Goal: Task Accomplishment & Management: Manage account settings

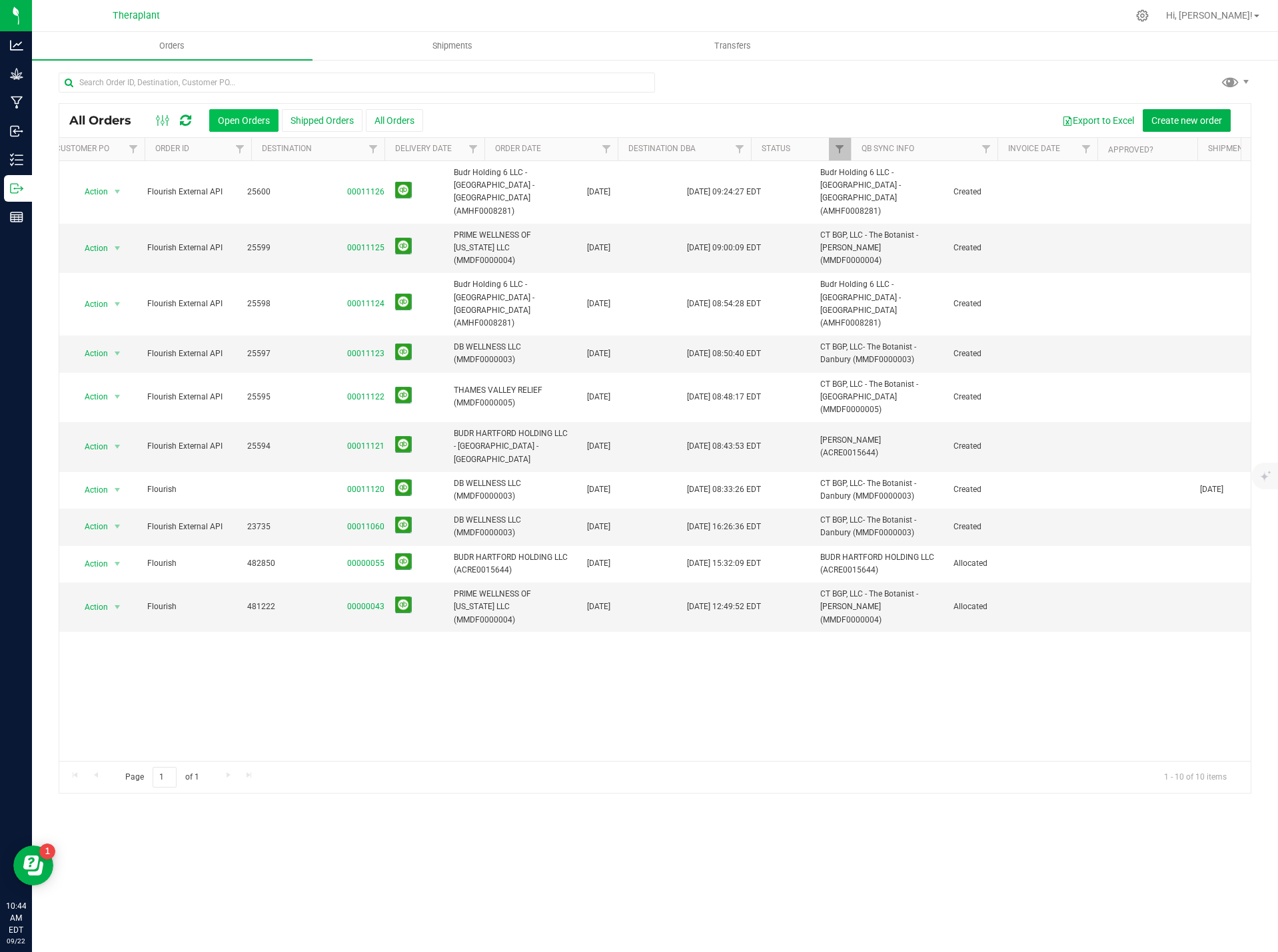
scroll to position [0, 194]
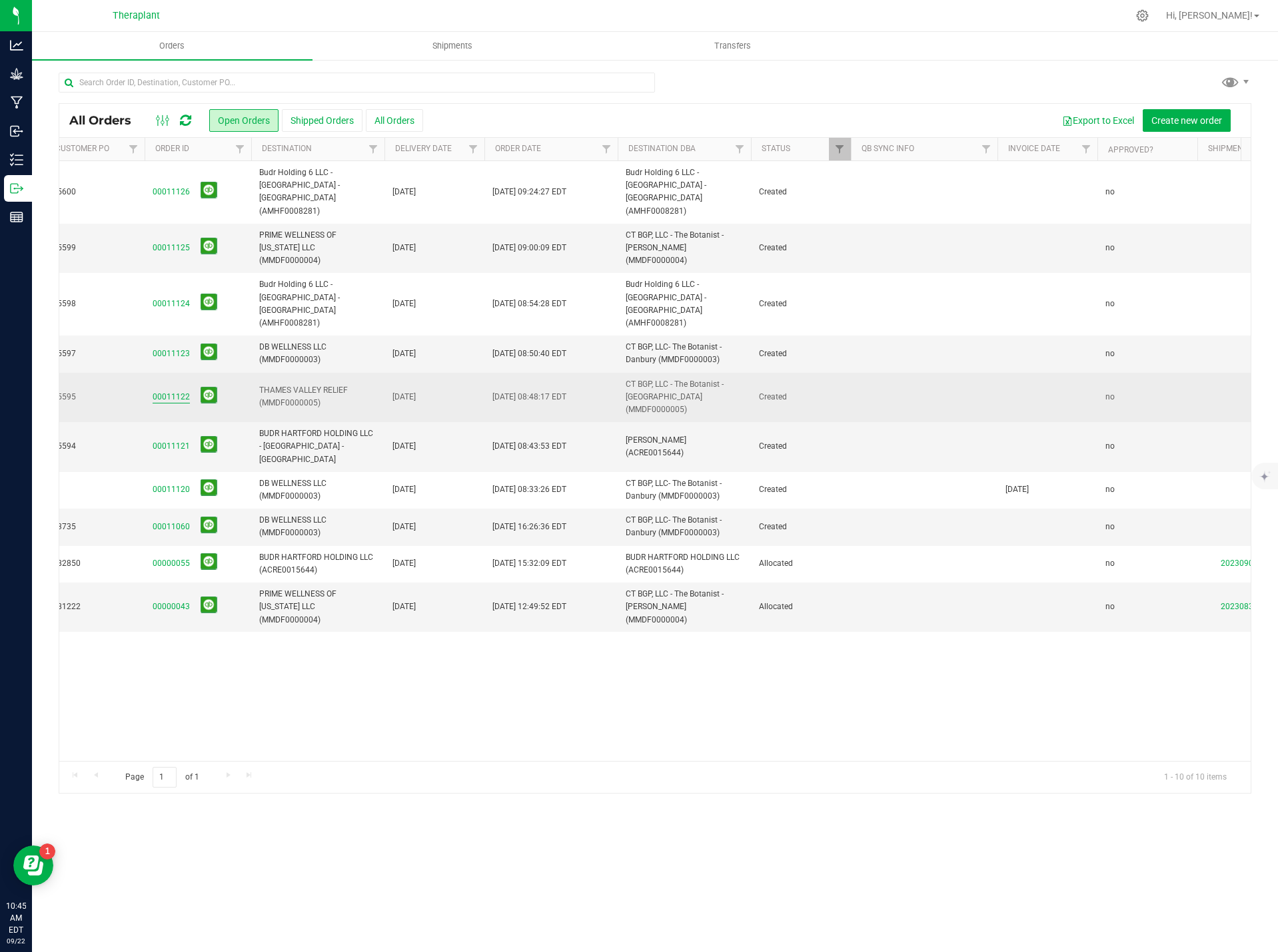
drag, startPoint x: 170, startPoint y: 328, endPoint x: 176, endPoint y: 337, distance: 10.8
click at [170, 373] on td "00011122" at bounding box center [198, 398] width 107 height 50
click at [176, 391] on link "00011122" at bounding box center [171, 397] width 37 height 13
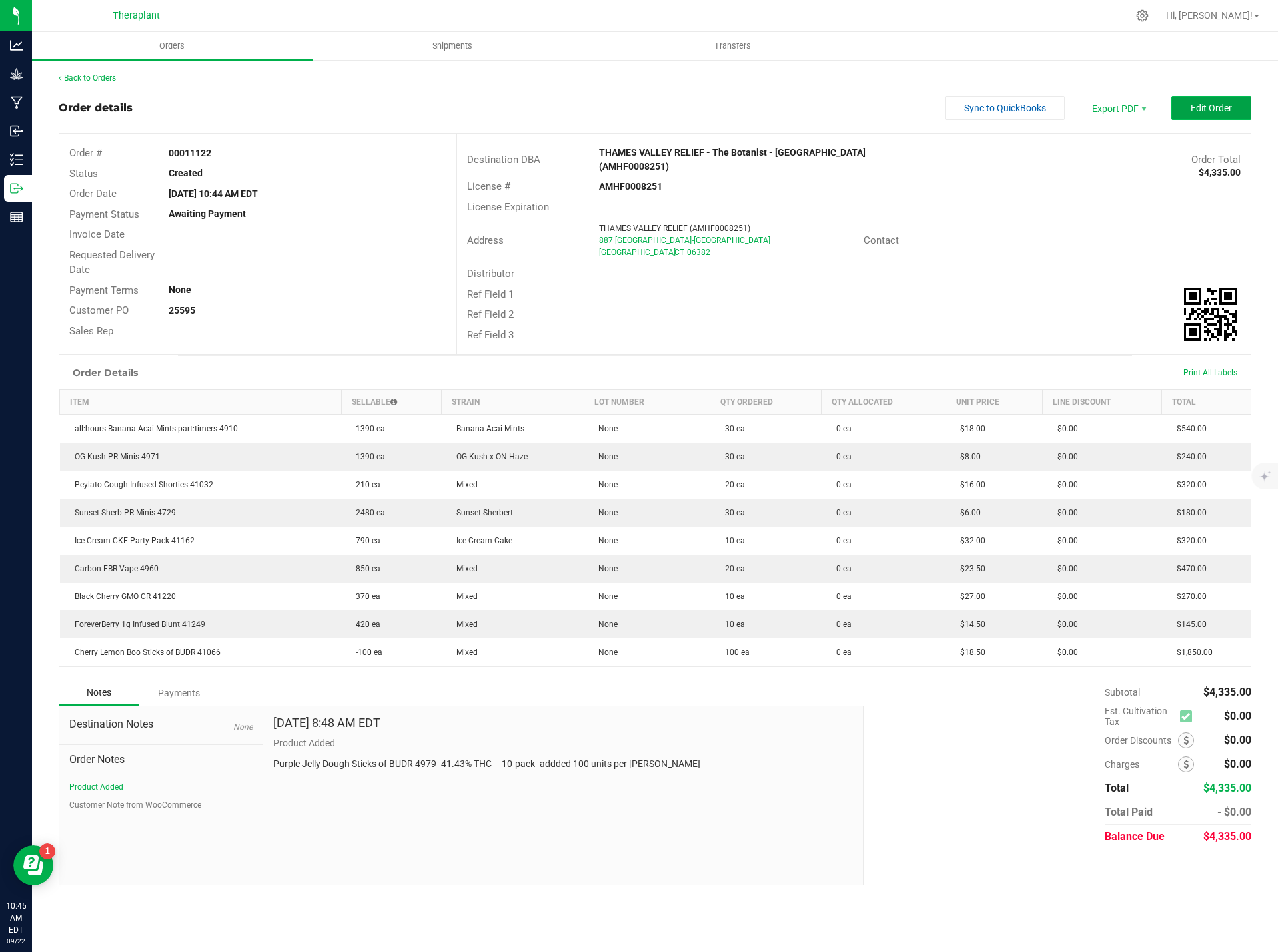
click at [1197, 114] on span "Edit Order" at bounding box center [1211, 108] width 42 height 11
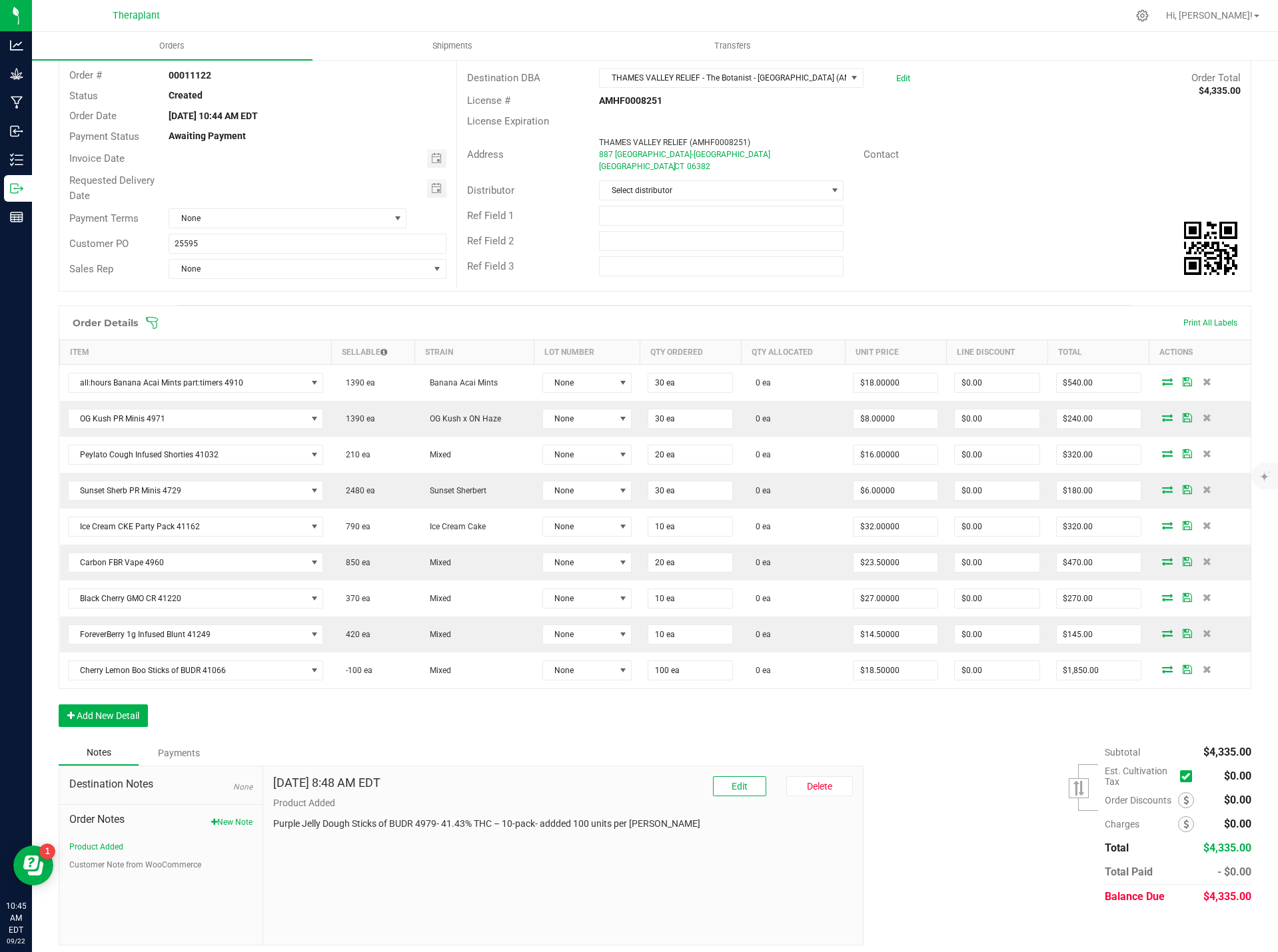
scroll to position [85, 0]
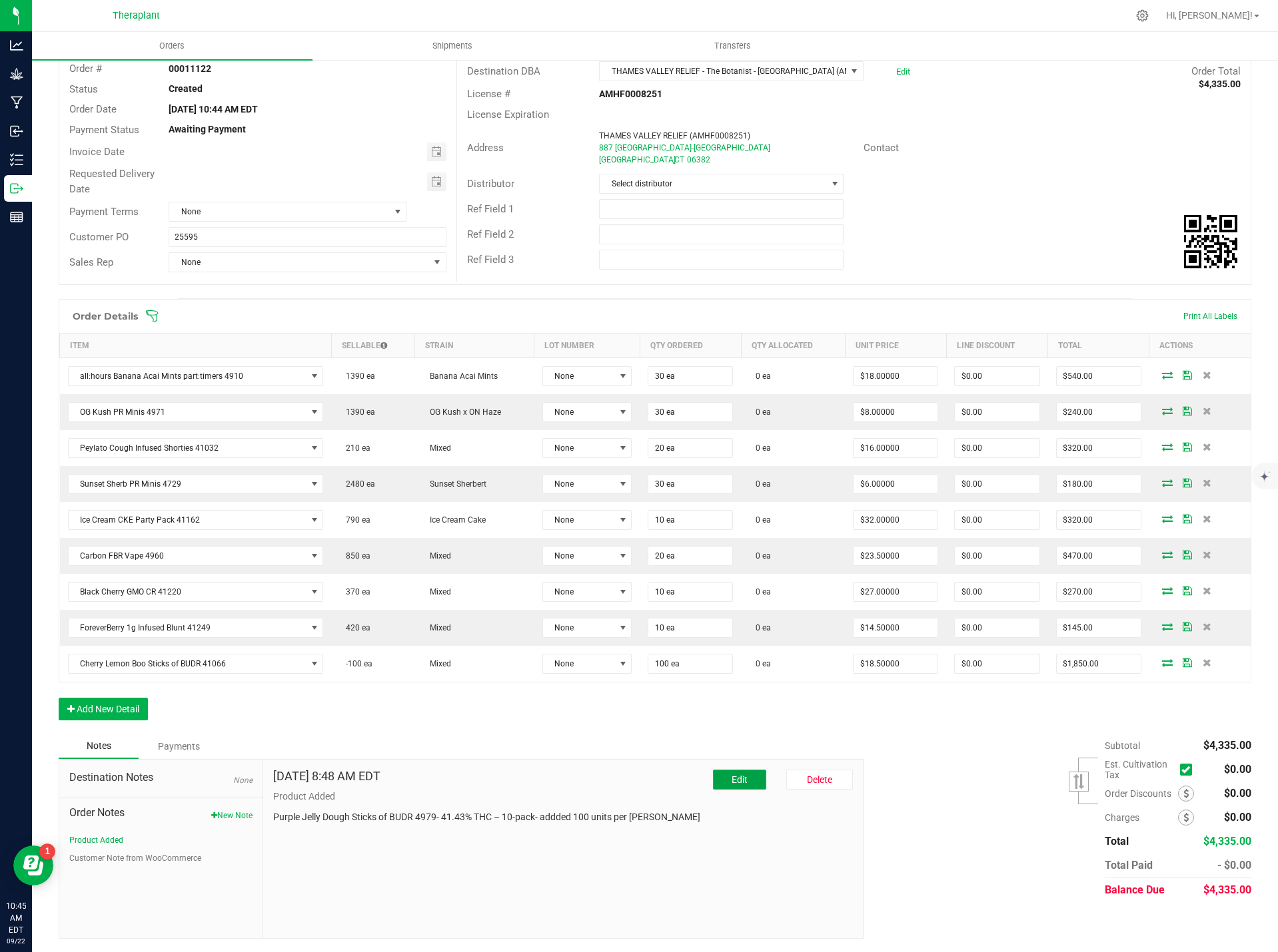
click at [743, 777] on button "Edit" at bounding box center [739, 780] width 53 height 20
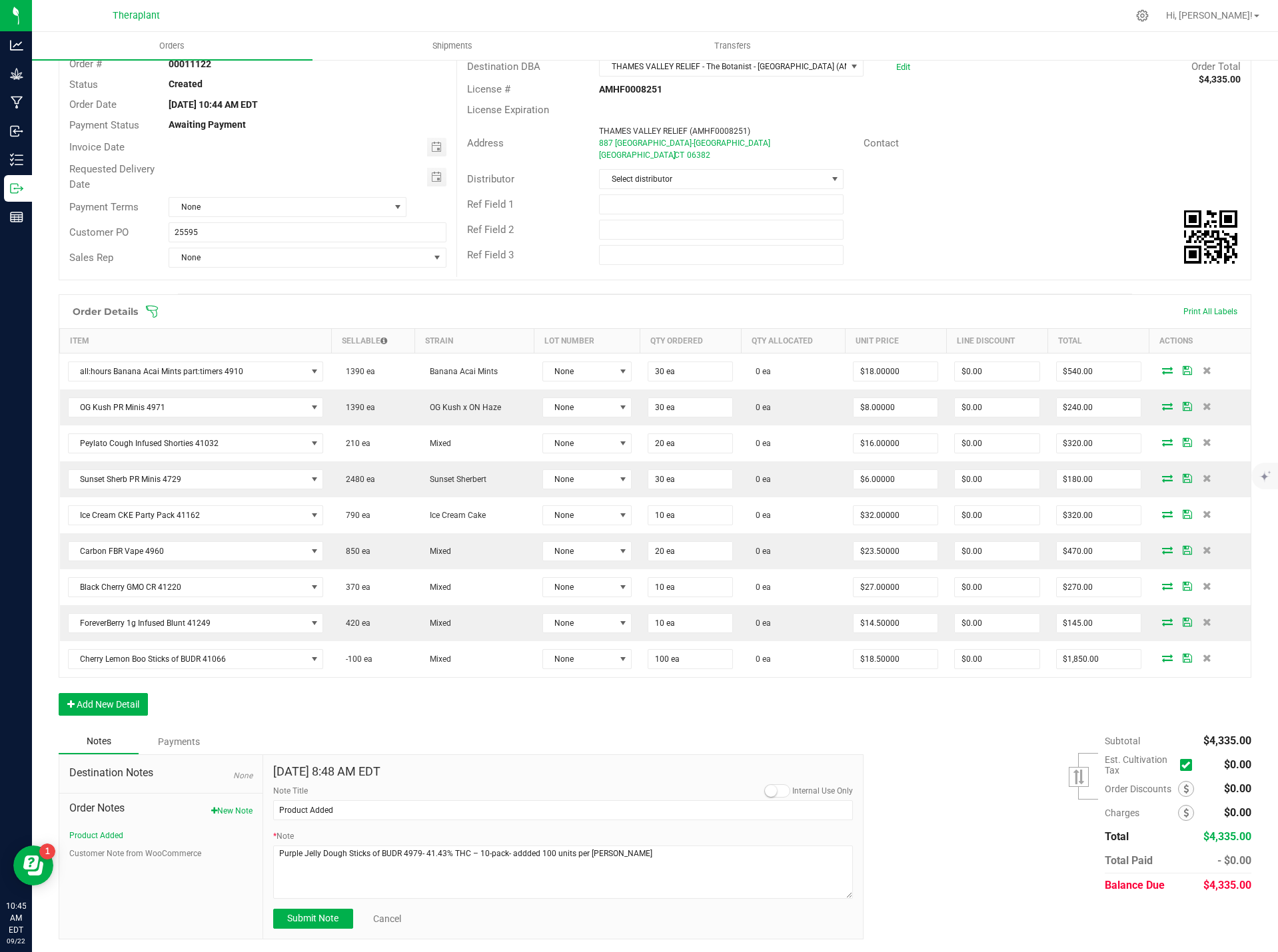
scroll to position [90, 0]
drag, startPoint x: 607, startPoint y: 856, endPoint x: 235, endPoint y: 897, distance: 374.3
click at [235, 897] on div "Destination Notes None Order Notes New Note Product Added Customer Note from Wo…" at bounding box center [460, 846] width 805 height 185
paste textarea "Cherry Lemon Boo Sticks of BUDR 41066- 42.98% THC - 10-pack"
click at [473, 850] on textarea "* Note" at bounding box center [563, 871] width 580 height 53
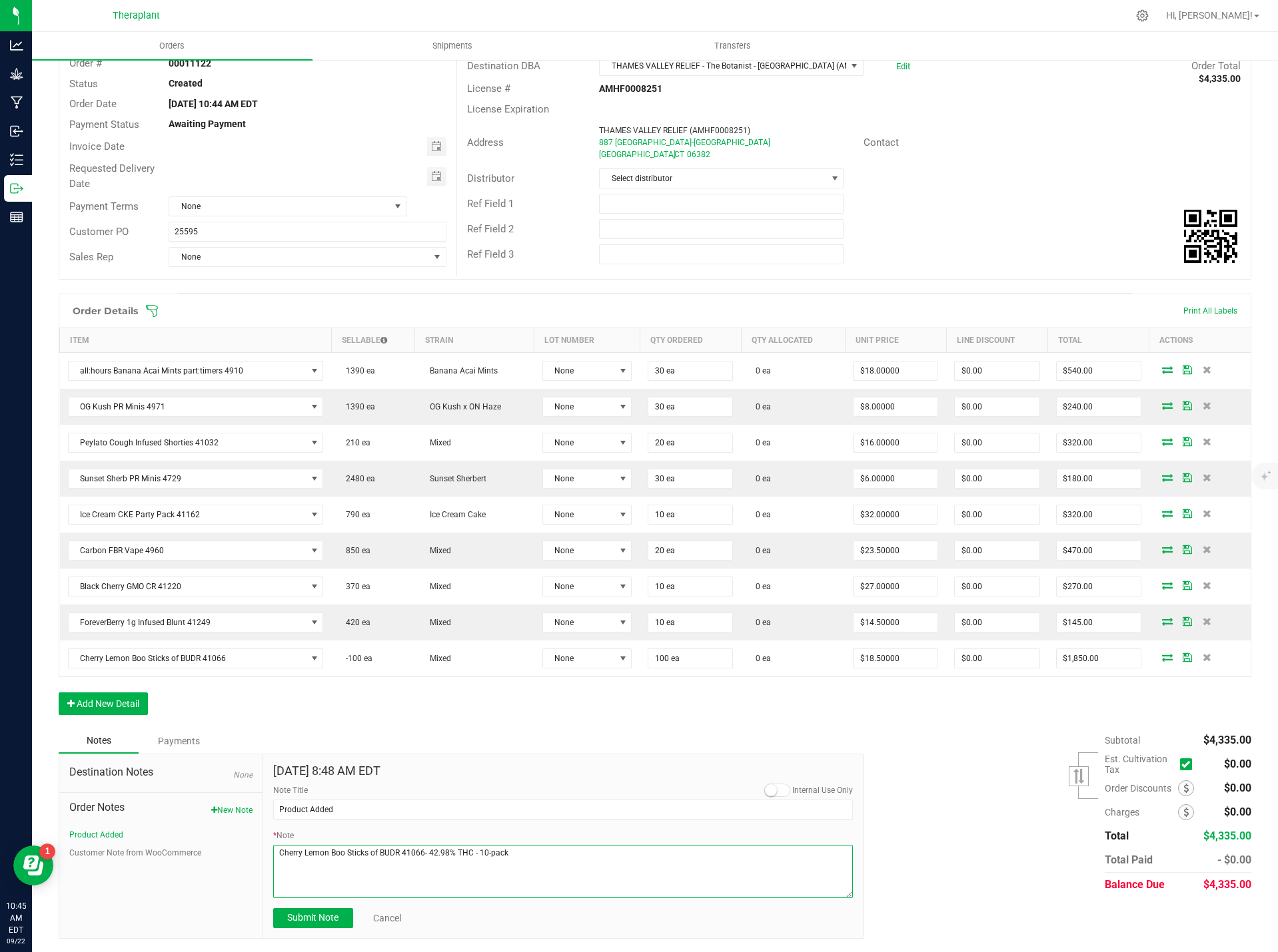
click at [473, 850] on textarea "* Note" at bounding box center [563, 871] width 580 height 53
paste textarea "– 10-pack- added 100 units per [PERSON_NAME]"
type textarea "Cherry Lemon Boo Sticks of BUDR 41066- 42.98% THC – 10-pack- added 100 units pe…"
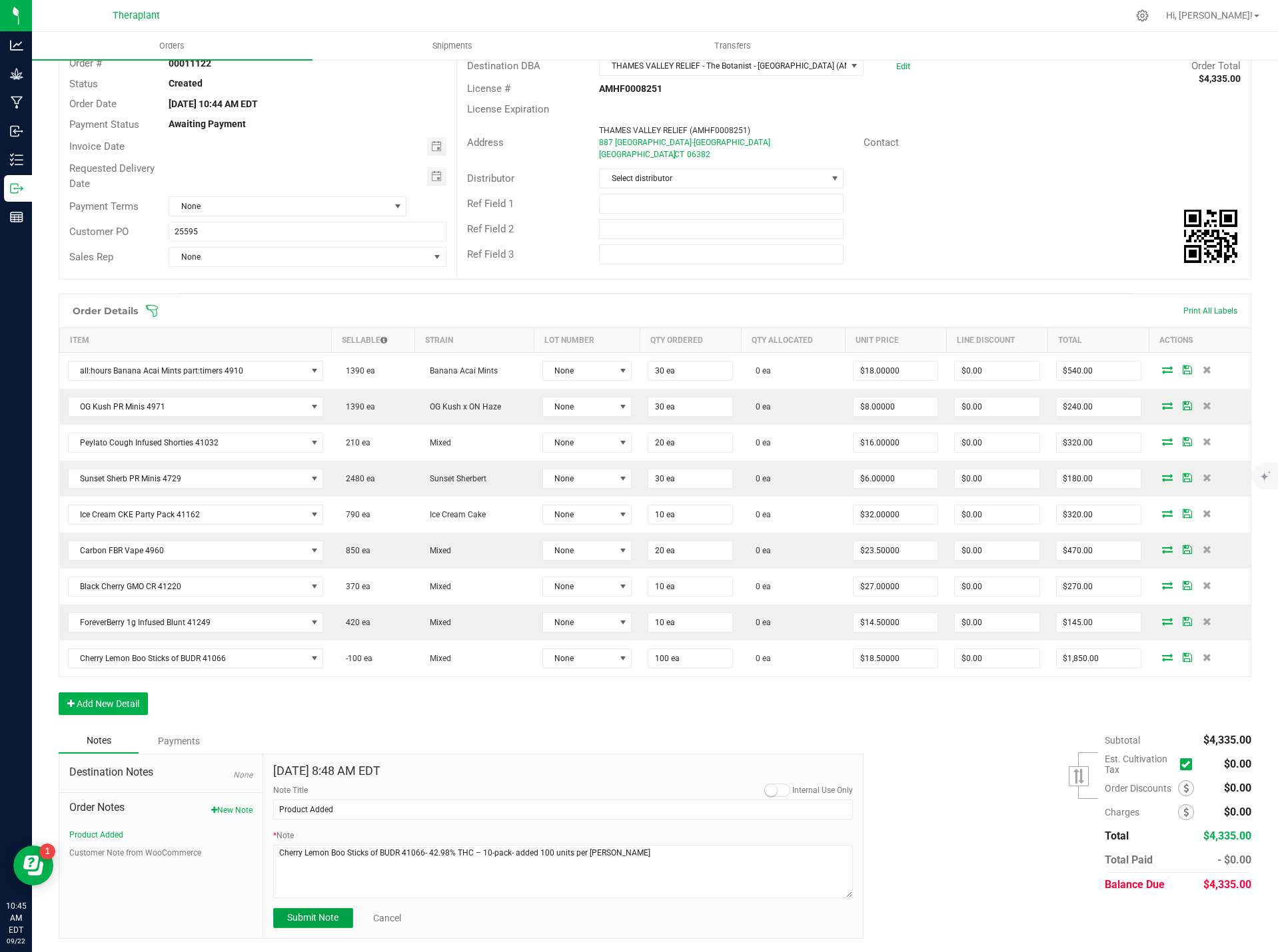
click at [316, 926] on button "Submit Note" at bounding box center [313, 918] width 80 height 20
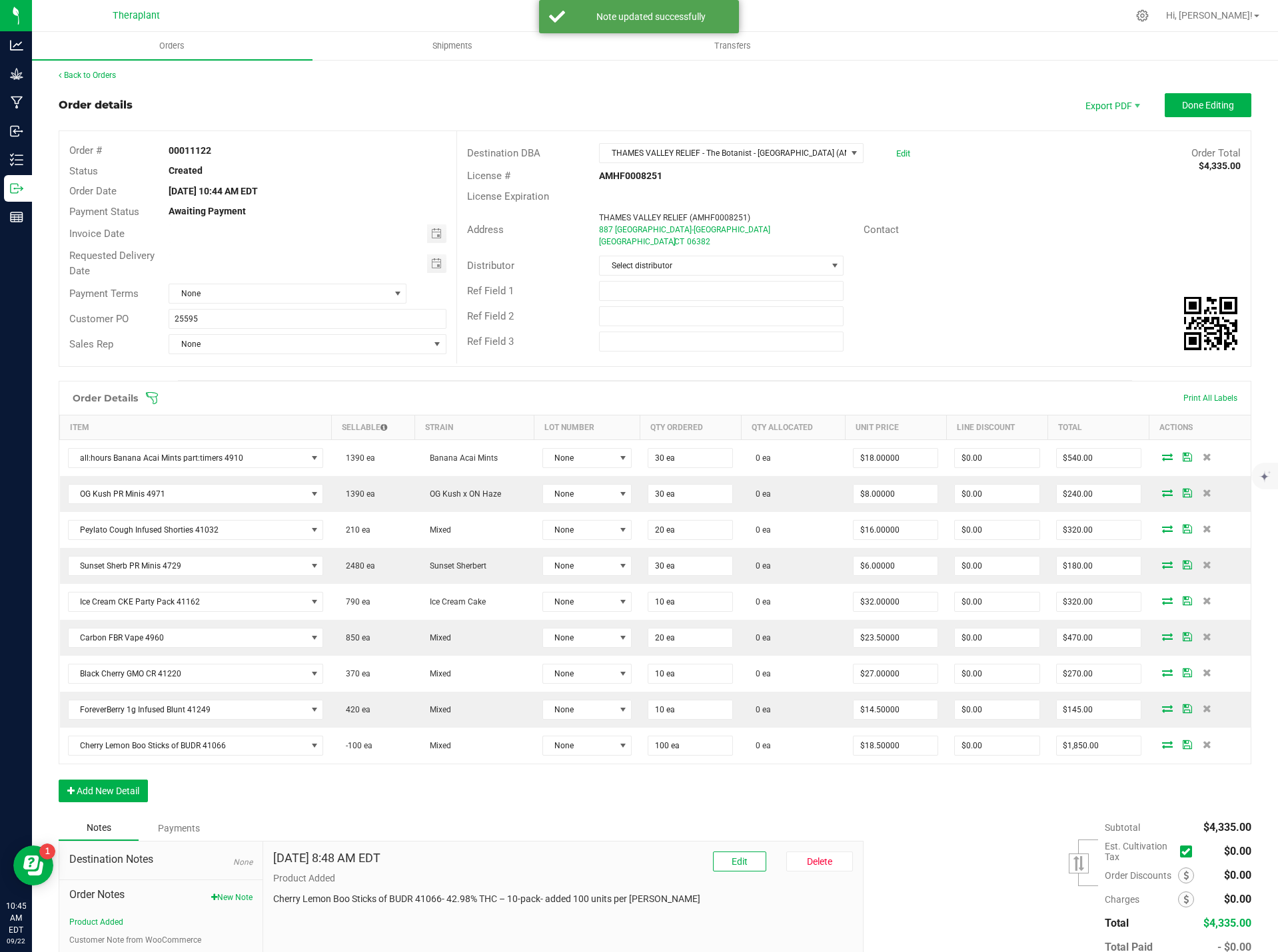
scroll to position [0, 0]
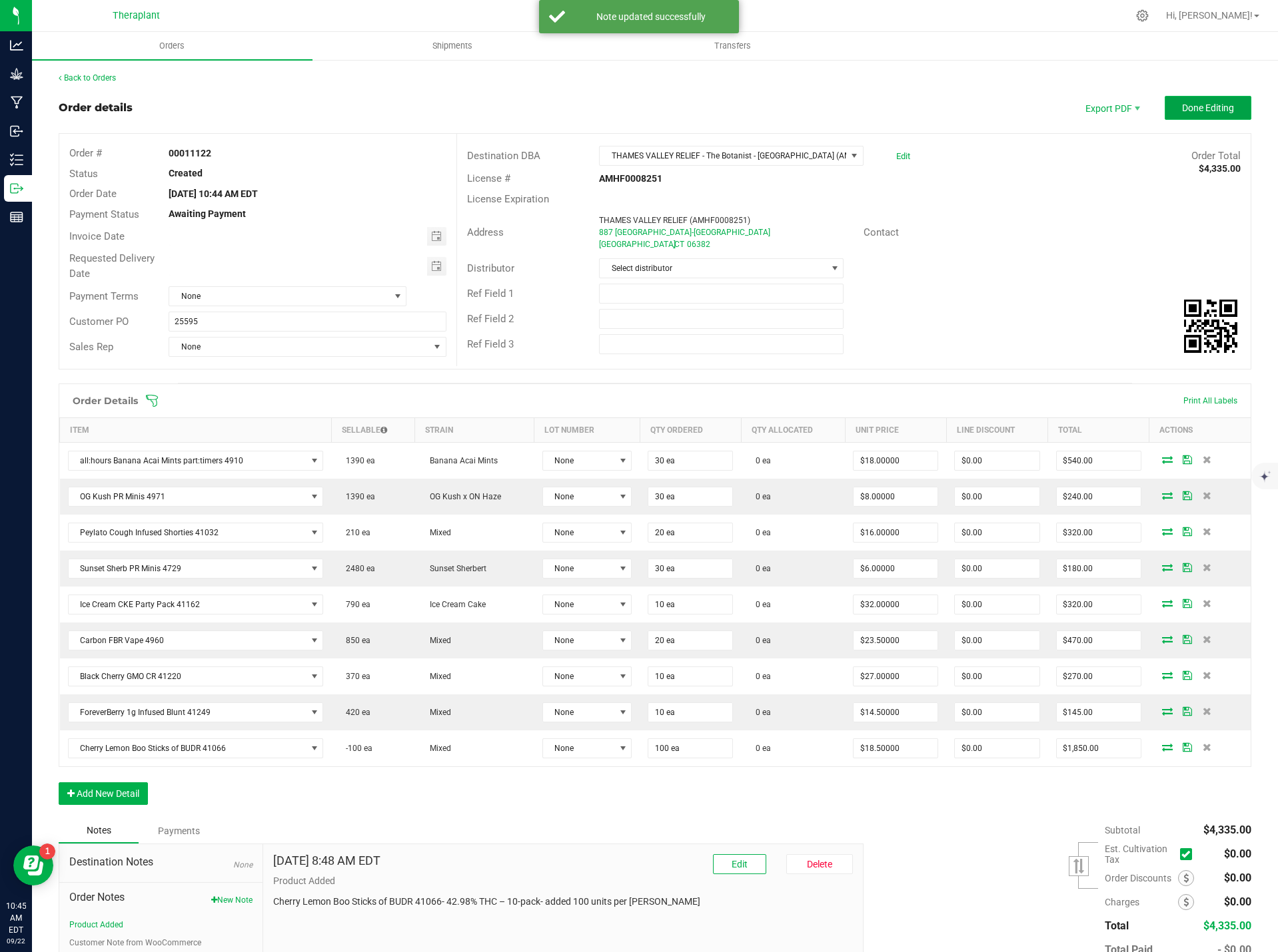
click at [1198, 103] on span "Done Editing" at bounding box center [1208, 108] width 52 height 11
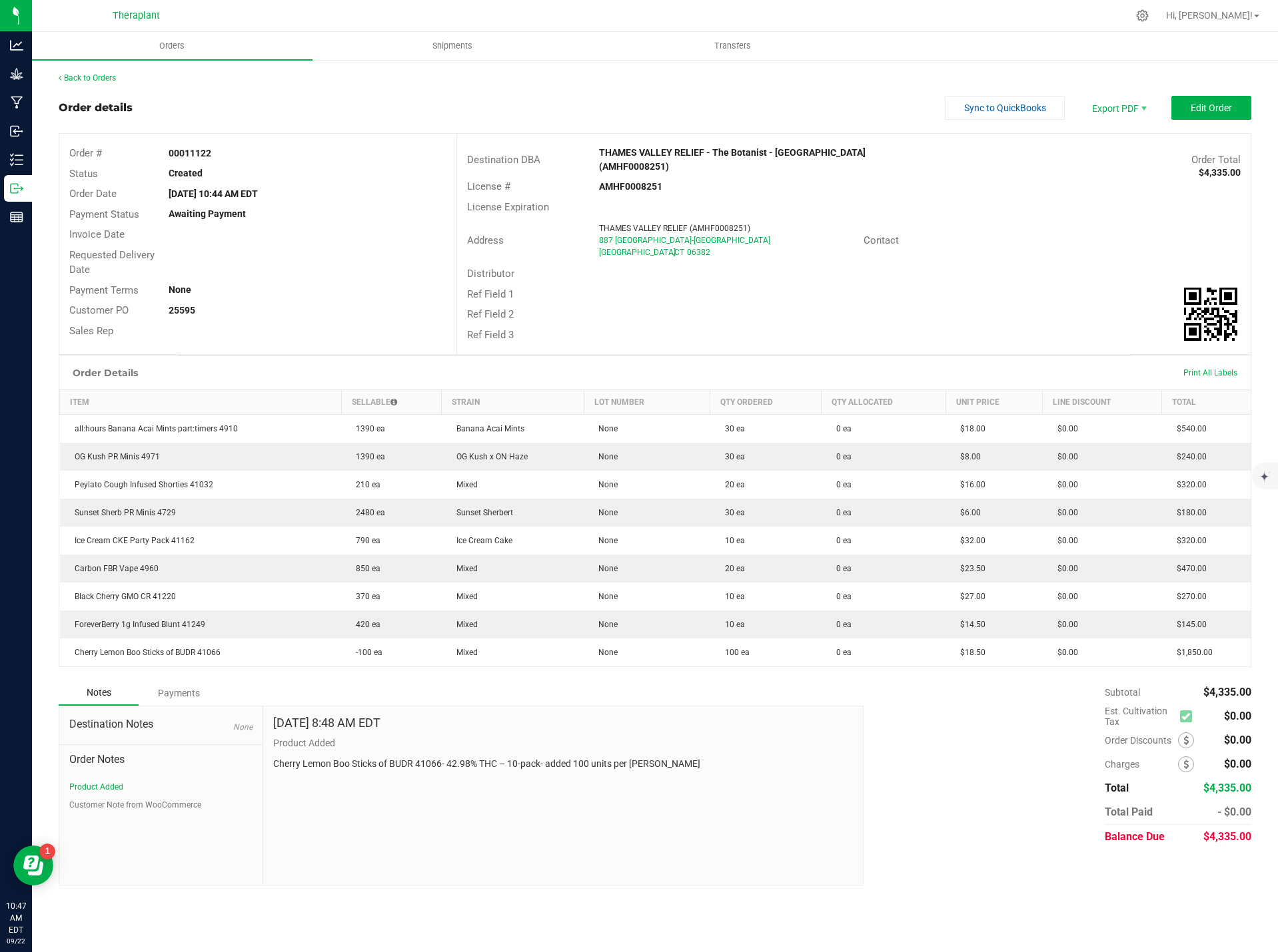
click at [101, 72] on div "Back to Orders" at bounding box center [655, 78] width 1192 height 12
click at [101, 79] on link "Back to Orders" at bounding box center [87, 77] width 58 height 9
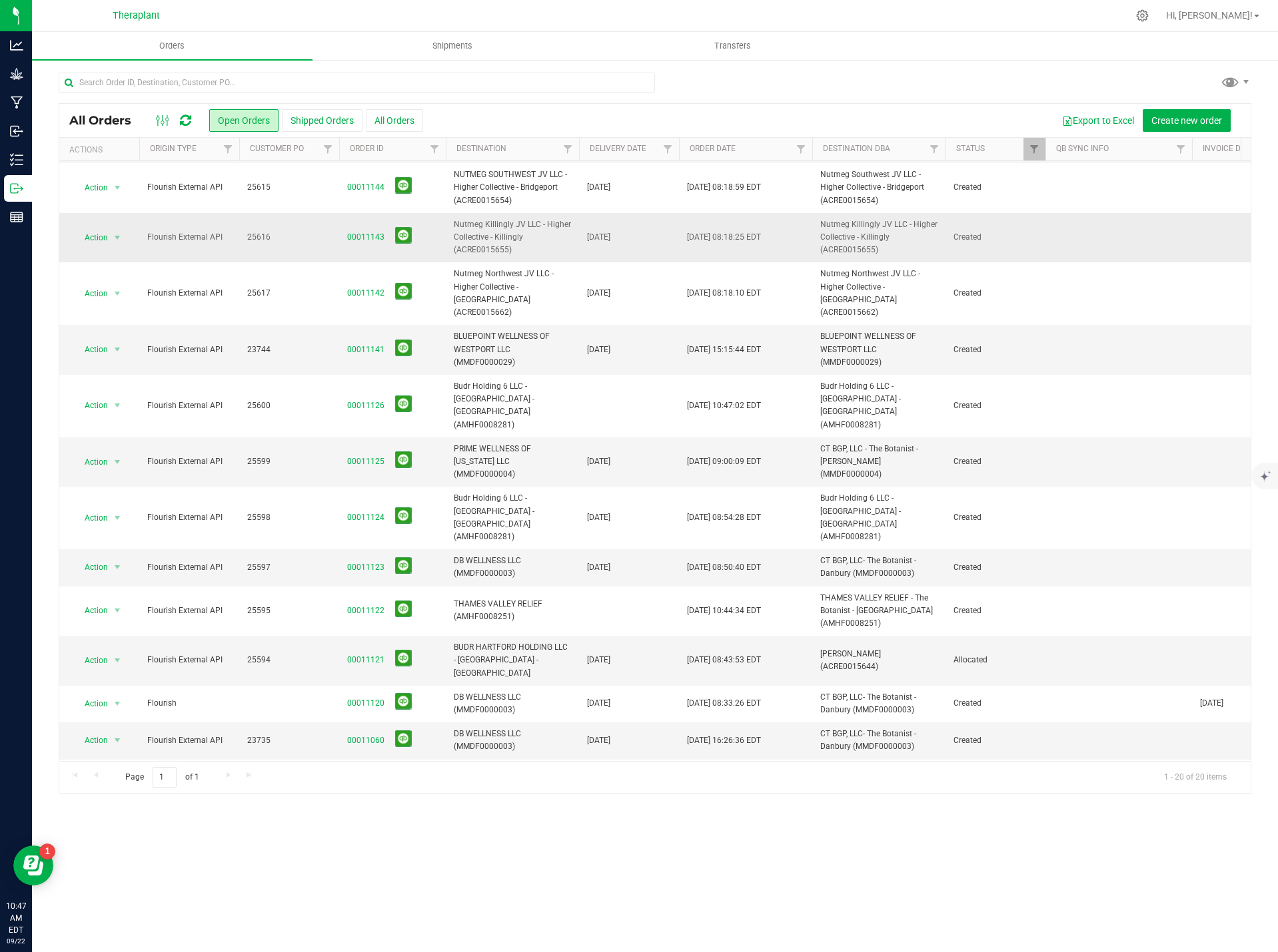
scroll to position [275, 0]
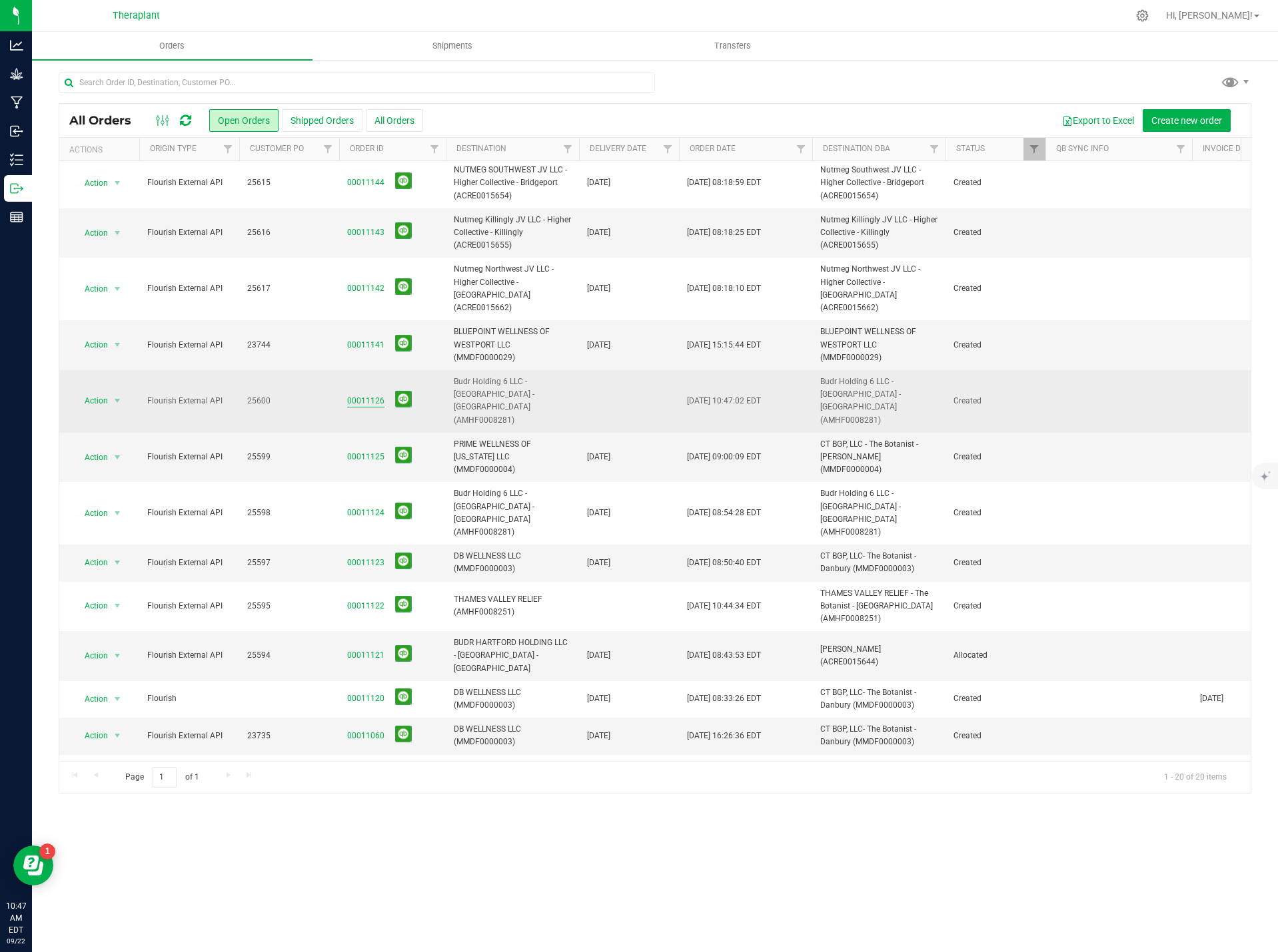
click at [364, 395] on link "00011126" at bounding box center [366, 401] width 37 height 13
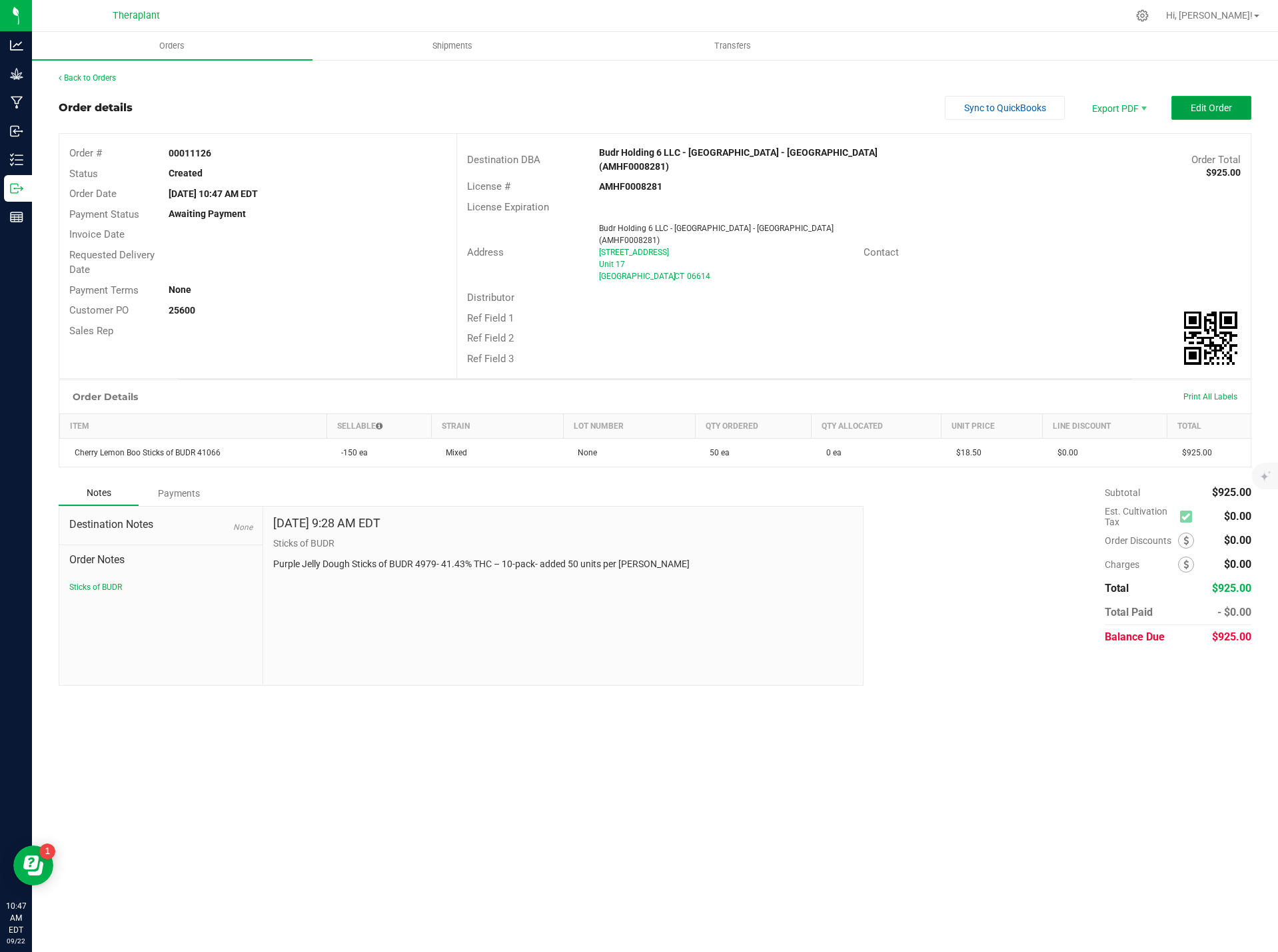
click at [1231, 107] on span "Edit Order" at bounding box center [1211, 108] width 42 height 11
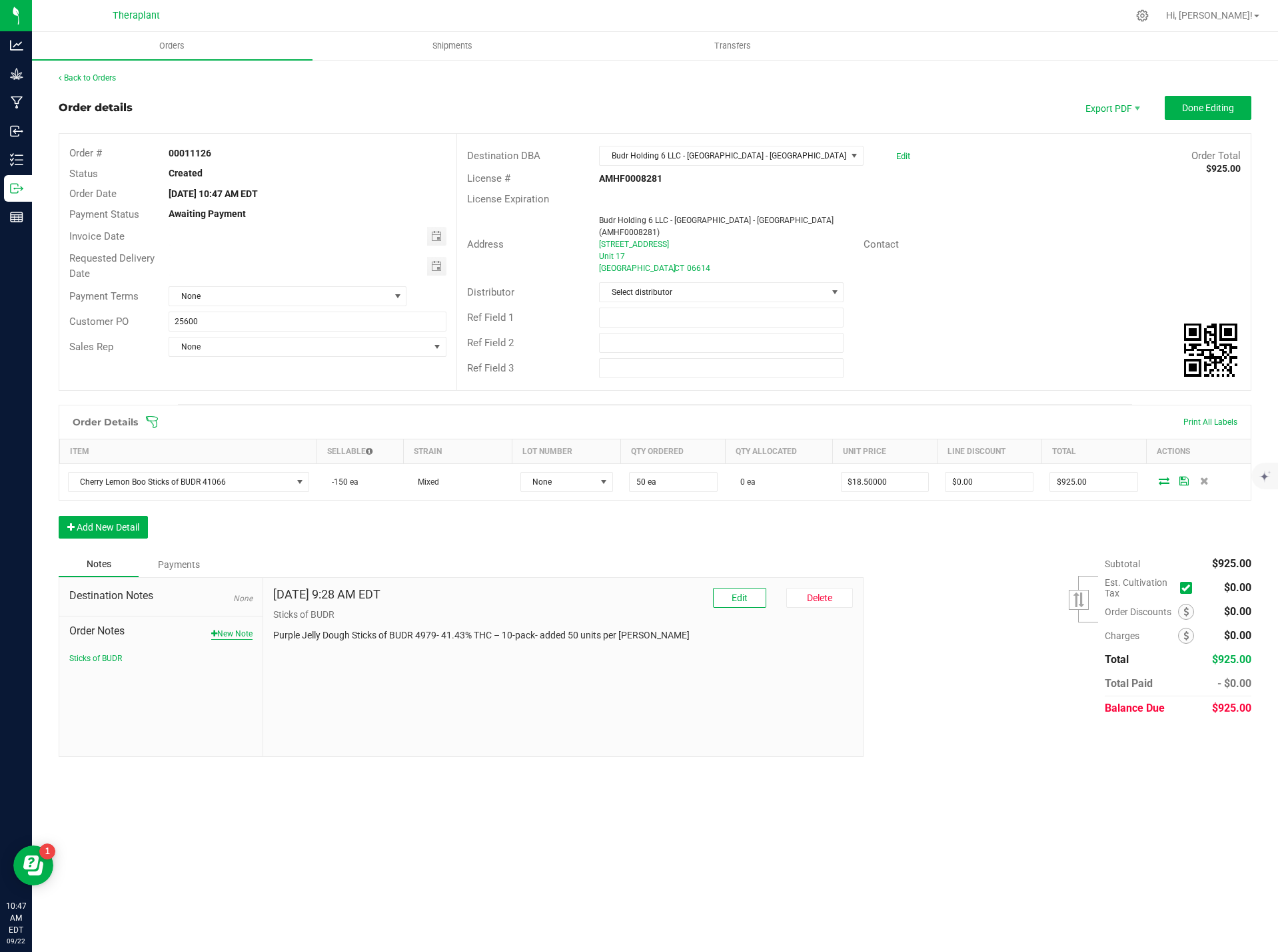
click at [229, 628] on button "New Note" at bounding box center [232, 634] width 42 height 12
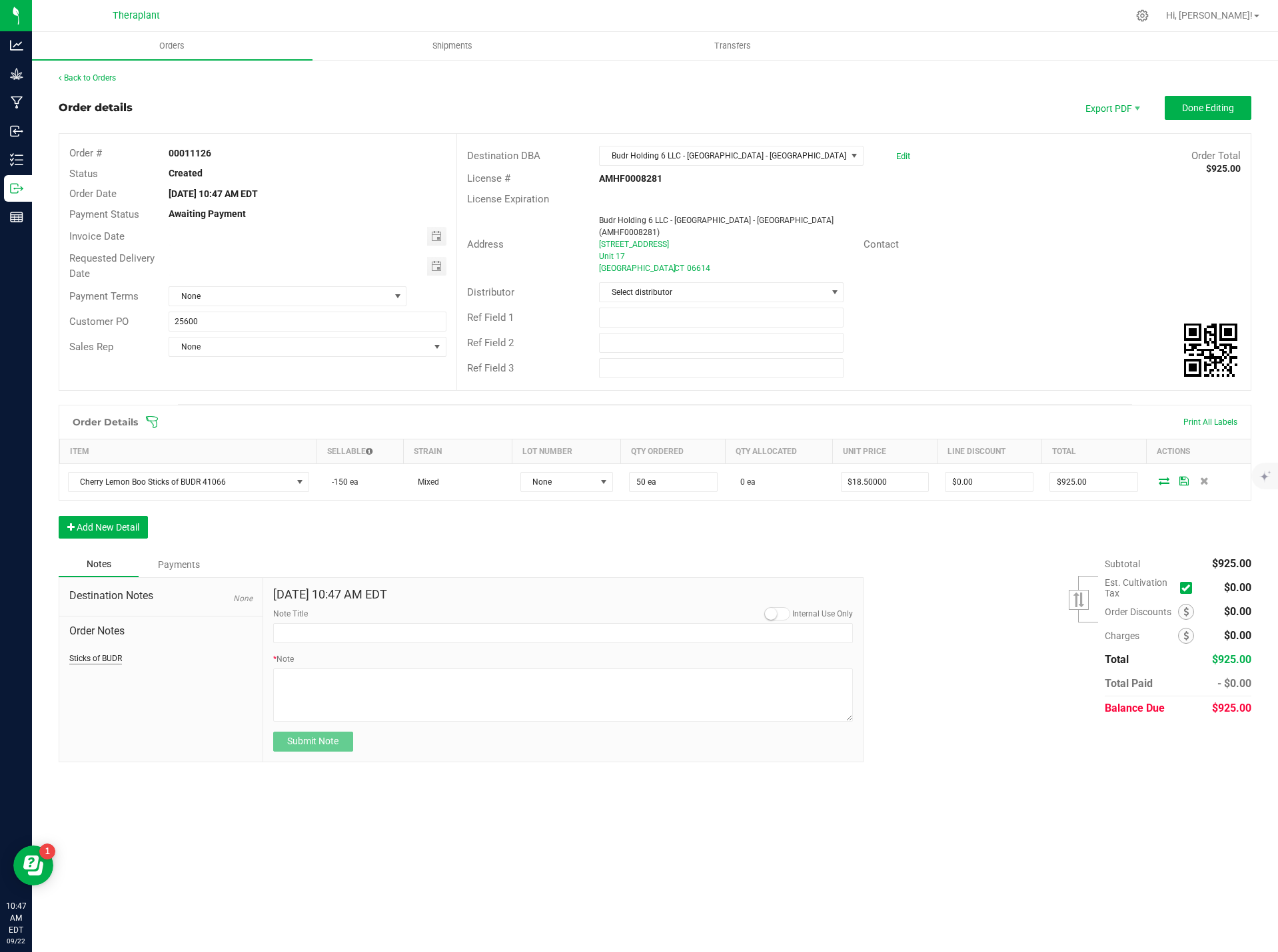
click at [97, 653] on button "Sticks of BUDR" at bounding box center [96, 659] width 53 height 12
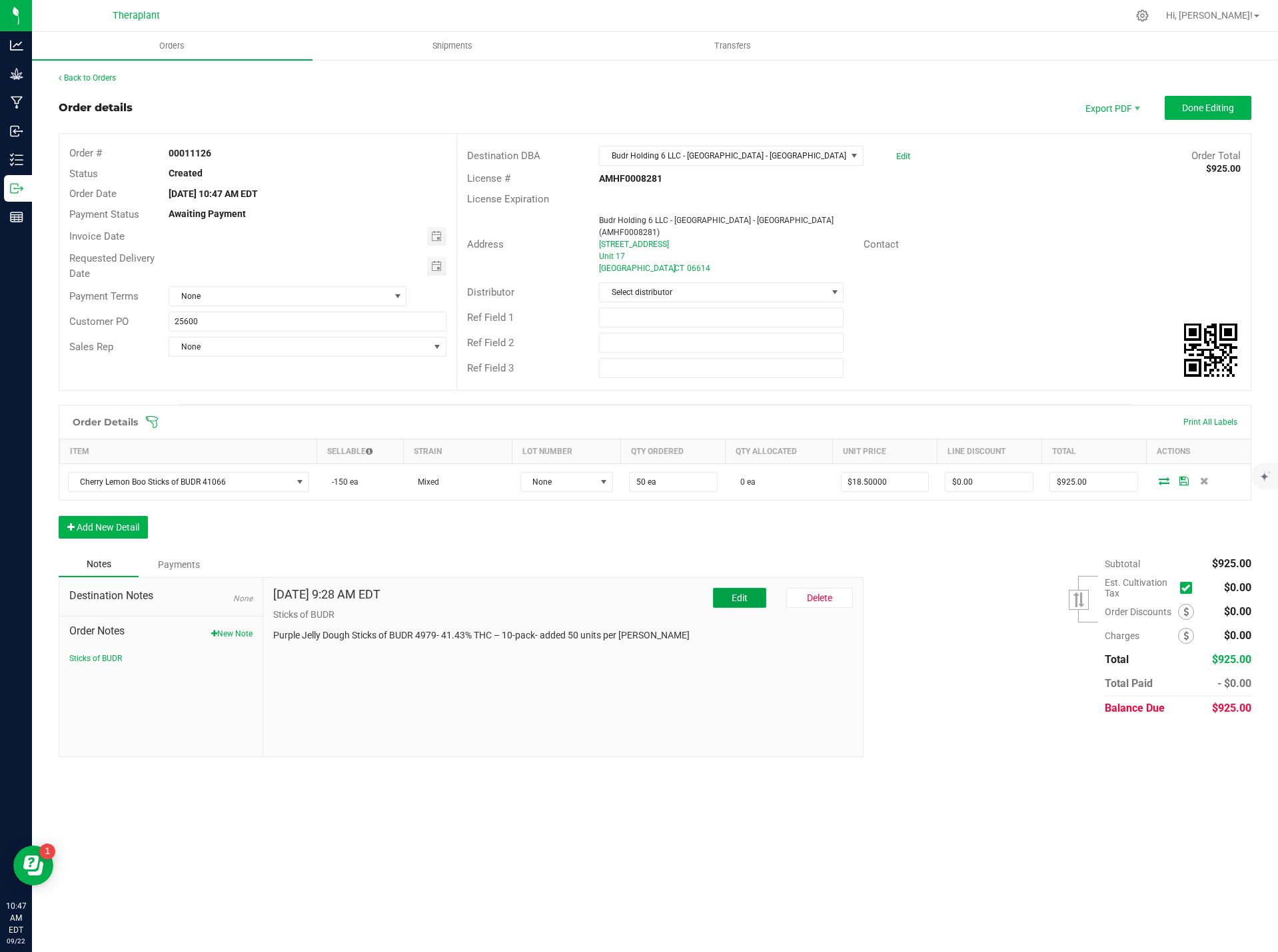
click at [734, 593] on span "Edit" at bounding box center [739, 598] width 16 height 11
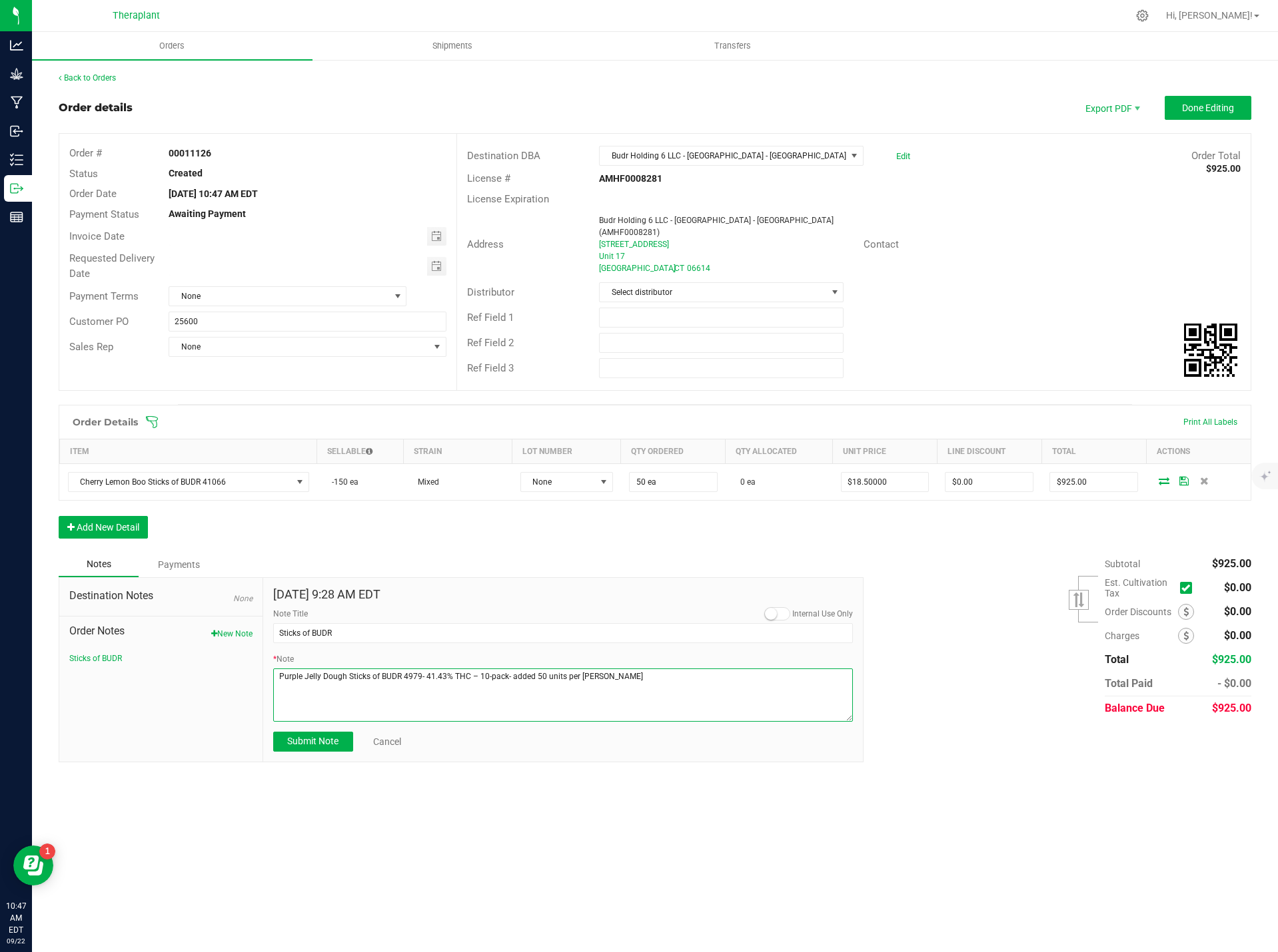
click at [418, 671] on textarea "* Note" at bounding box center [563, 695] width 580 height 53
paste textarea "Cherry Lemon Boo Sticks of BUDR 41066- 42.98% THC – 10-pack- added 50 units per…"
type textarea "Cherry Lemon Boo Sticks of BUDR 41066- 42.98% THC – 10-pack- added 50 units per…"
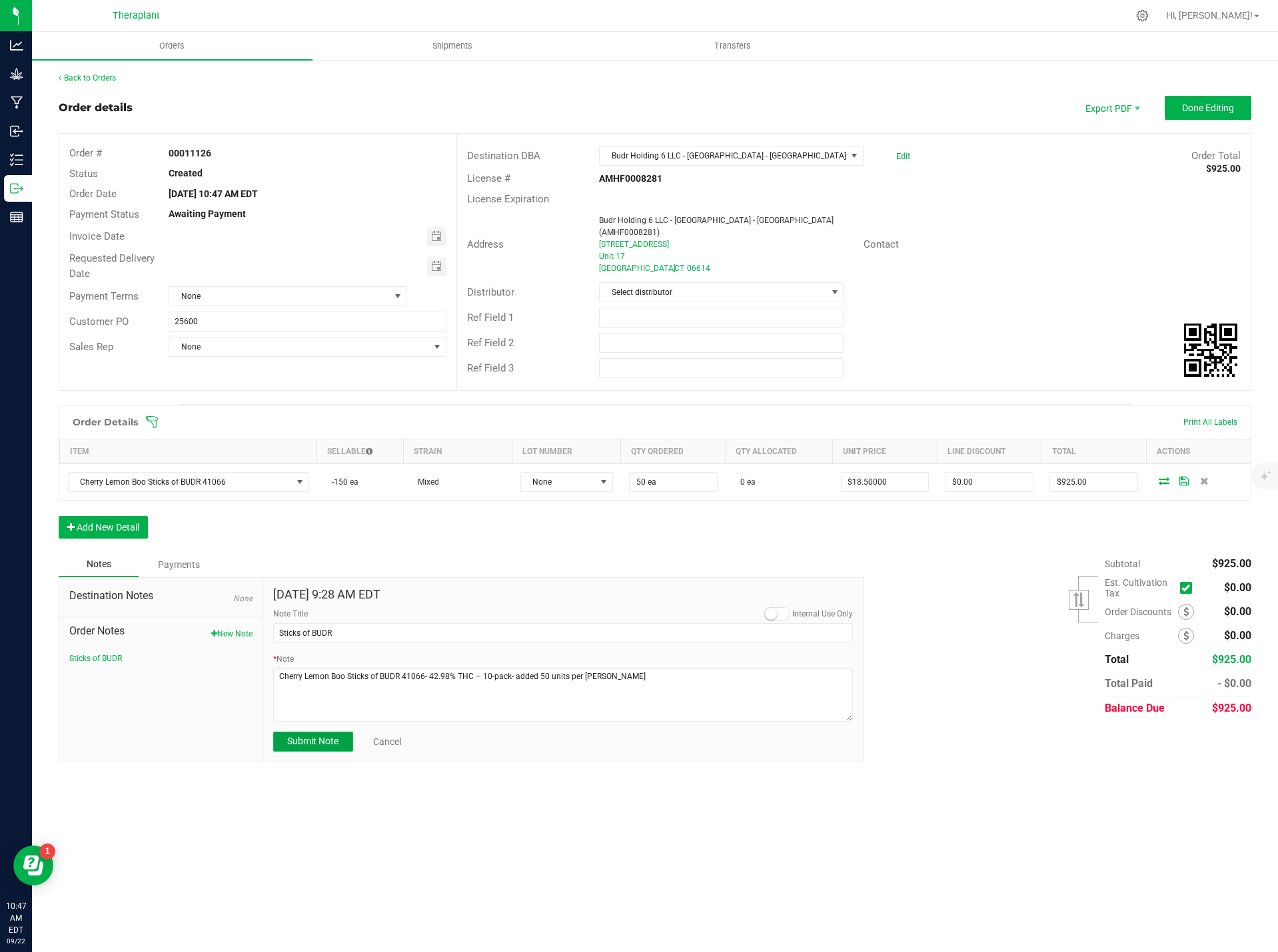
click at [333, 736] on span "Submit Note" at bounding box center [313, 741] width 51 height 11
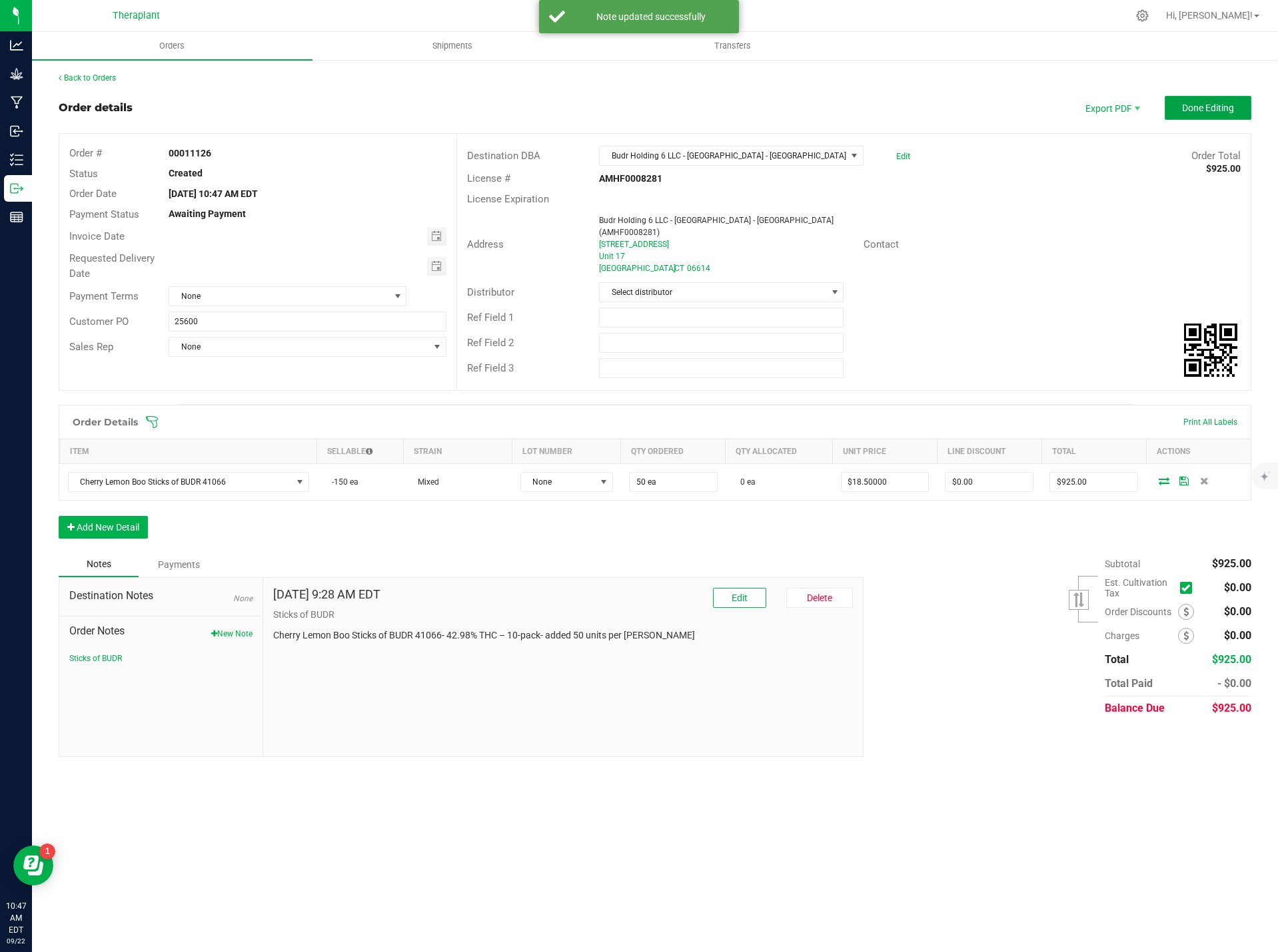
click at [1222, 104] on span "Done Editing" at bounding box center [1208, 108] width 52 height 11
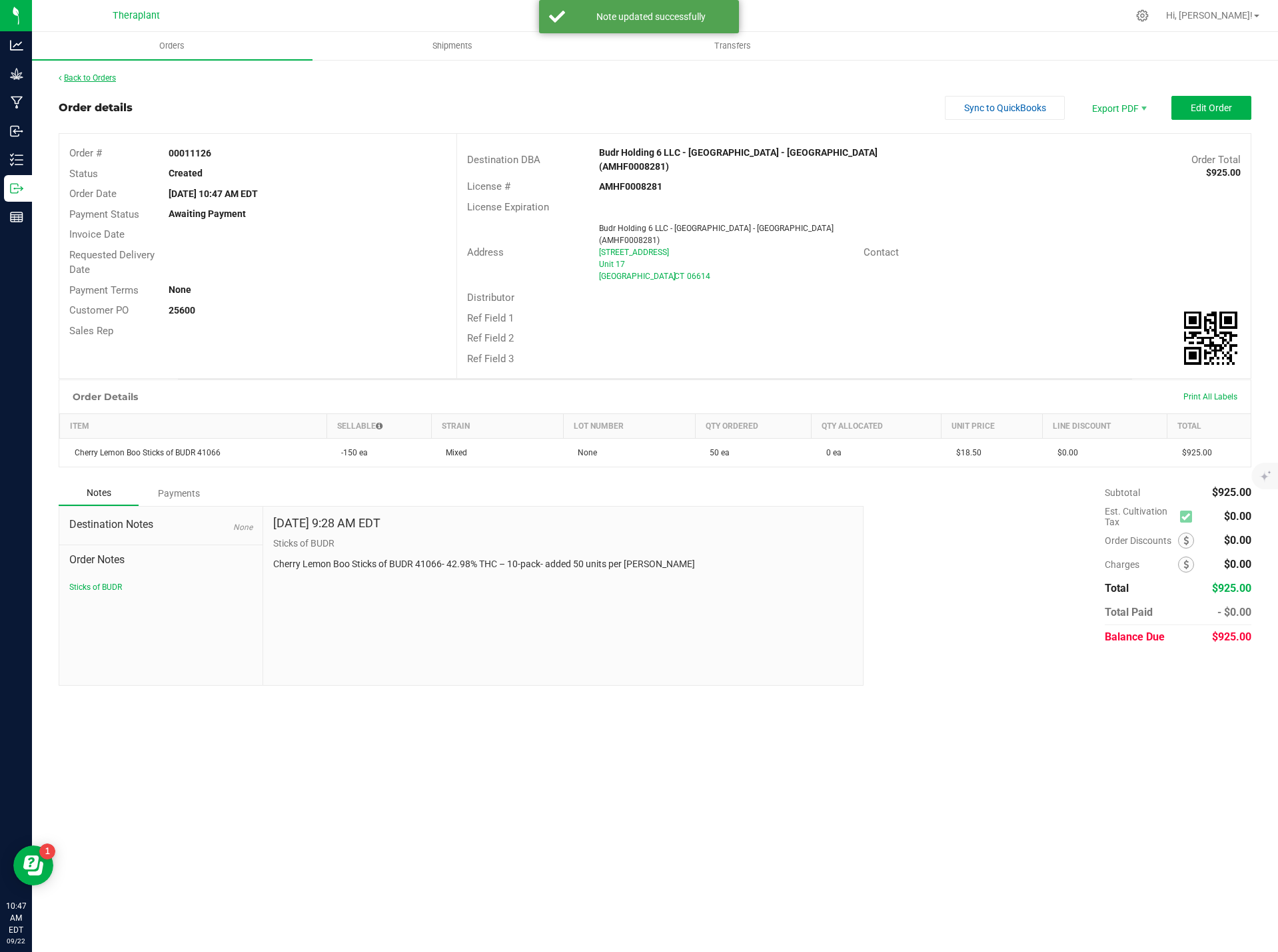
click at [101, 81] on link "Back to Orders" at bounding box center [87, 77] width 58 height 9
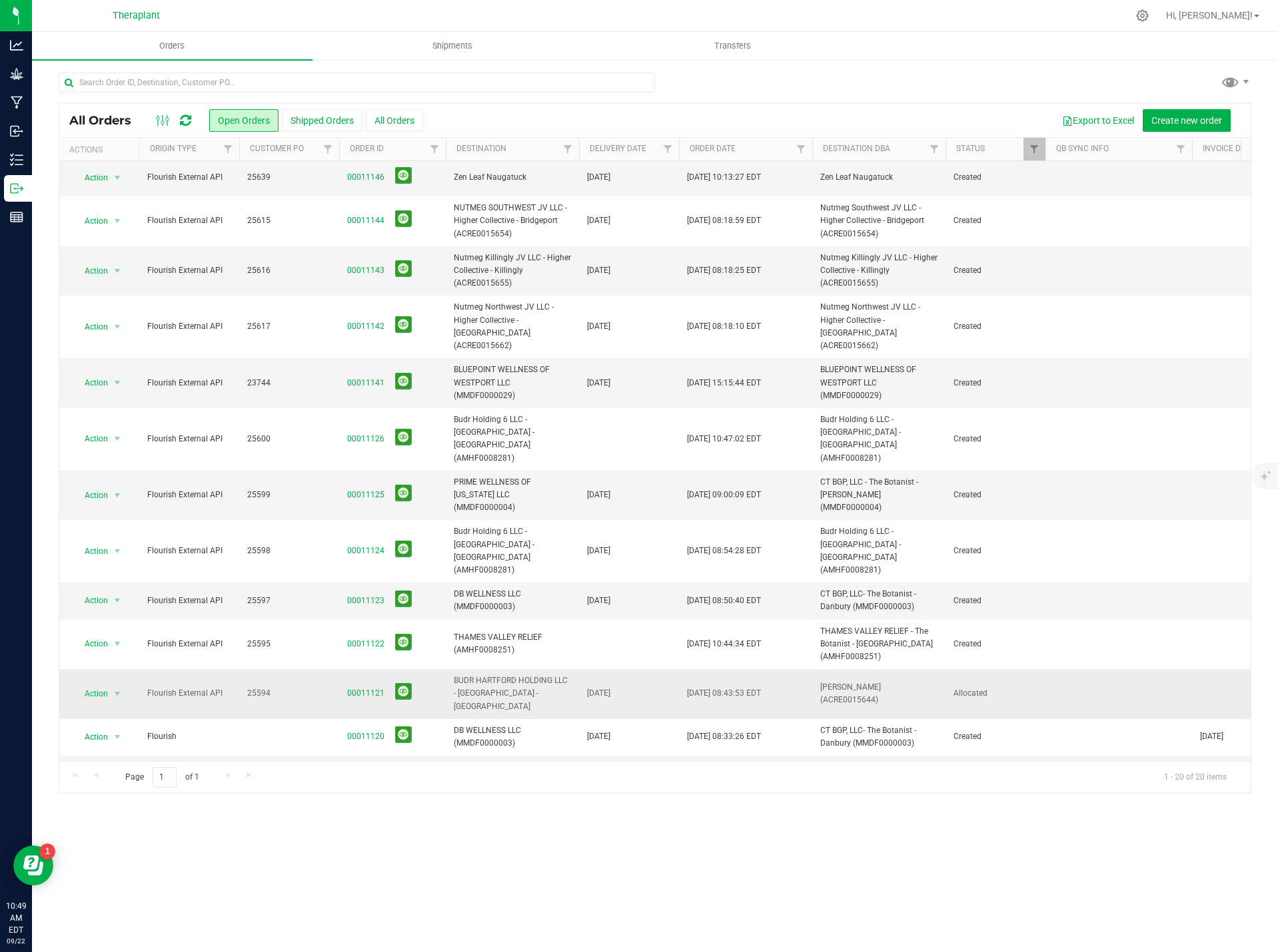
scroll to position [275, 0]
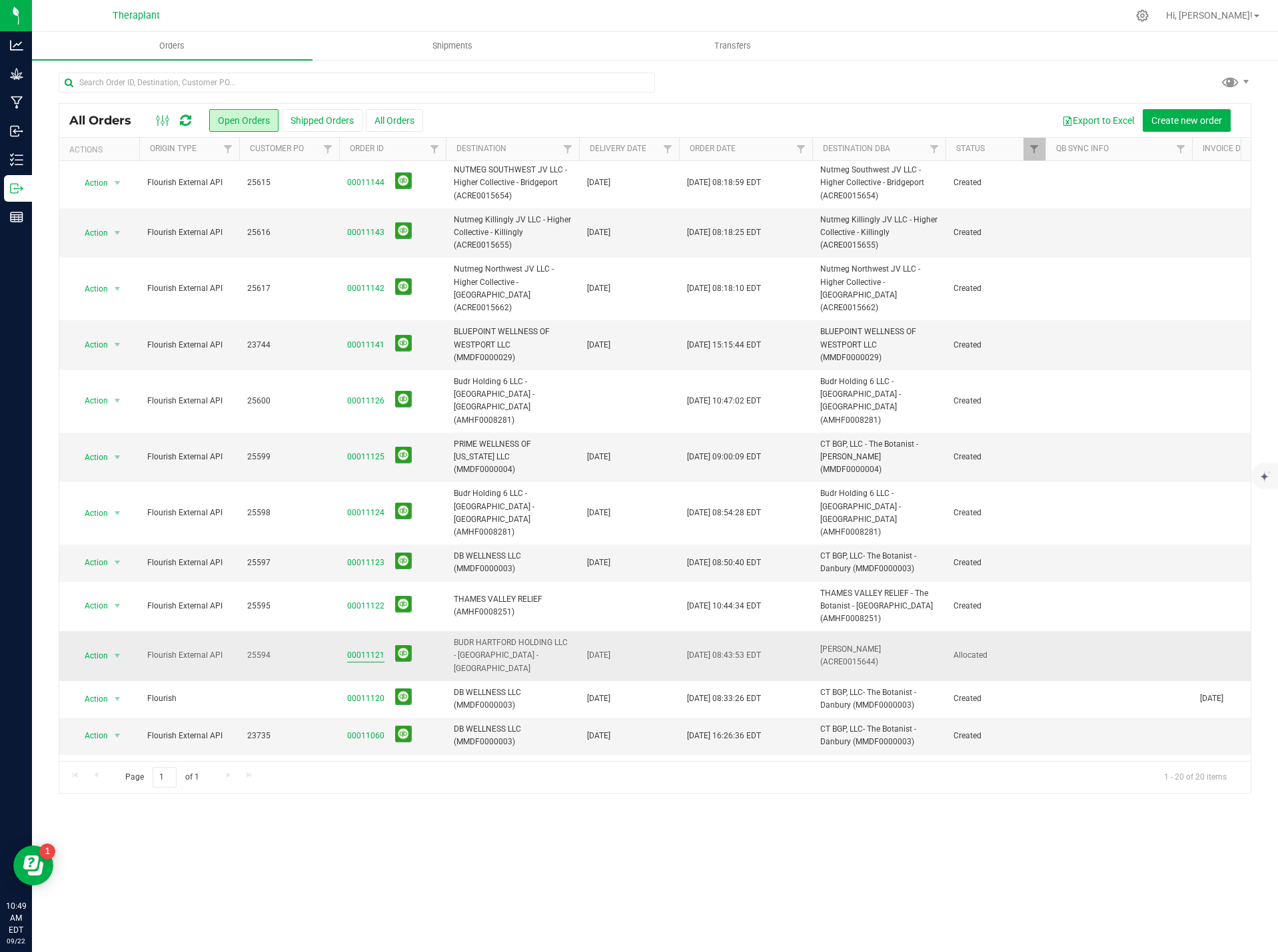
click at [361, 649] on link "00011121" at bounding box center [366, 655] width 37 height 13
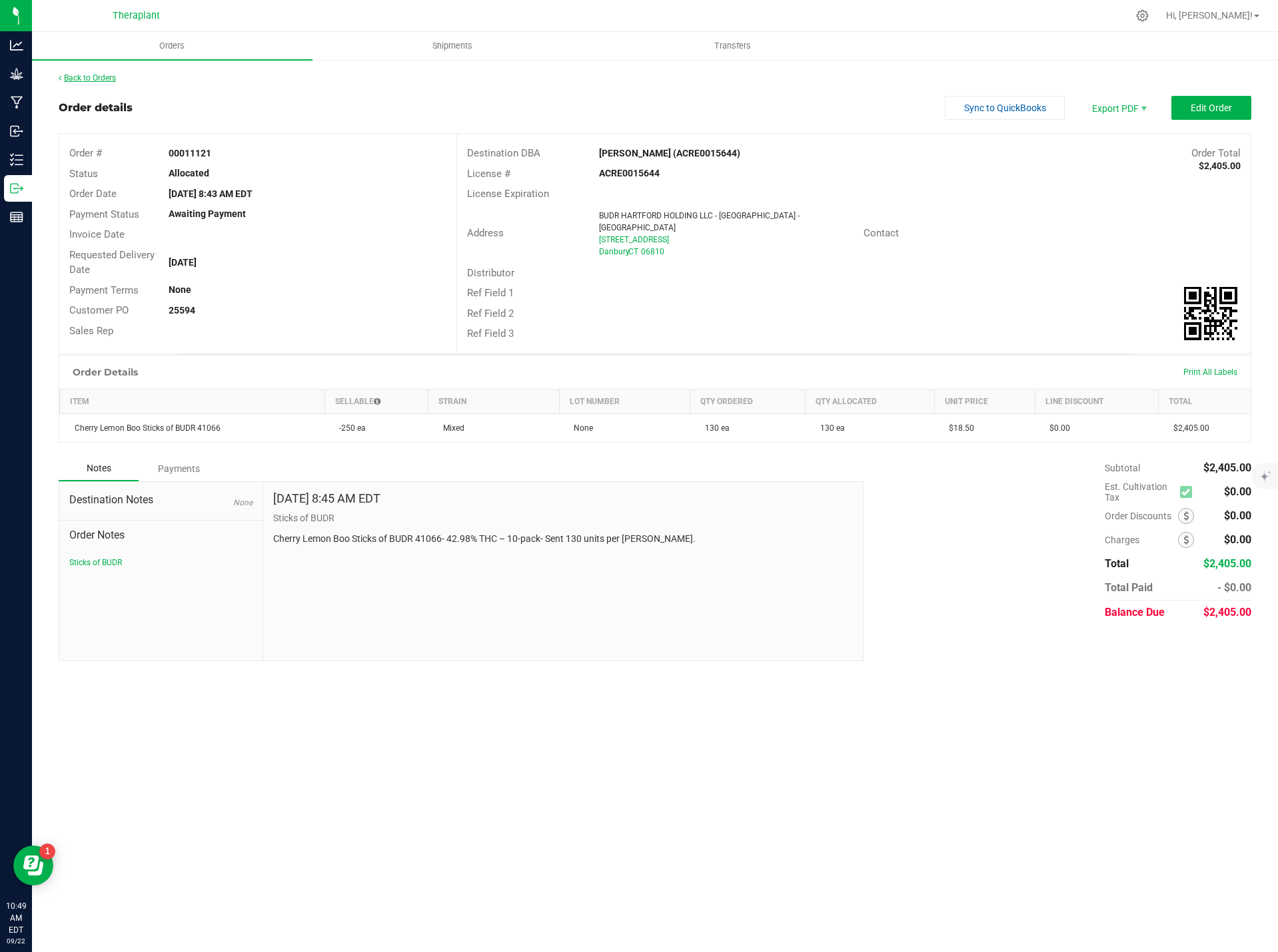
click at [109, 76] on link "Back to Orders" at bounding box center [87, 77] width 58 height 9
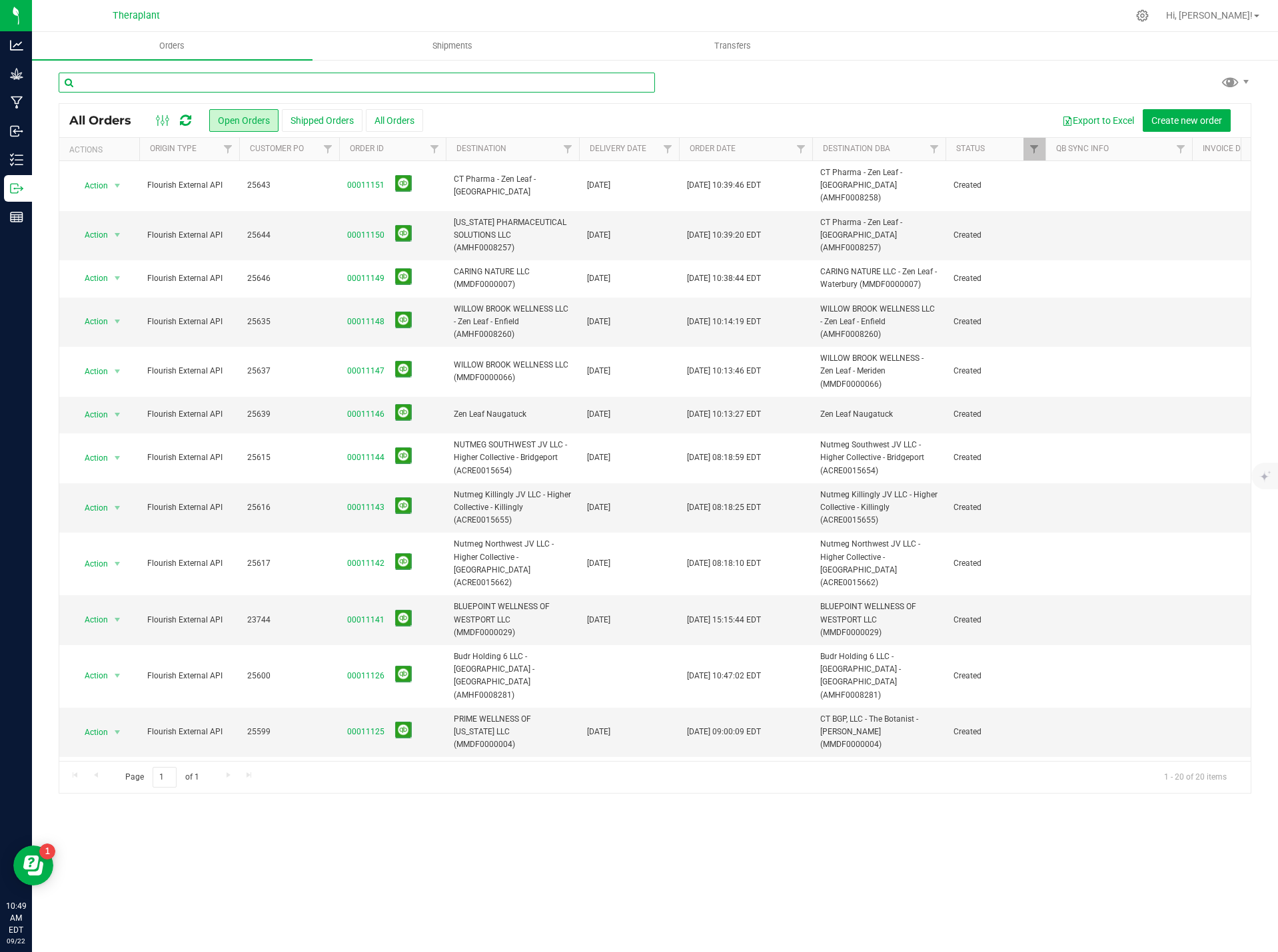
click at [277, 86] on input "text" at bounding box center [356, 83] width 596 height 20
type input "25598"
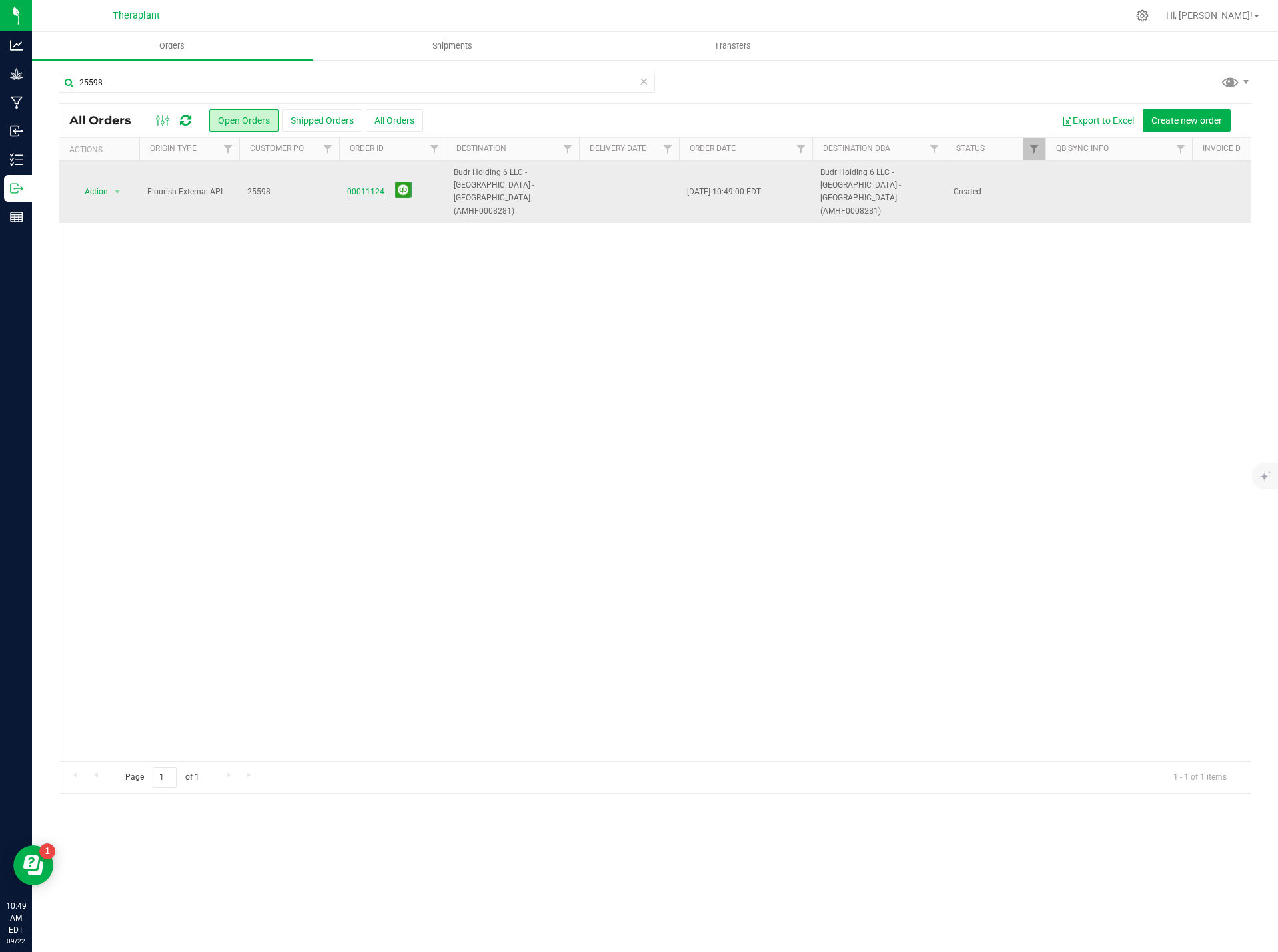
click at [360, 186] on link "00011124" at bounding box center [366, 192] width 37 height 13
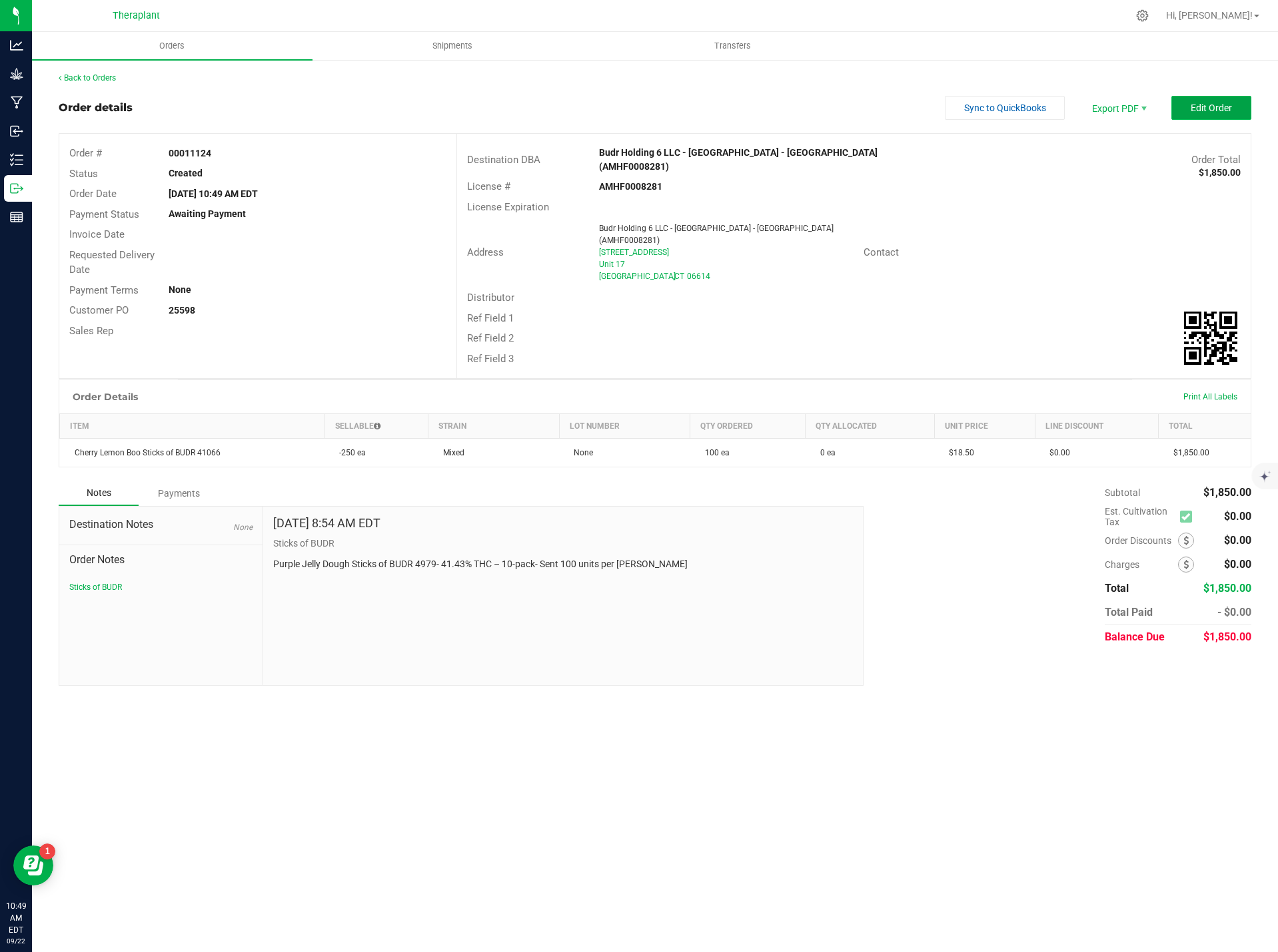
click at [1223, 107] on span "Edit Order" at bounding box center [1211, 108] width 42 height 11
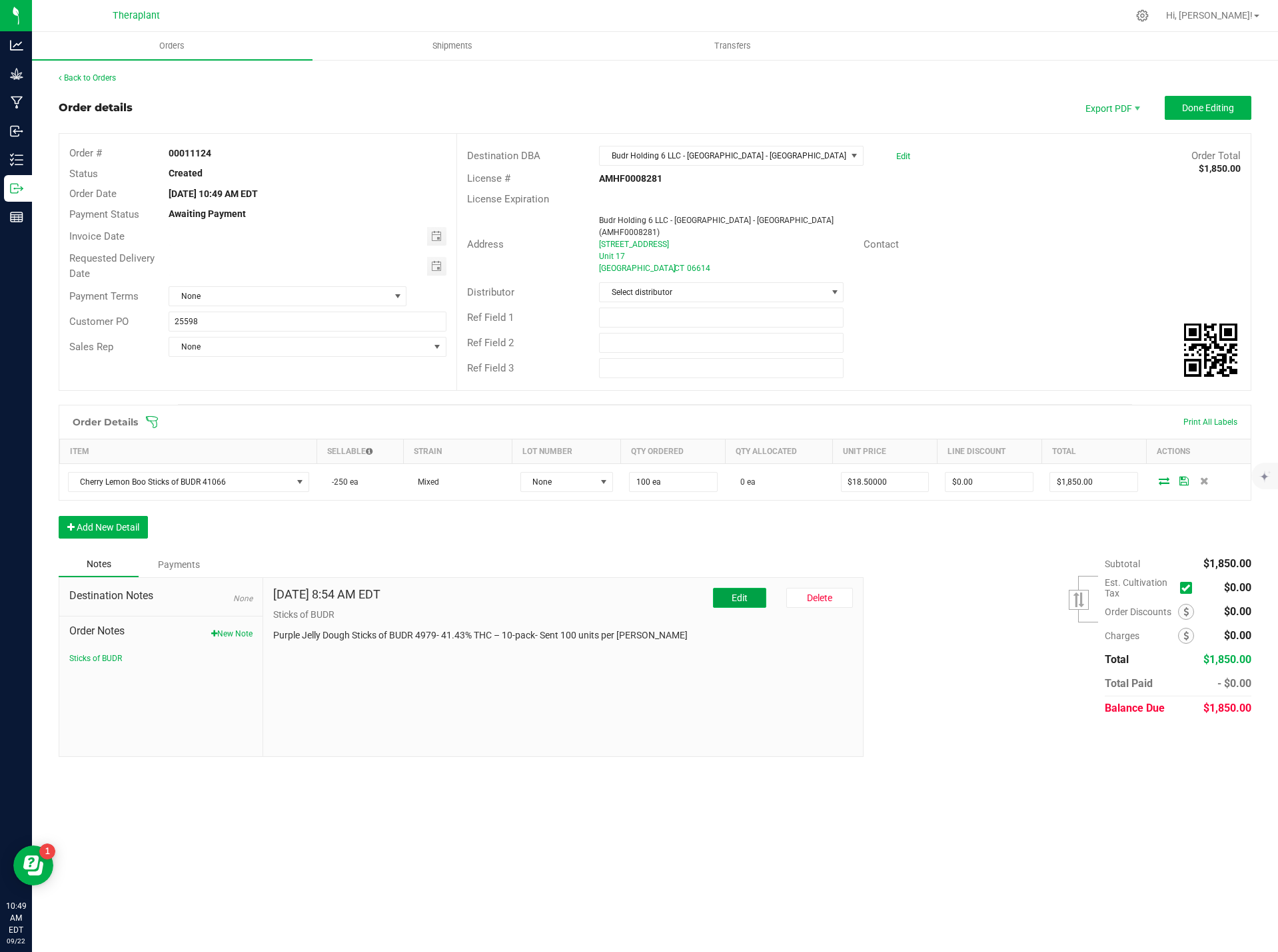
click at [742, 593] on span "Edit" at bounding box center [739, 598] width 16 height 11
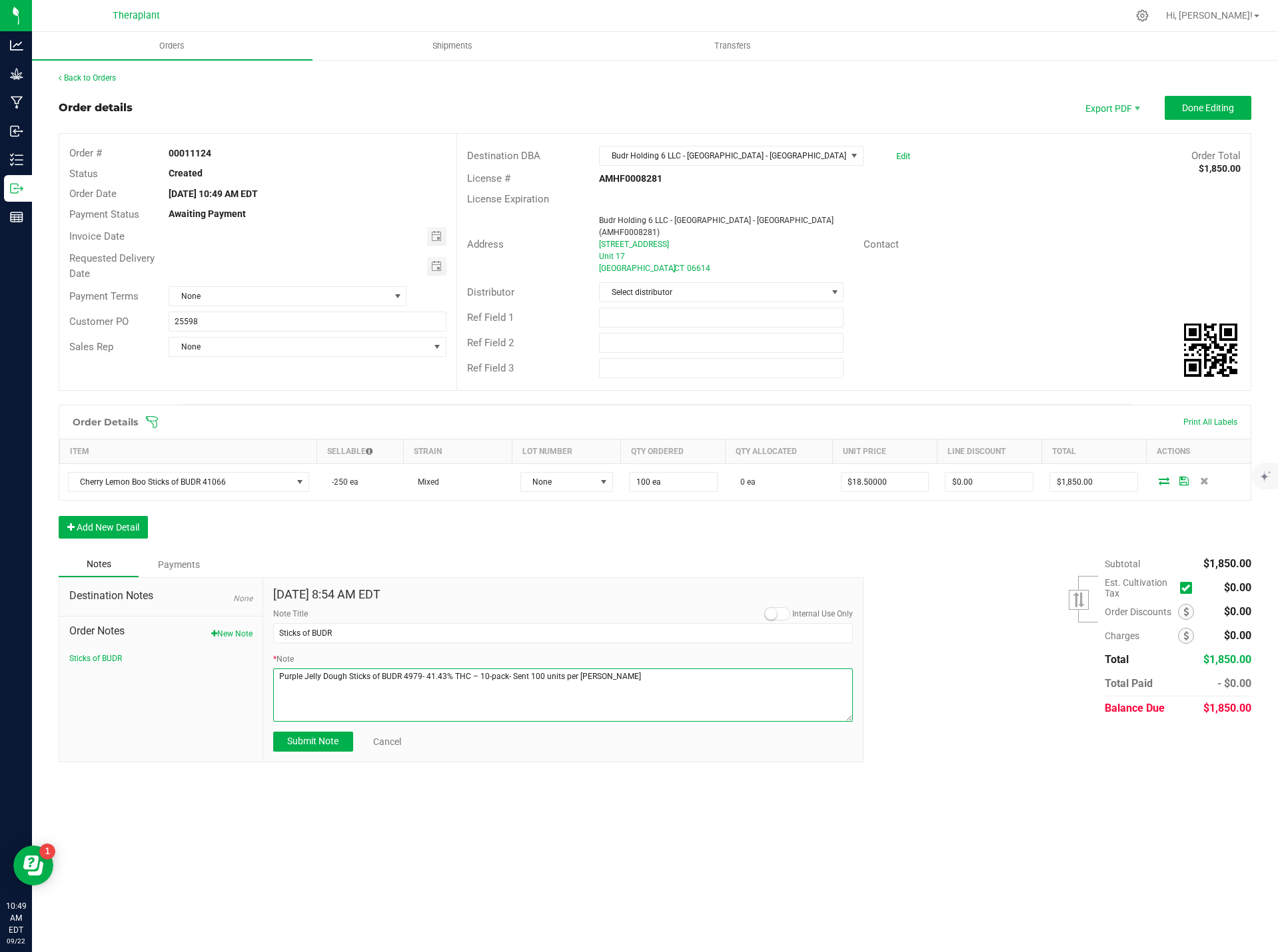
click at [501, 669] on textarea "* Note" at bounding box center [563, 695] width 580 height 53
paste textarea "Cherry Lemon Boo Sticks of BUDR 41066- 42.98% THC – 10-pack- added 50 units per…"
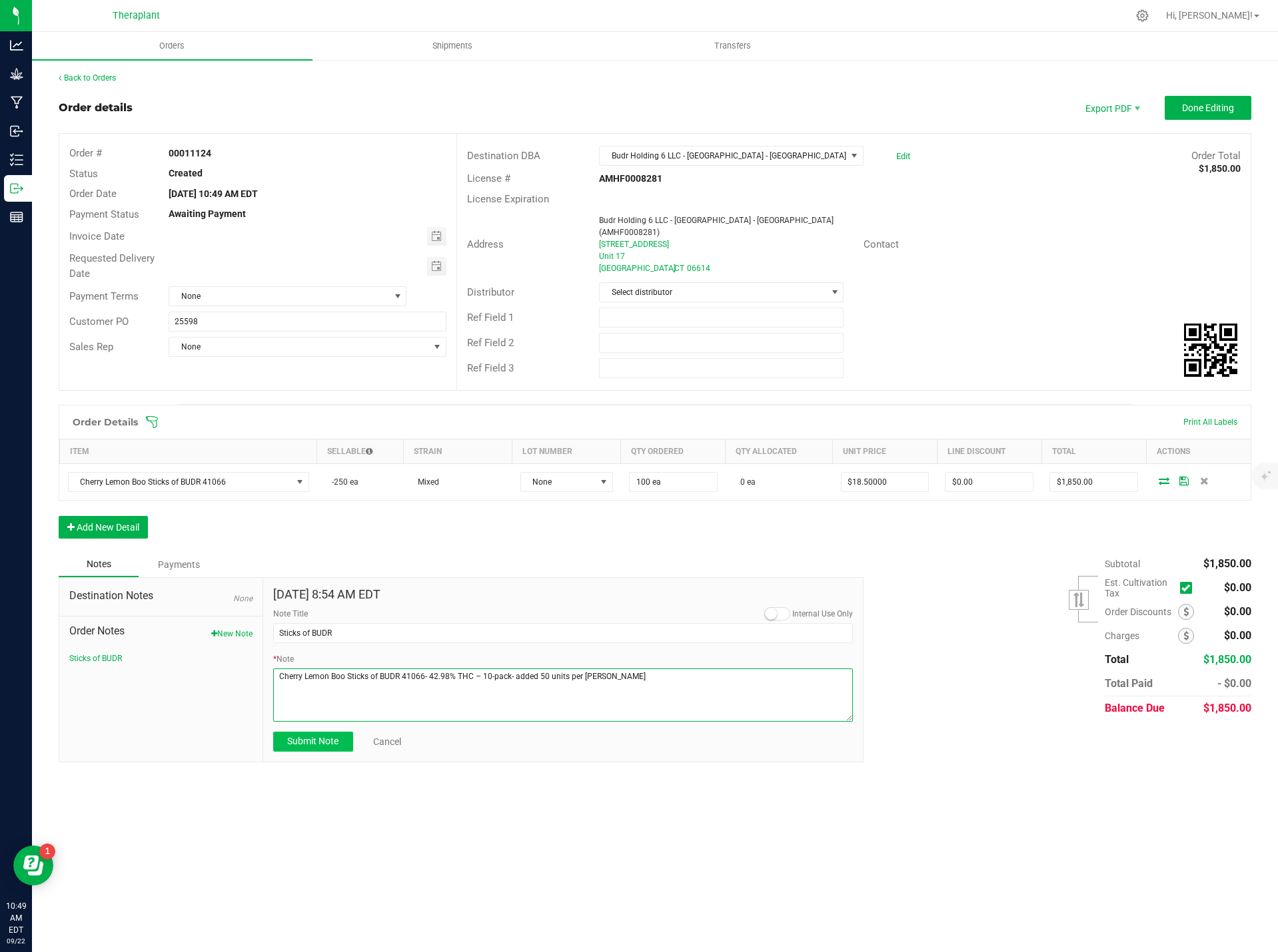
type textarea "Cherry Lemon Boo Sticks of BUDR 41066- 42.98% THC – 10-pack- added 50 units per…"
click at [293, 732] on button "Submit Note" at bounding box center [313, 742] width 80 height 20
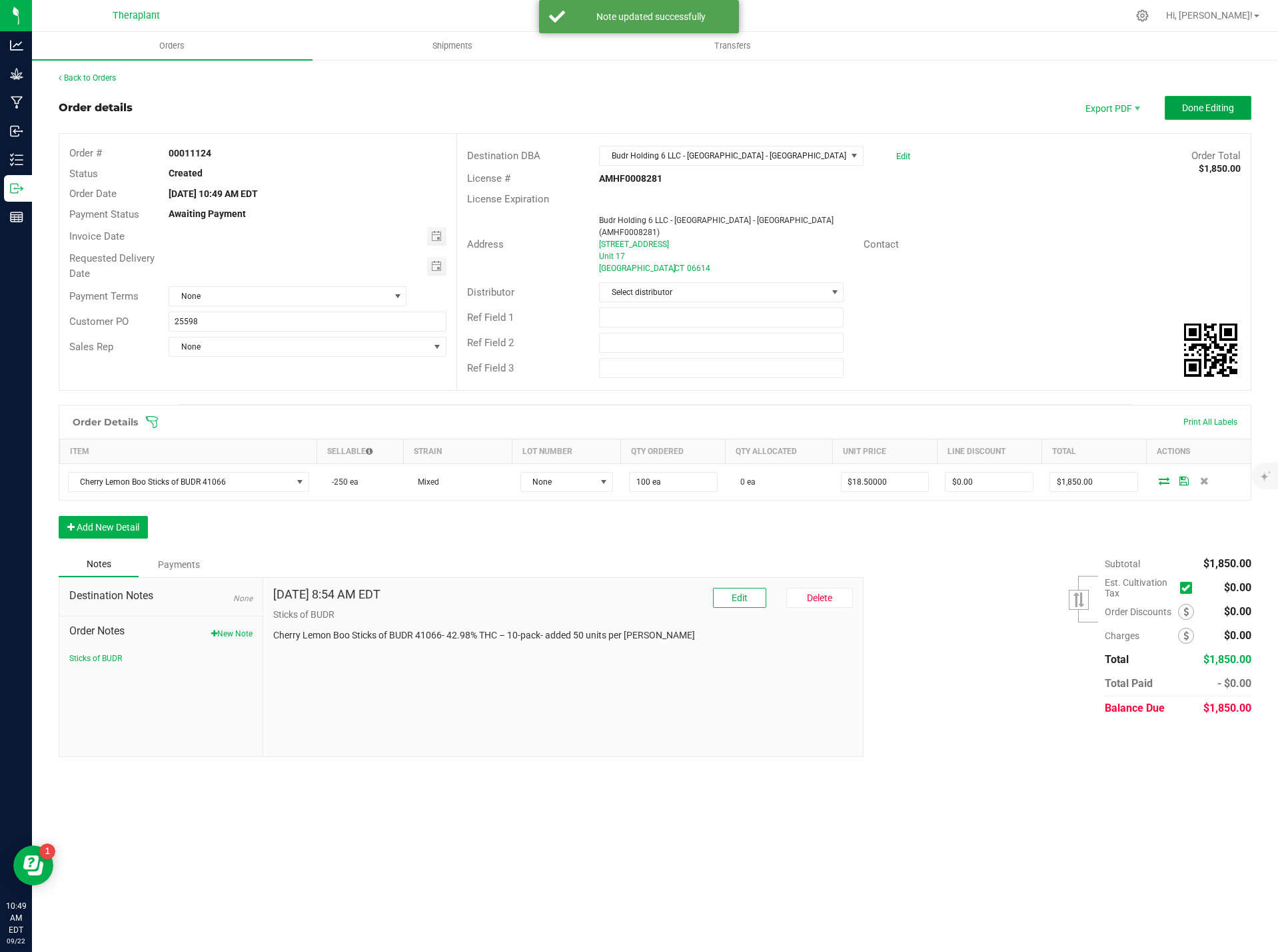
click at [1211, 103] on span "Done Editing" at bounding box center [1208, 108] width 52 height 11
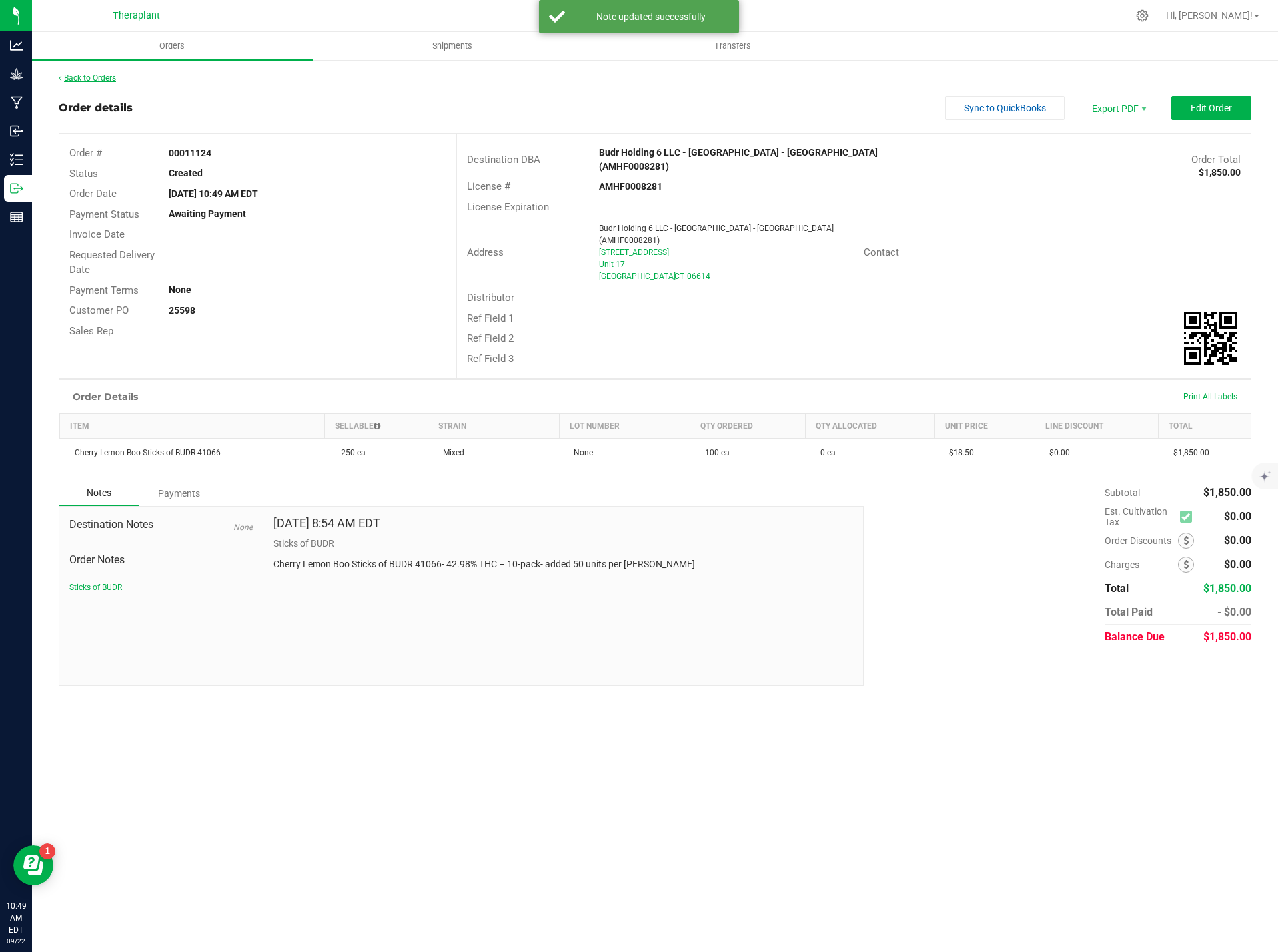
click at [107, 77] on link "Back to Orders" at bounding box center [87, 77] width 58 height 9
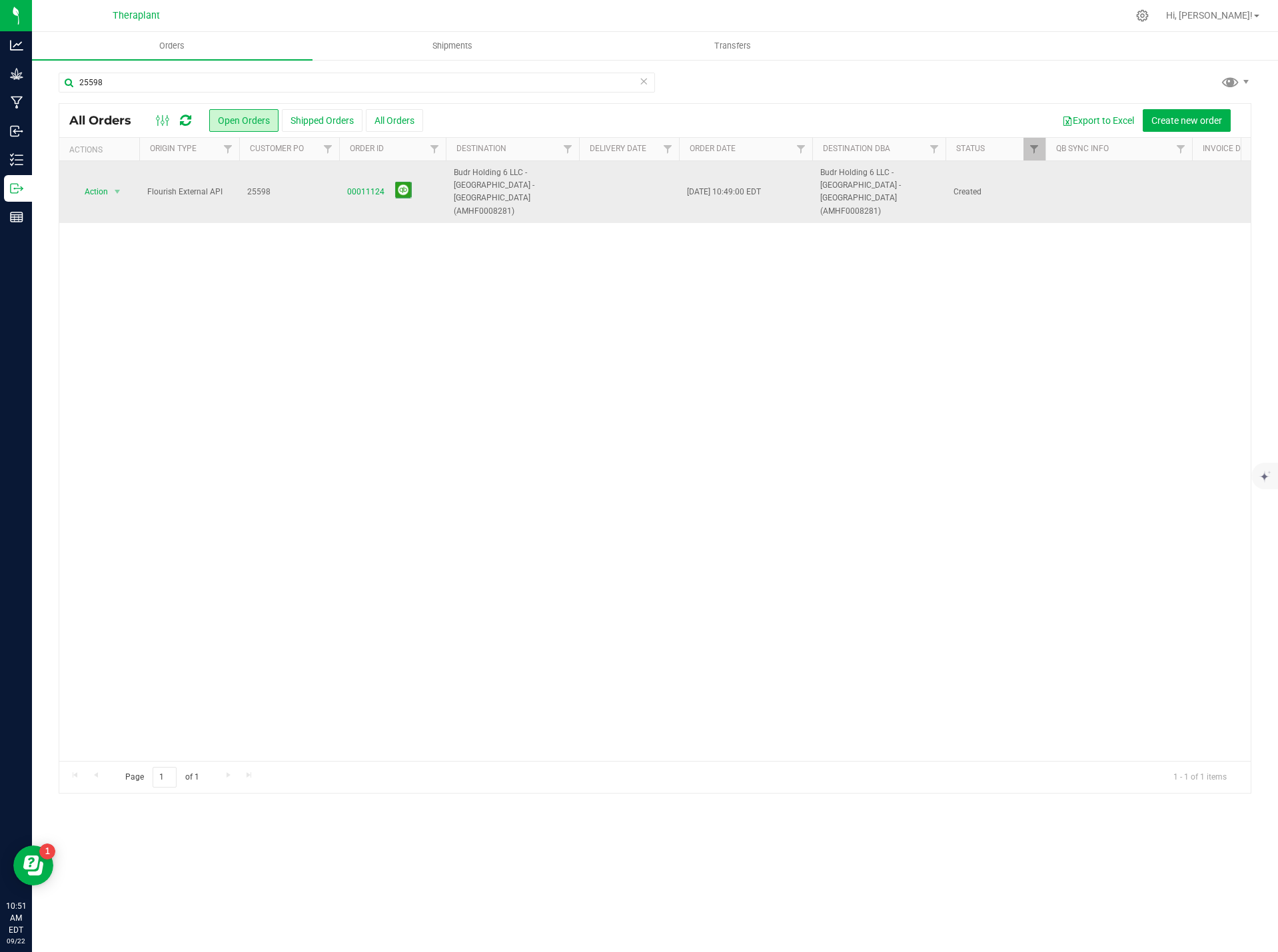
click at [344, 181] on td "00011124" at bounding box center [393, 192] width 107 height 62
click at [355, 186] on link "00011124" at bounding box center [366, 192] width 37 height 13
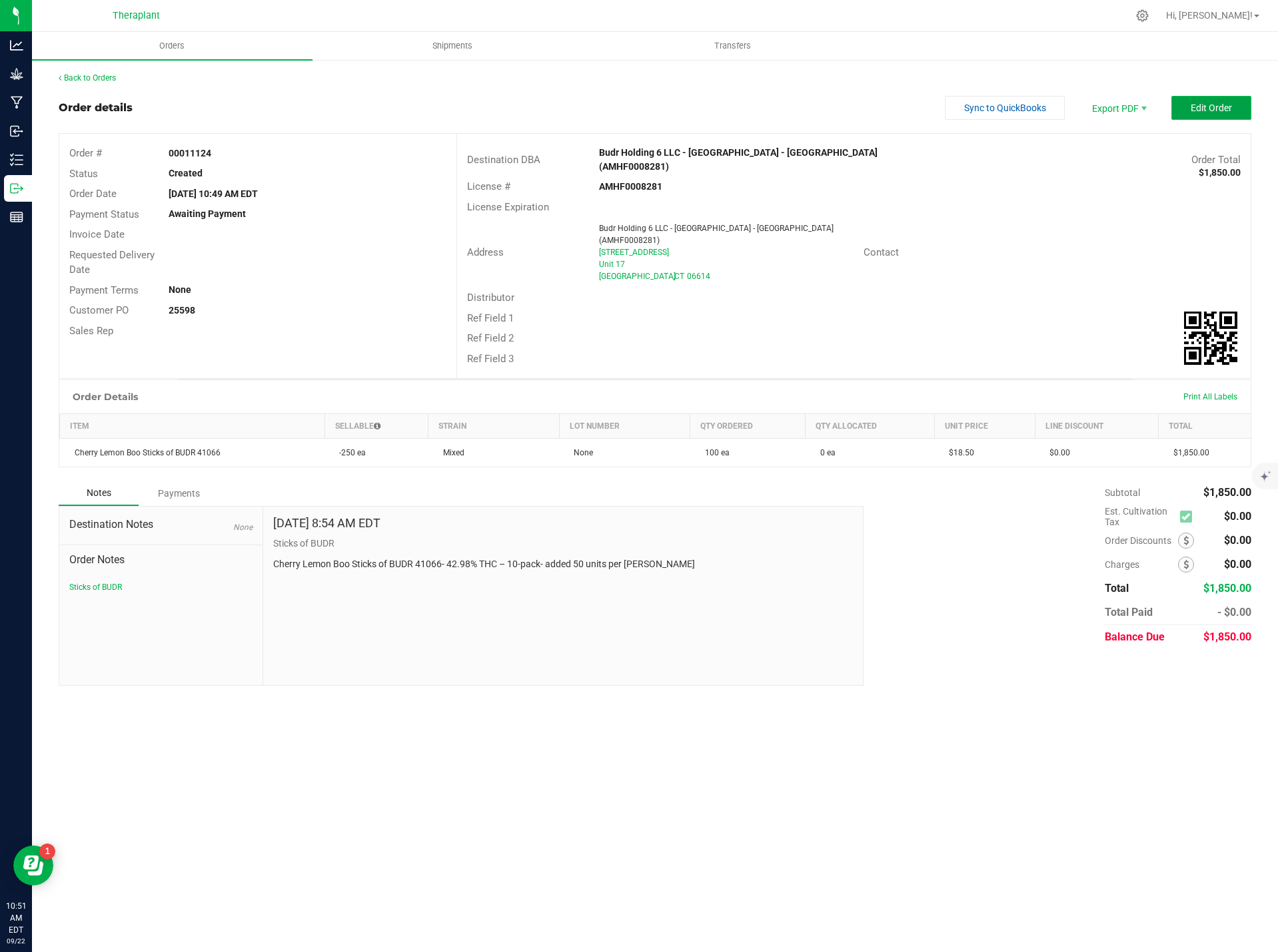
click at [1235, 112] on button "Edit Order" at bounding box center [1211, 108] width 80 height 24
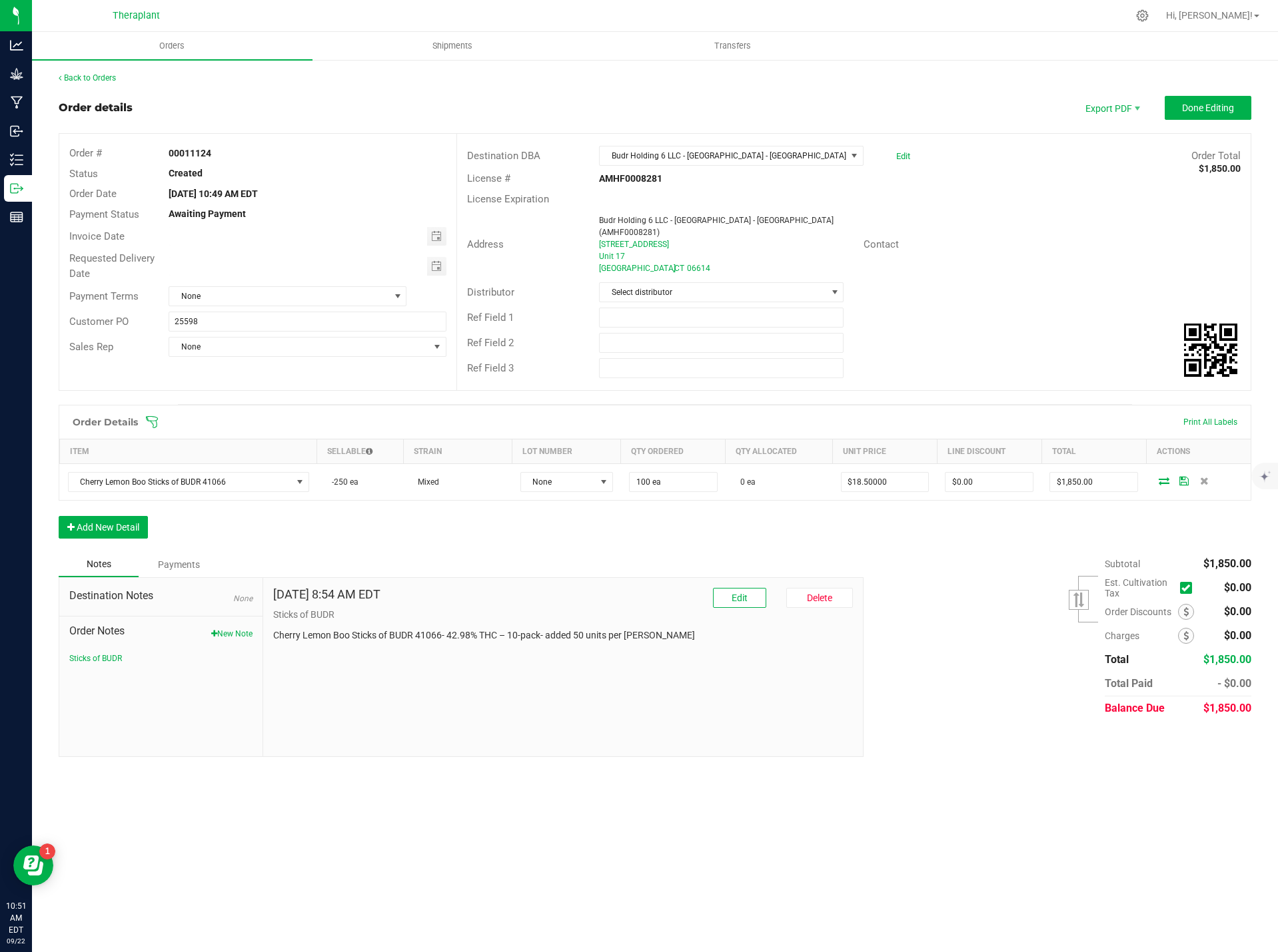
click at [575, 629] on p "Cherry Lemon Boo Sticks of BUDR 41066- 42.98% THC – 10-pack- added 50 units per…" at bounding box center [563, 636] width 580 height 14
click at [580, 629] on p "Cherry Lemon Boo Sticks of BUDR 41066- 42.98% THC – 10-pack- added 50 units per…" at bounding box center [563, 636] width 580 height 14
click at [733, 578] on div "[DATE] 8:54 AM EDT Edit [GEOGRAPHIC_DATA] Sticks of BUDR Cherry Lemon Boo Stick…" at bounding box center [563, 667] width 600 height 179
click at [725, 588] on button "Edit" at bounding box center [739, 598] width 53 height 20
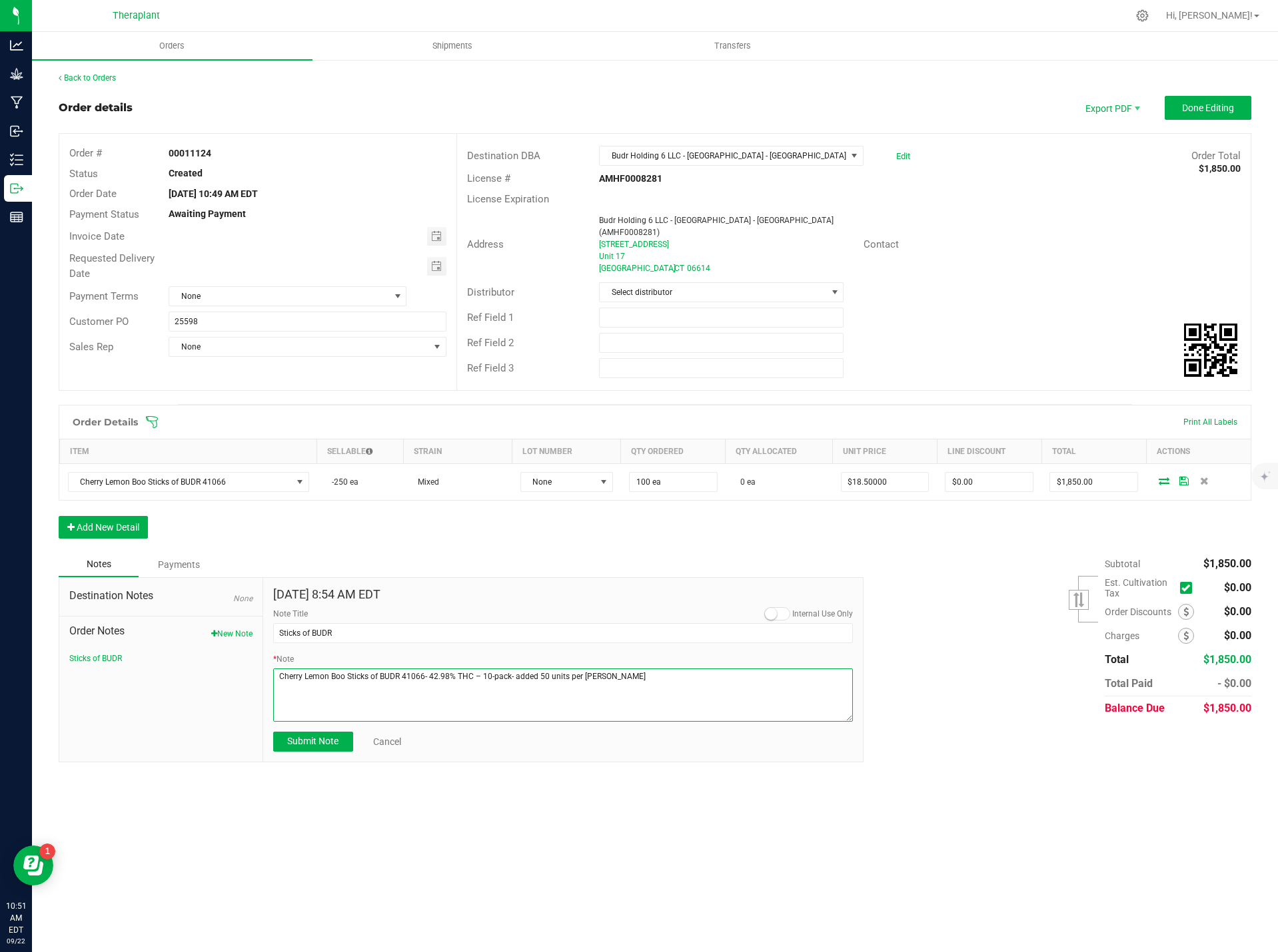
click at [550, 669] on textarea "* Note" at bounding box center [563, 695] width 580 height 53
click at [541, 669] on textarea "* Note" at bounding box center [563, 695] width 580 height 53
click at [480, 669] on textarea "* Note" at bounding box center [563, 695] width 580 height 53
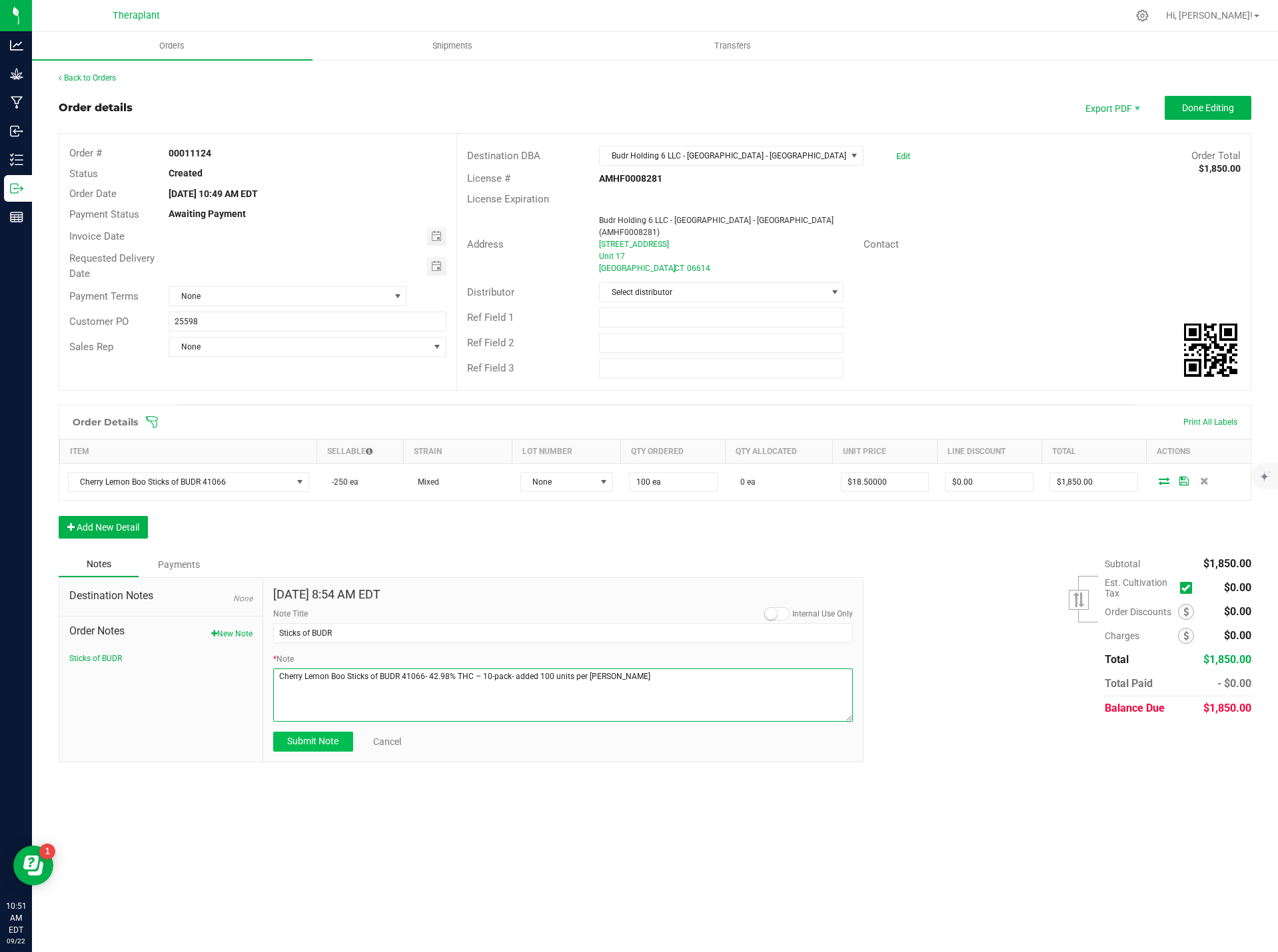
type textarea "Cherry Lemon Boo Sticks of BUDR 41066- 42.98% THC – 10-pack- added 100 units pe…"
click at [337, 732] on button "Submit Note" at bounding box center [313, 742] width 80 height 20
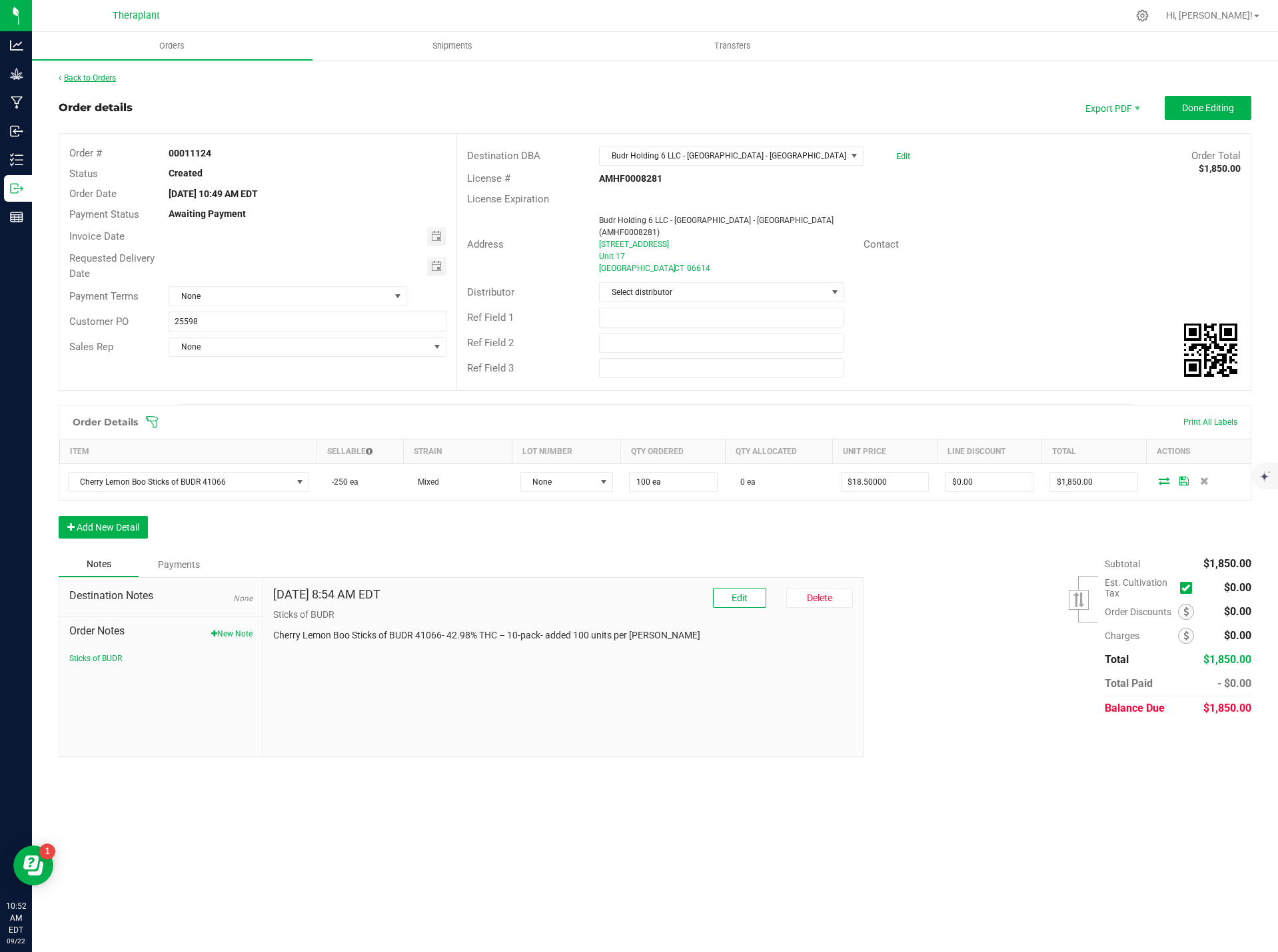
click at [103, 81] on link "Back to Orders" at bounding box center [87, 77] width 58 height 9
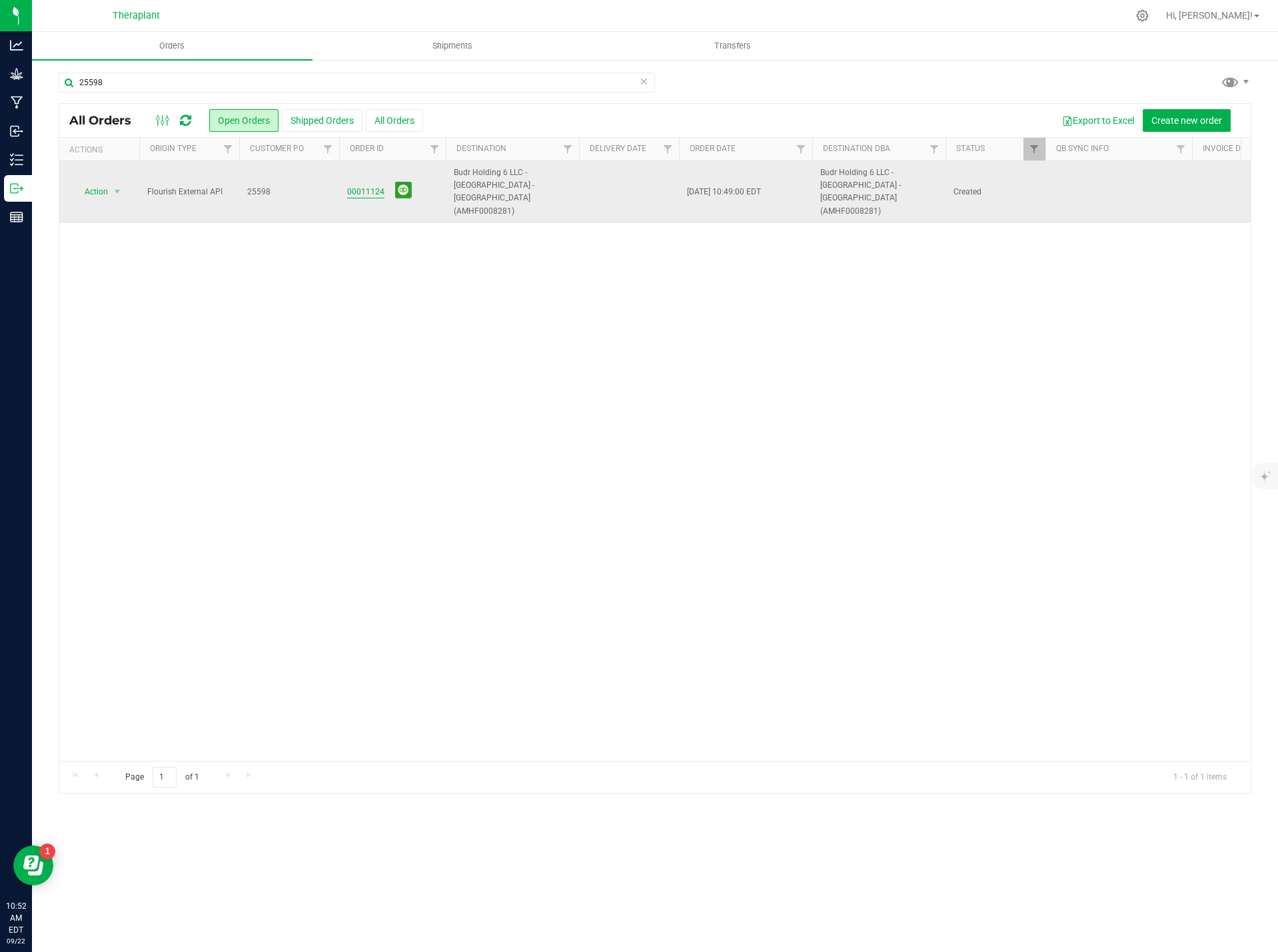
click at [371, 181] on span "00011124" at bounding box center [392, 192] width 91 height 20
click at [358, 186] on link "00011124" at bounding box center [366, 192] width 37 height 13
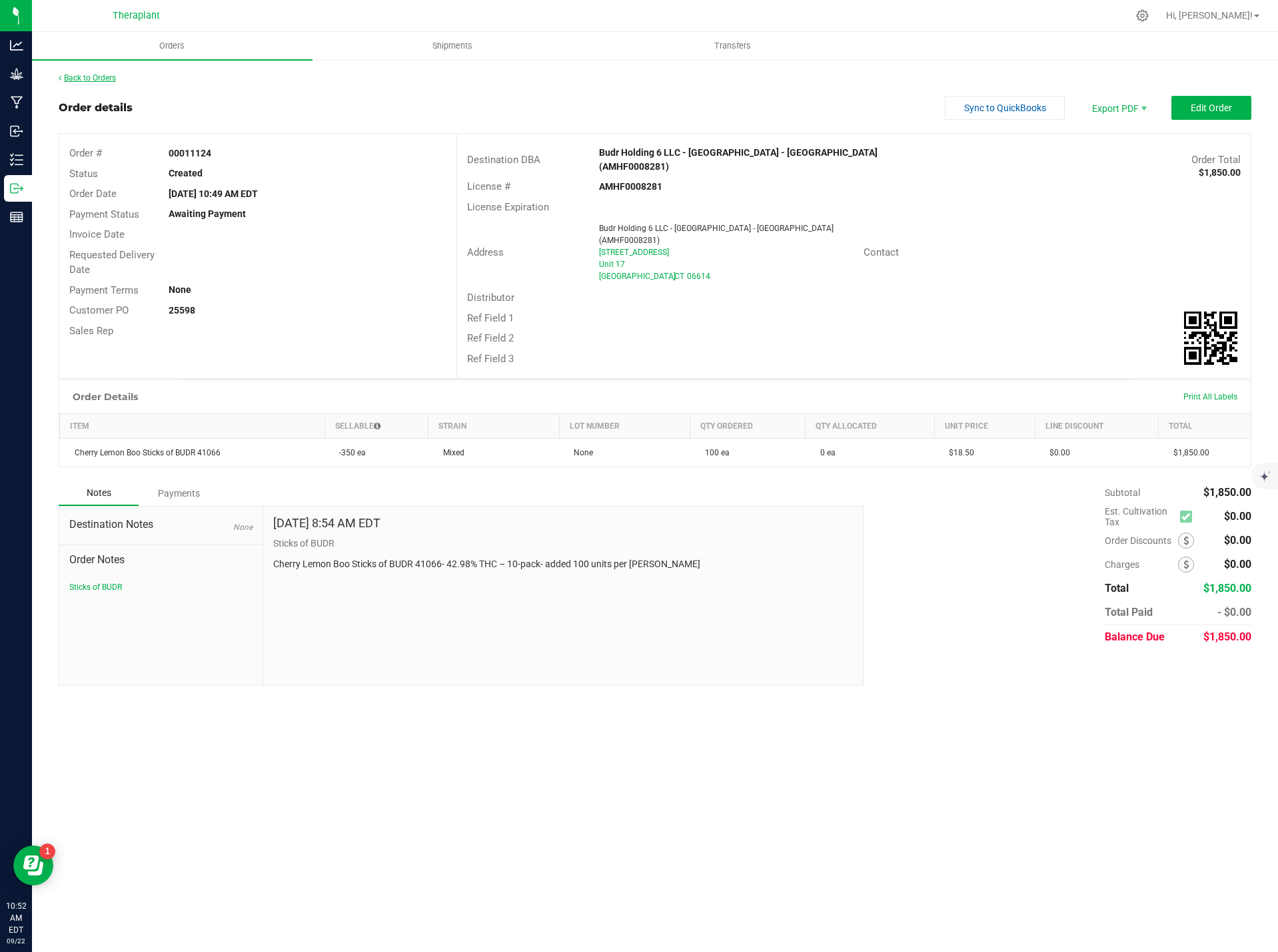
click at [100, 76] on link "Back to Orders" at bounding box center [87, 77] width 58 height 9
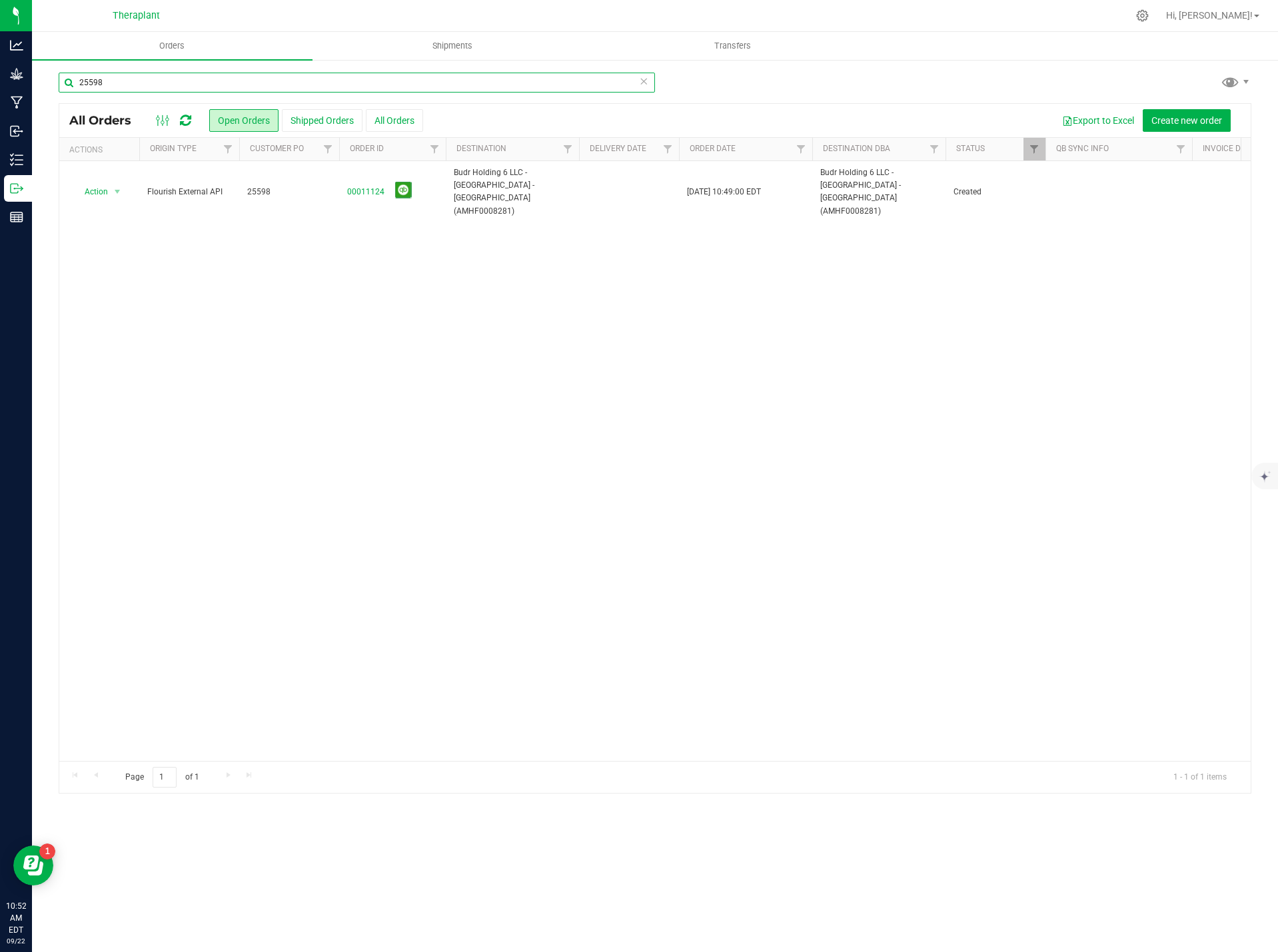
click at [176, 73] on input "25598" at bounding box center [356, 83] width 596 height 20
click at [174, 76] on input "25598" at bounding box center [356, 83] width 596 height 20
drag, startPoint x: 101, startPoint y: 81, endPoint x: -1, endPoint y: 88, distance: 102.2
click at [0, 88] on html "Analytics Grow Manufacturing Inbound Inventory Outbound Reports 10:52 AM EDT [D…" at bounding box center [639, 476] width 1278 height 952
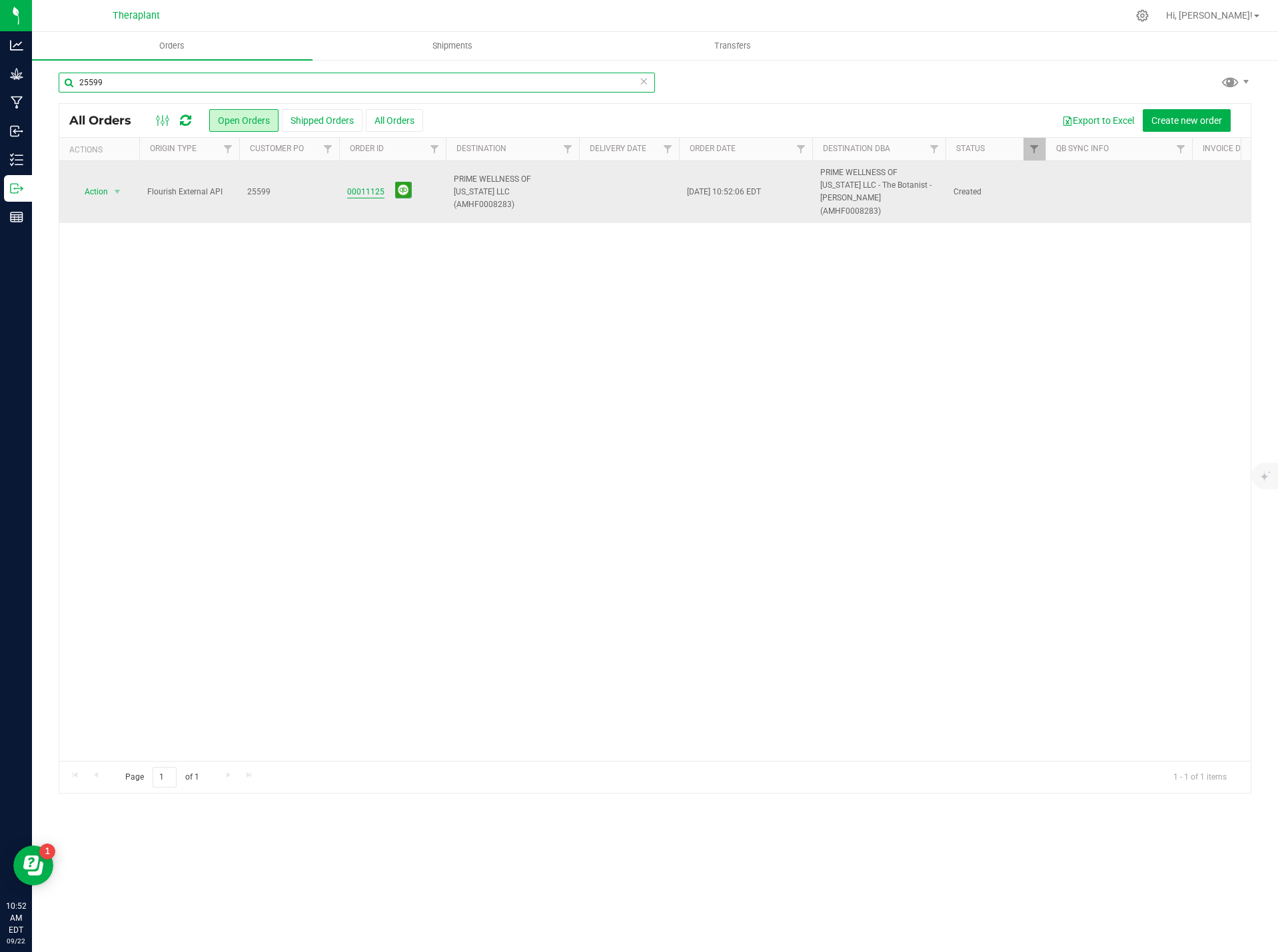
type input "25599"
click at [357, 190] on link "00011125" at bounding box center [366, 192] width 37 height 13
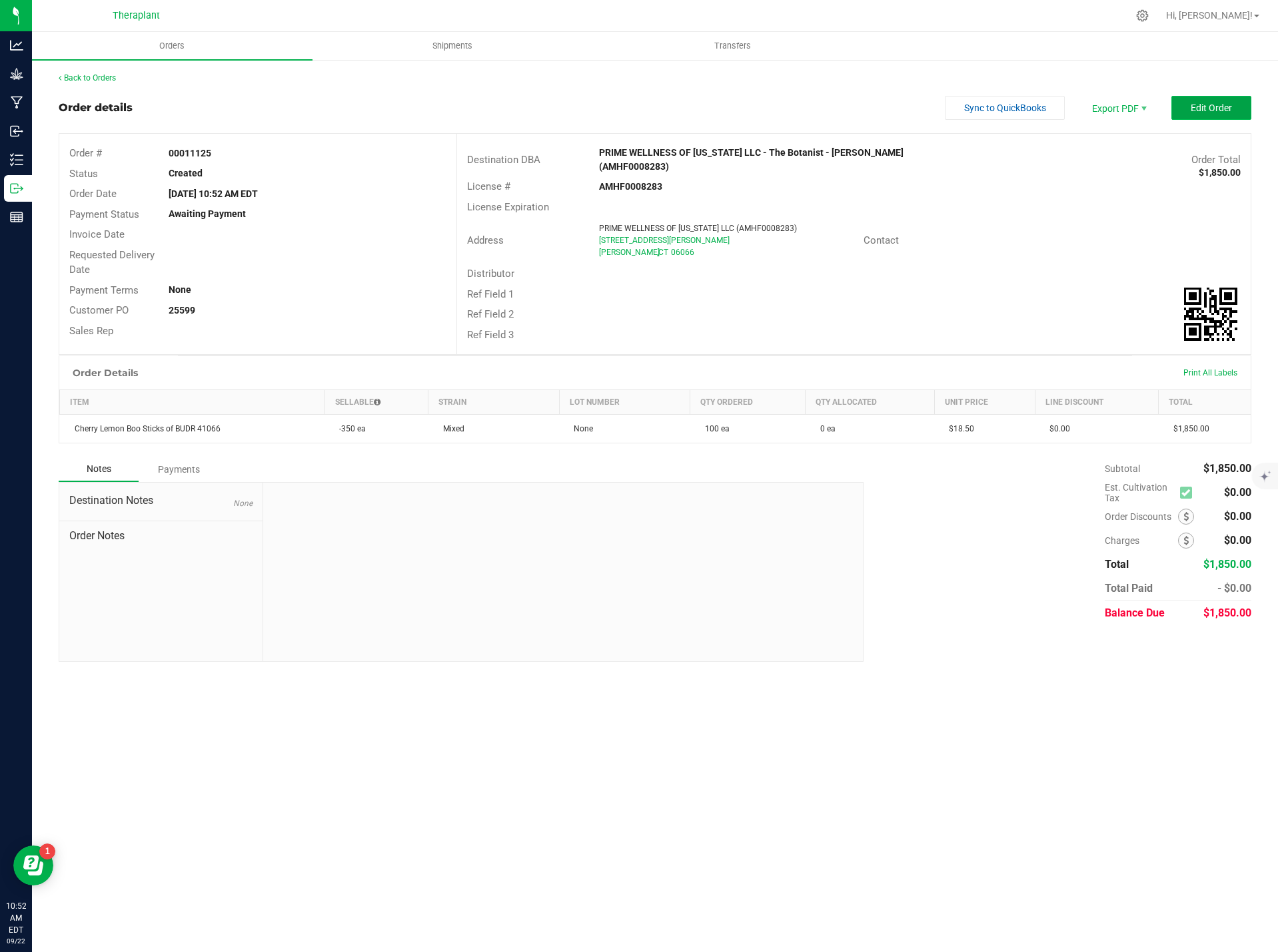
click at [1201, 110] on span "Edit Order" at bounding box center [1211, 108] width 42 height 11
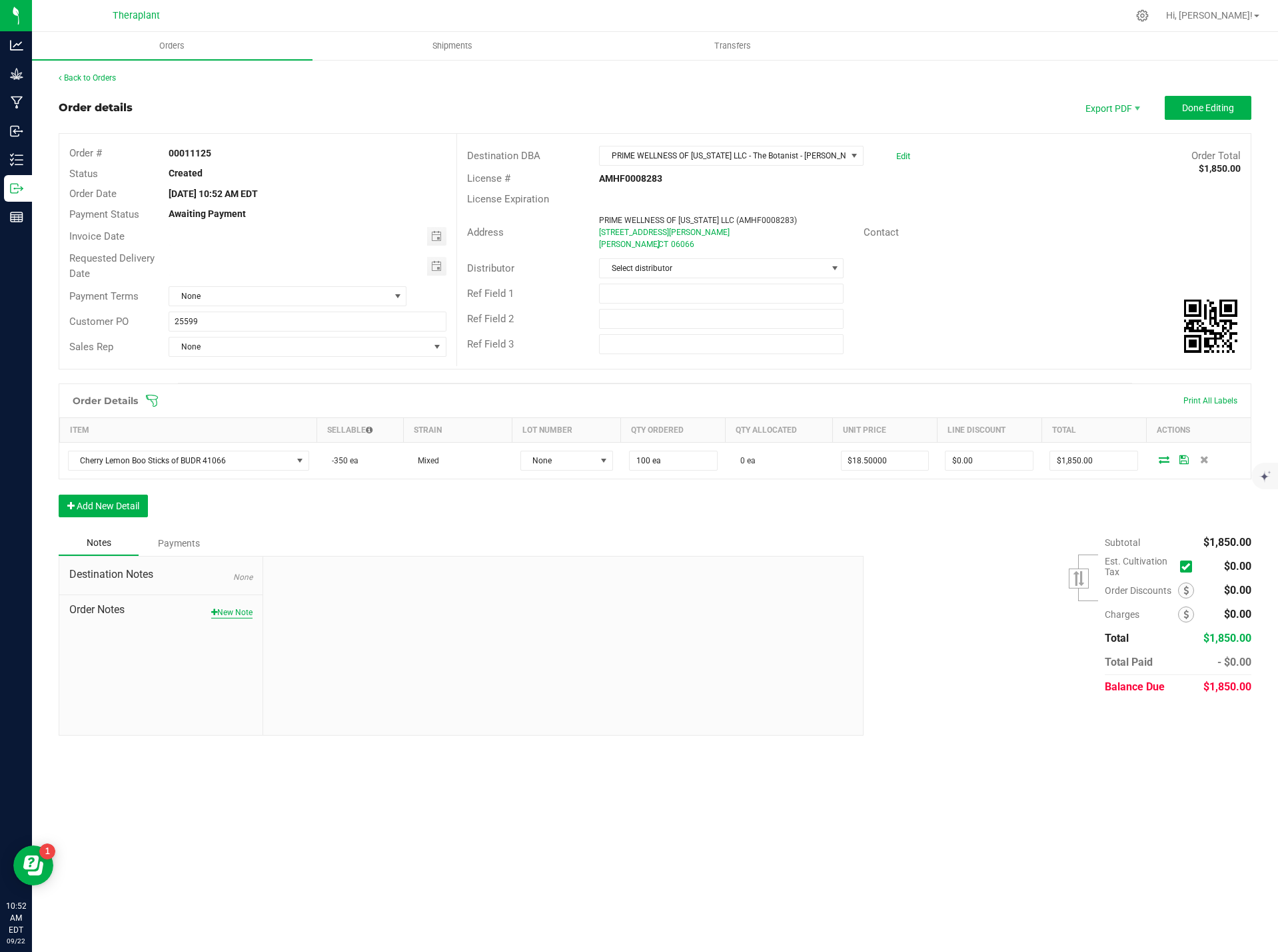
click at [228, 607] on button "New Note" at bounding box center [232, 613] width 42 height 12
paste textarea "Cherry Lemon Boo Sticks of BUDR 41066- 42.98% THC – 10-pack- added 100 units pe…"
type textarea "Cherry Lemon Boo Sticks of BUDR 41066- 42.98% THC – 10-pack- added 100 units pe…"
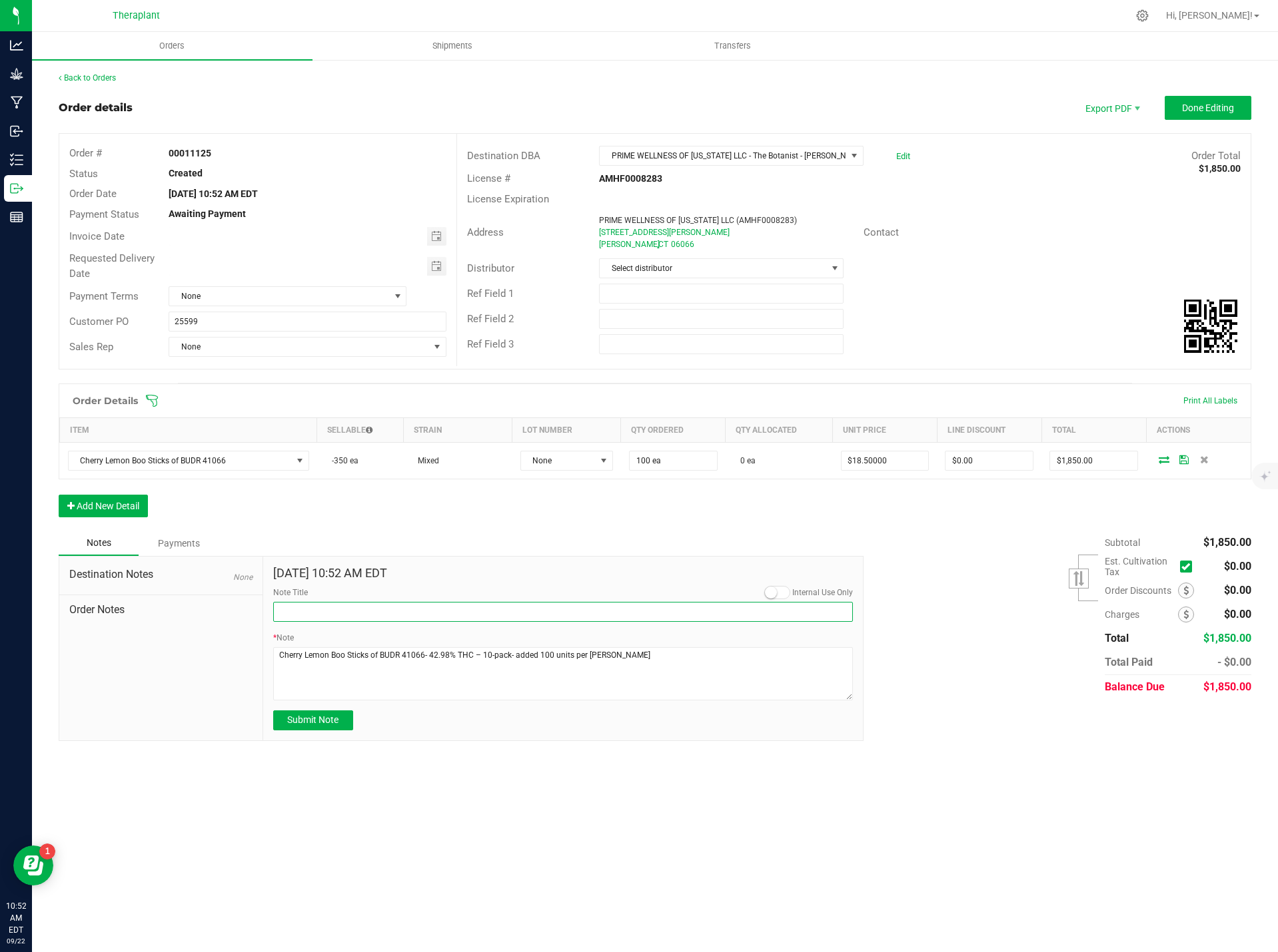
click at [353, 609] on input "Note Title" at bounding box center [563, 612] width 580 height 20
type input "b"
type input "Sticks of BUDR"
click at [327, 715] on span "Submit Note" at bounding box center [313, 720] width 51 height 11
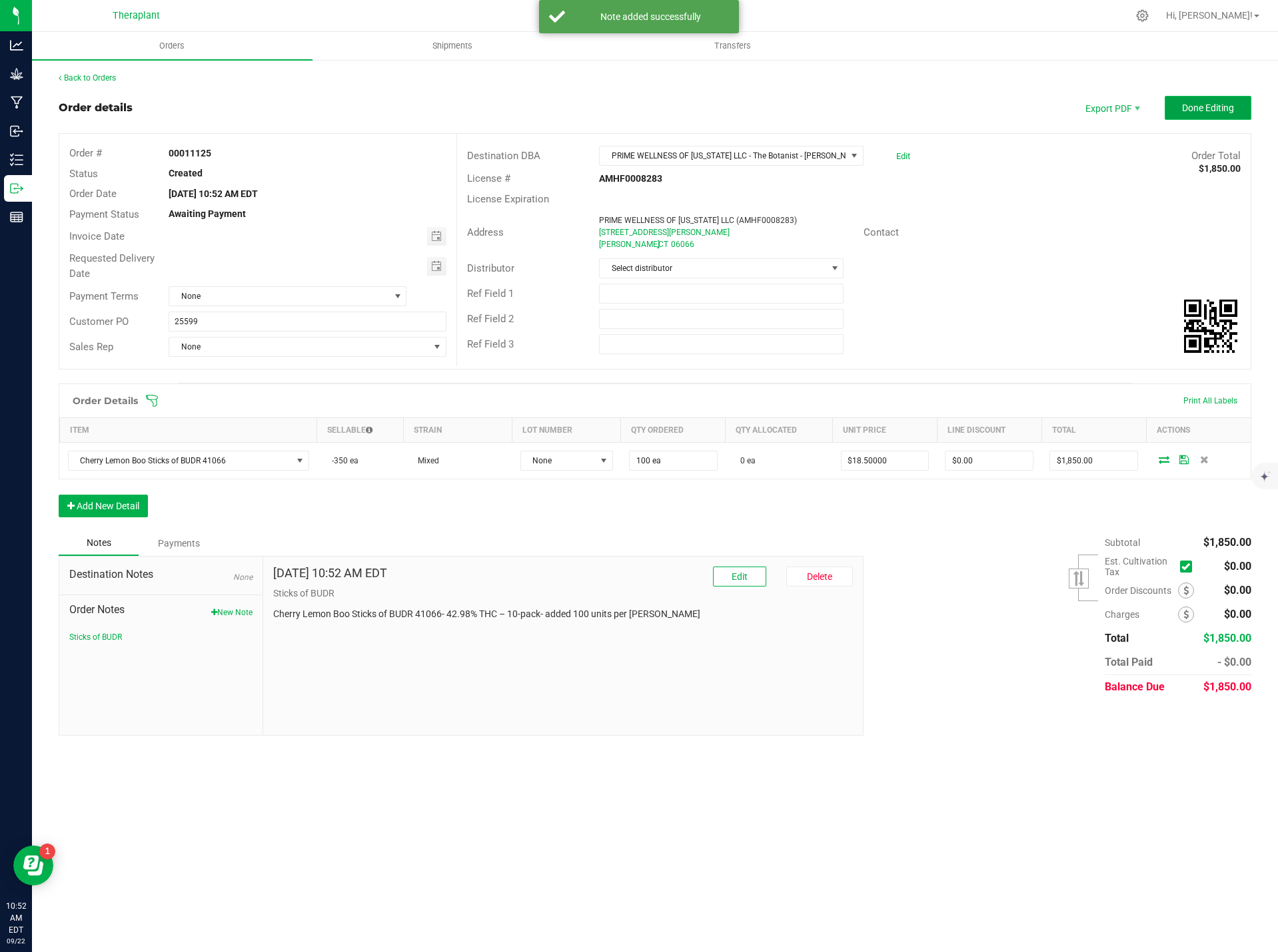
click at [1191, 107] on span "Done Editing" at bounding box center [1208, 108] width 52 height 11
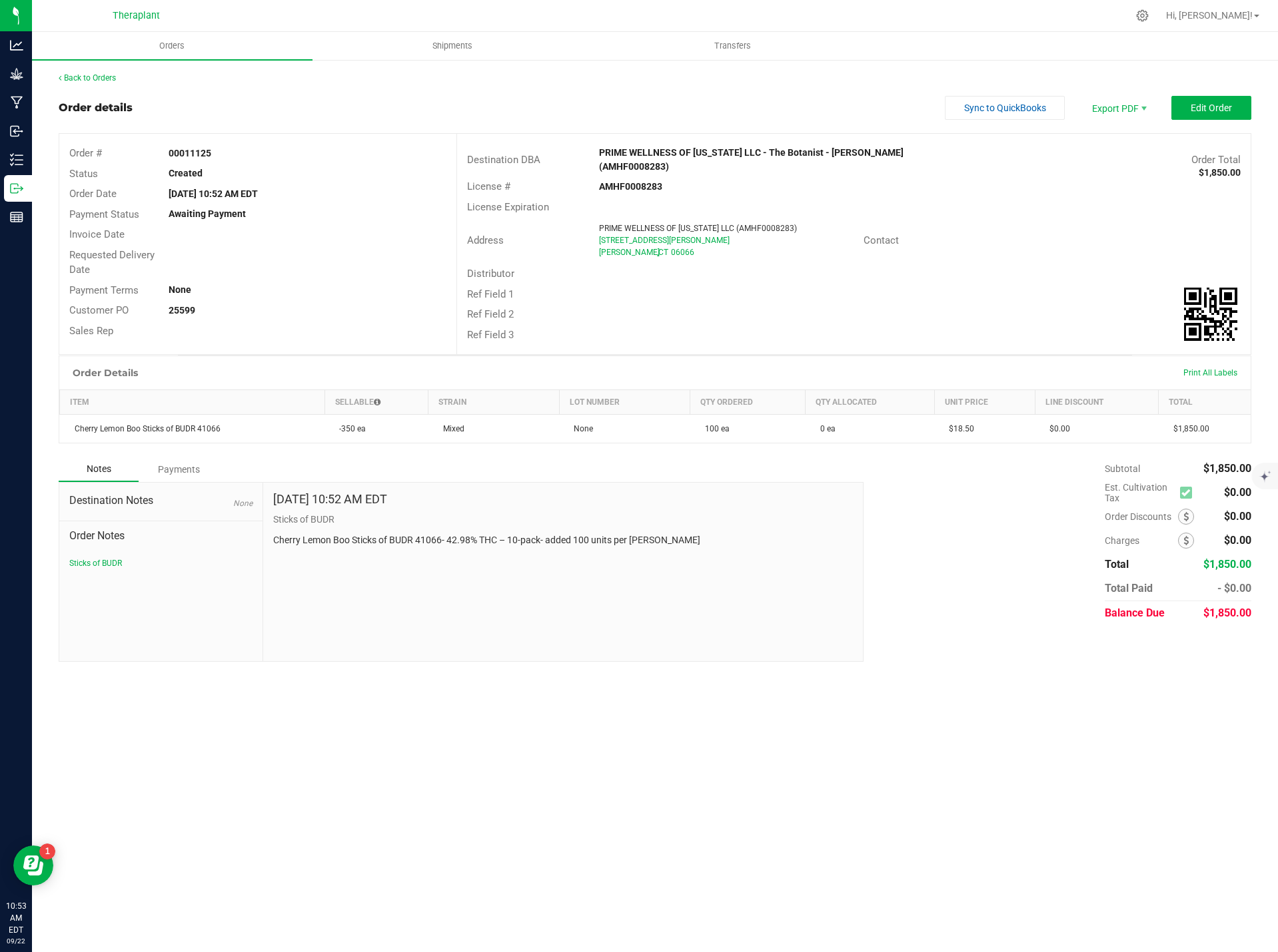
click at [62, 86] on div "Back to Orders Order details Sync to QuickBooks Export PDF Edit Order Order # 0…" at bounding box center [655, 367] width 1192 height 590
click at [73, 82] on div "Back to Orders" at bounding box center [655, 78] width 1192 height 12
click at [78, 74] on link "Back to Orders" at bounding box center [87, 77] width 58 height 9
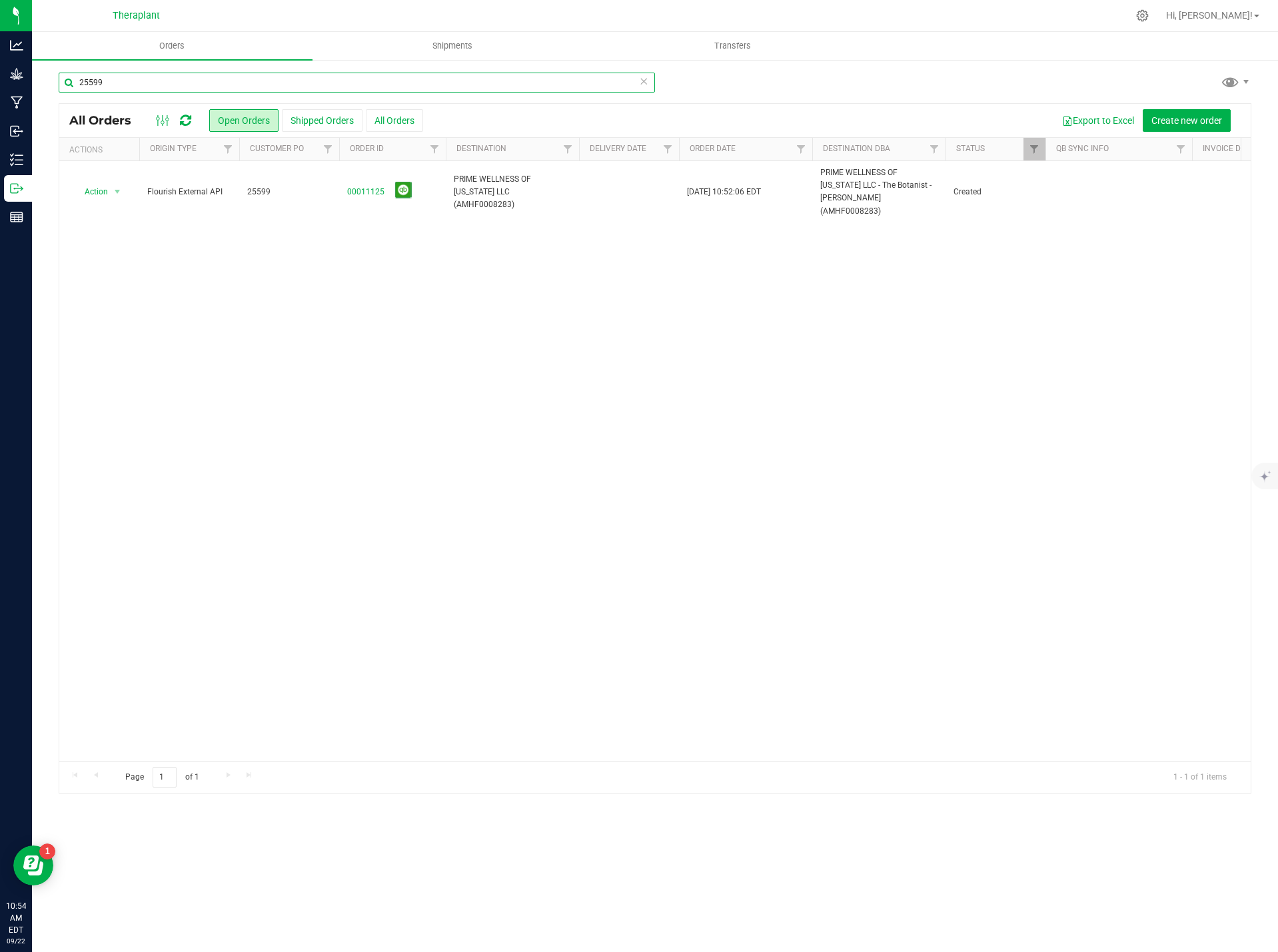
click at [275, 81] on input "25599" at bounding box center [356, 83] width 596 height 20
click at [275, 80] on input "25599" at bounding box center [356, 83] width 596 height 20
type input "25597"
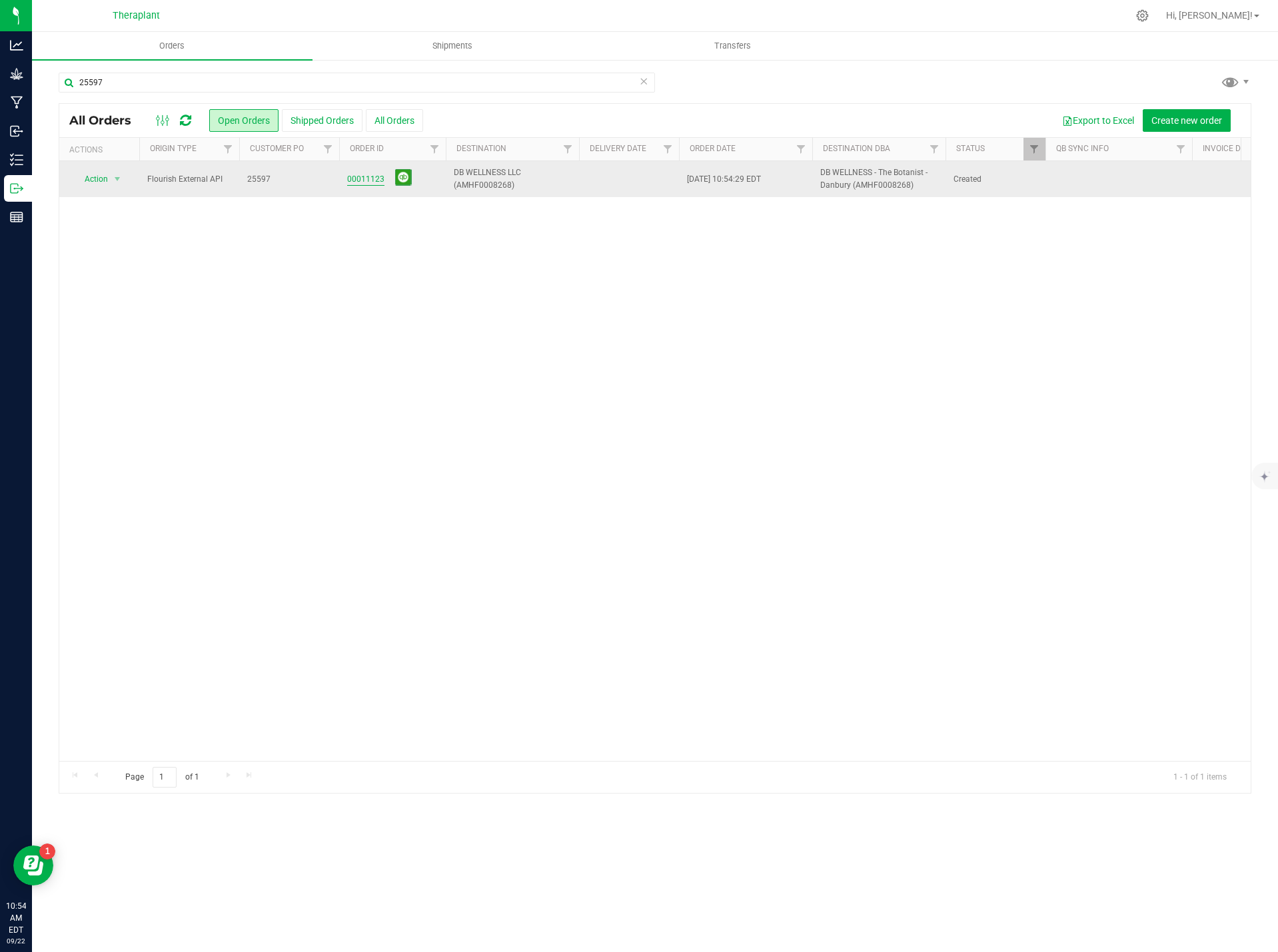
click at [355, 185] on link "00011123" at bounding box center [366, 179] width 37 height 13
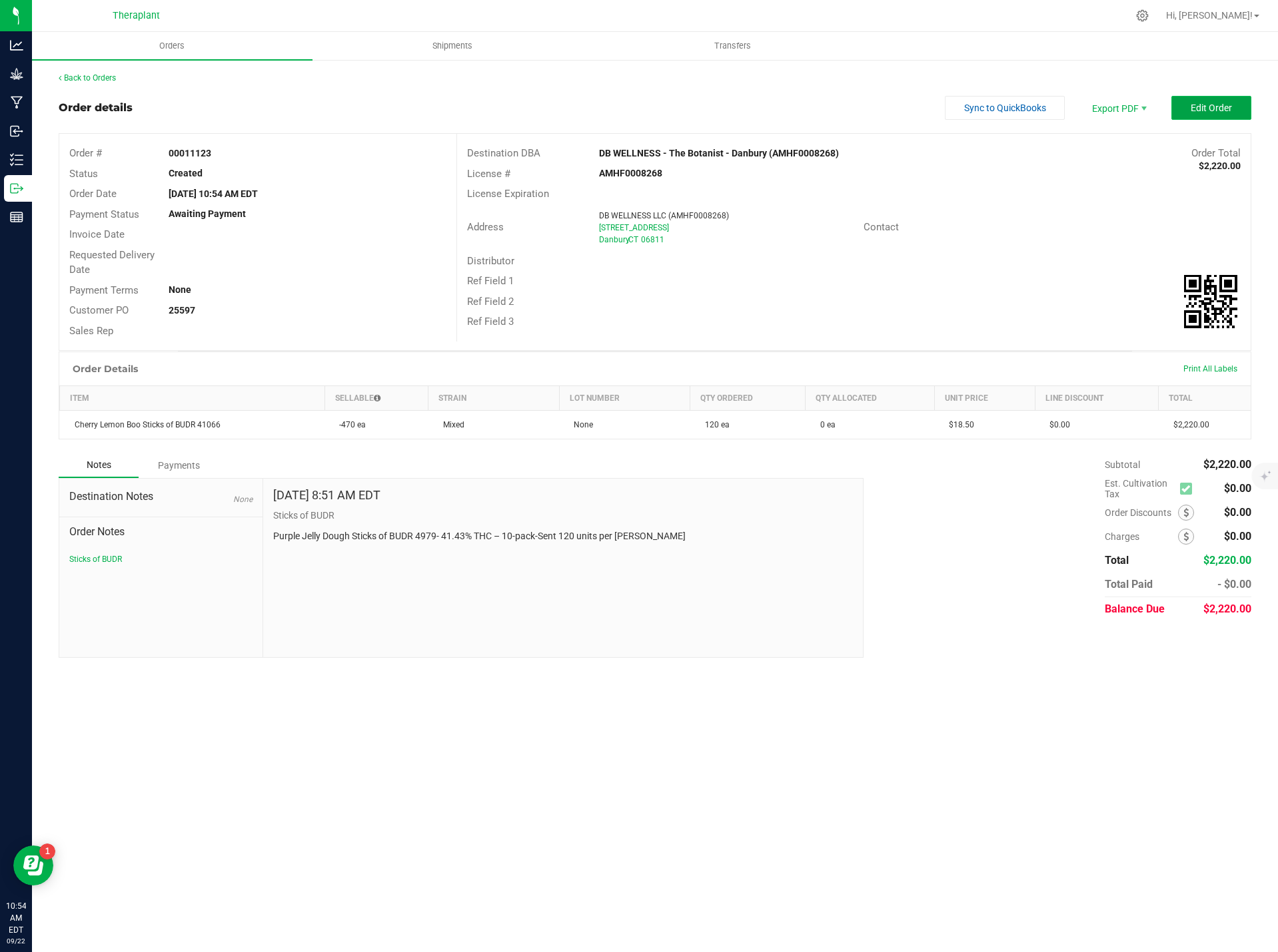
click at [1212, 101] on button "Edit Order" at bounding box center [1211, 108] width 80 height 24
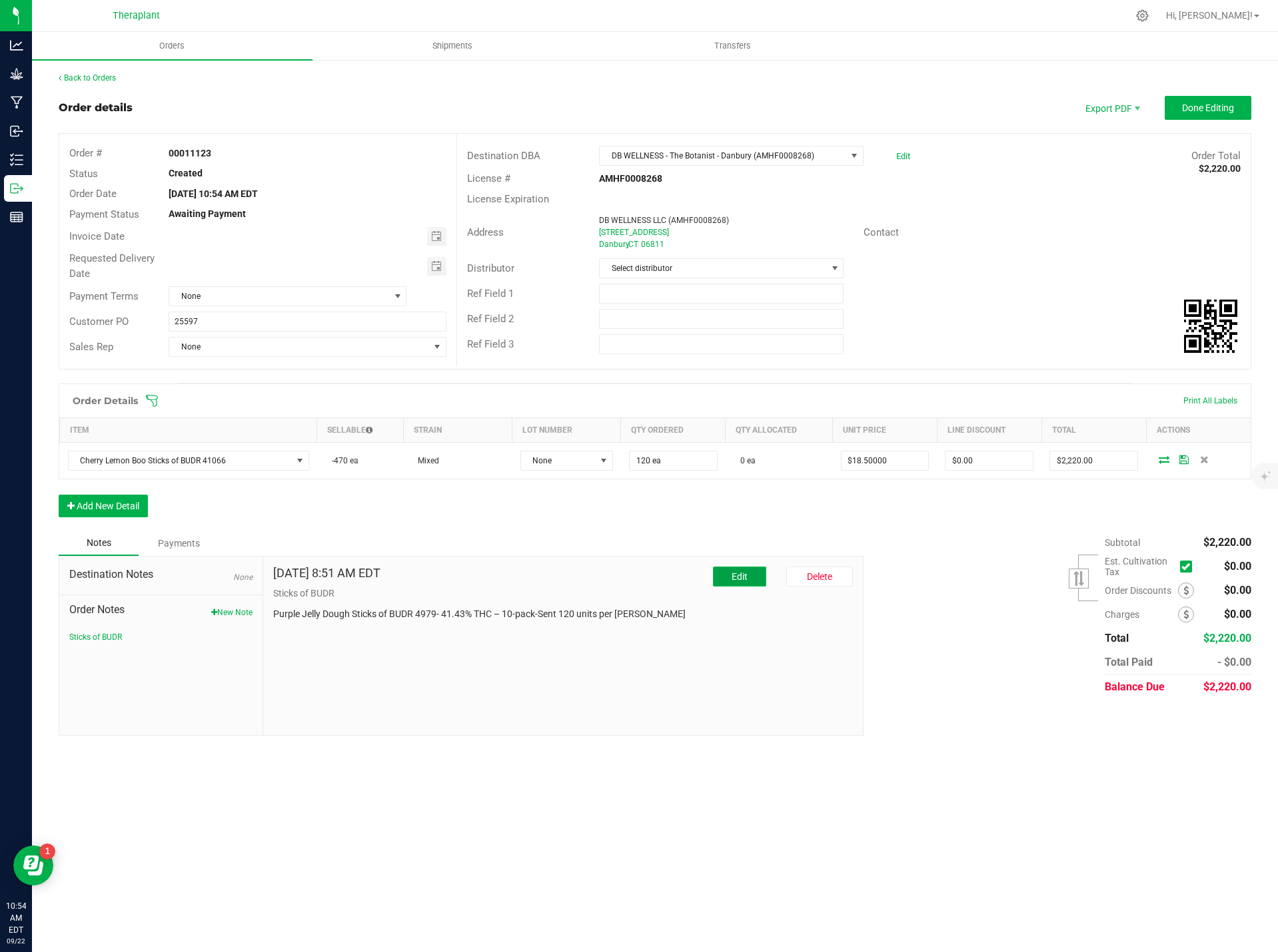
click at [730, 570] on button "Edit" at bounding box center [739, 576] width 53 height 20
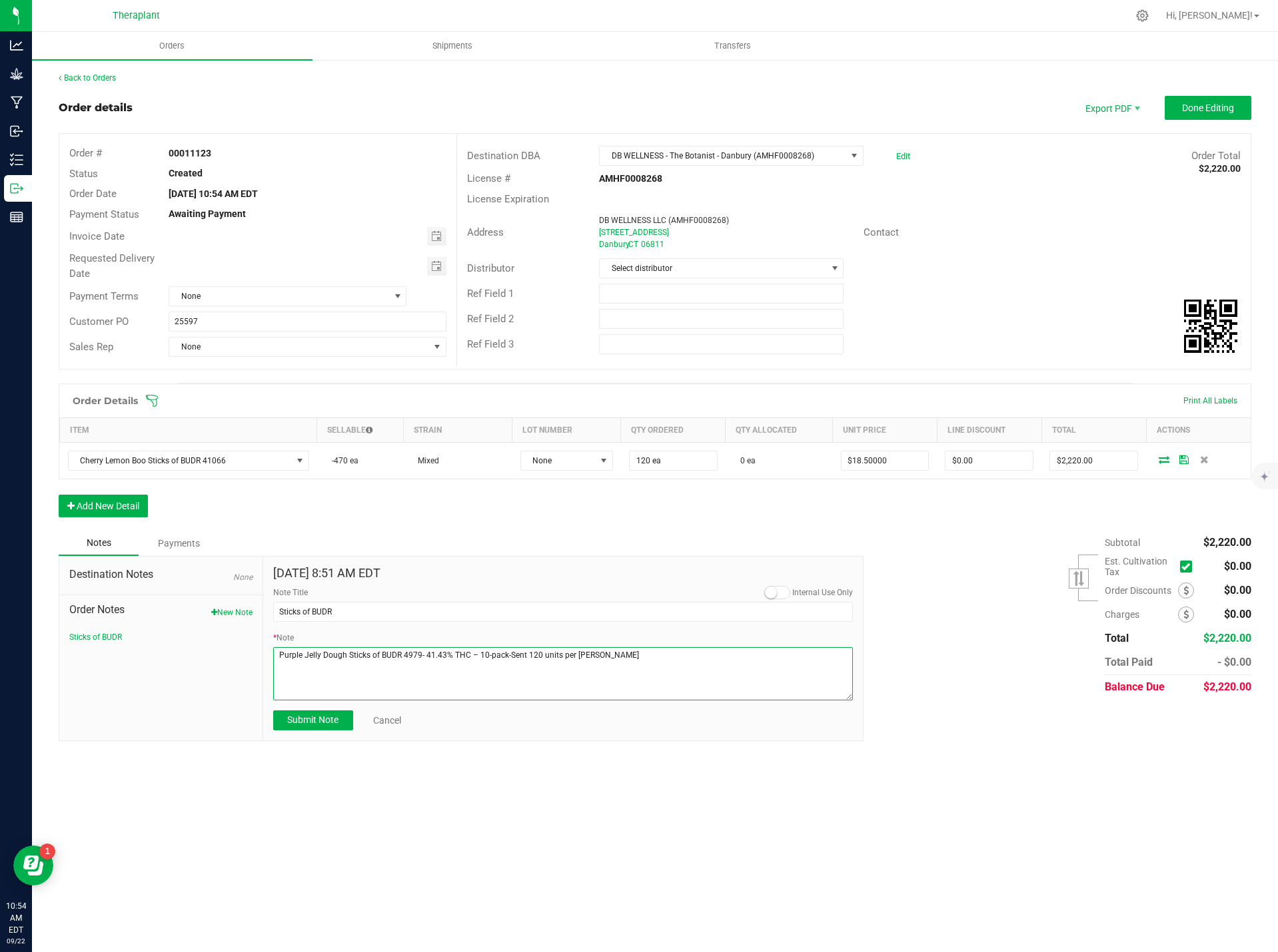
click at [539, 659] on textarea "* Note" at bounding box center [563, 674] width 580 height 53
paste textarea "Cherry Lemon Boo Sticks of BUDR 41066- 42.98% THC – 10-pack- added 120 units pe…"
type textarea "Cherry Lemon Boo Sticks of BUDR 41066- 42.98% THC – 10-pack- added 120 units pe…"
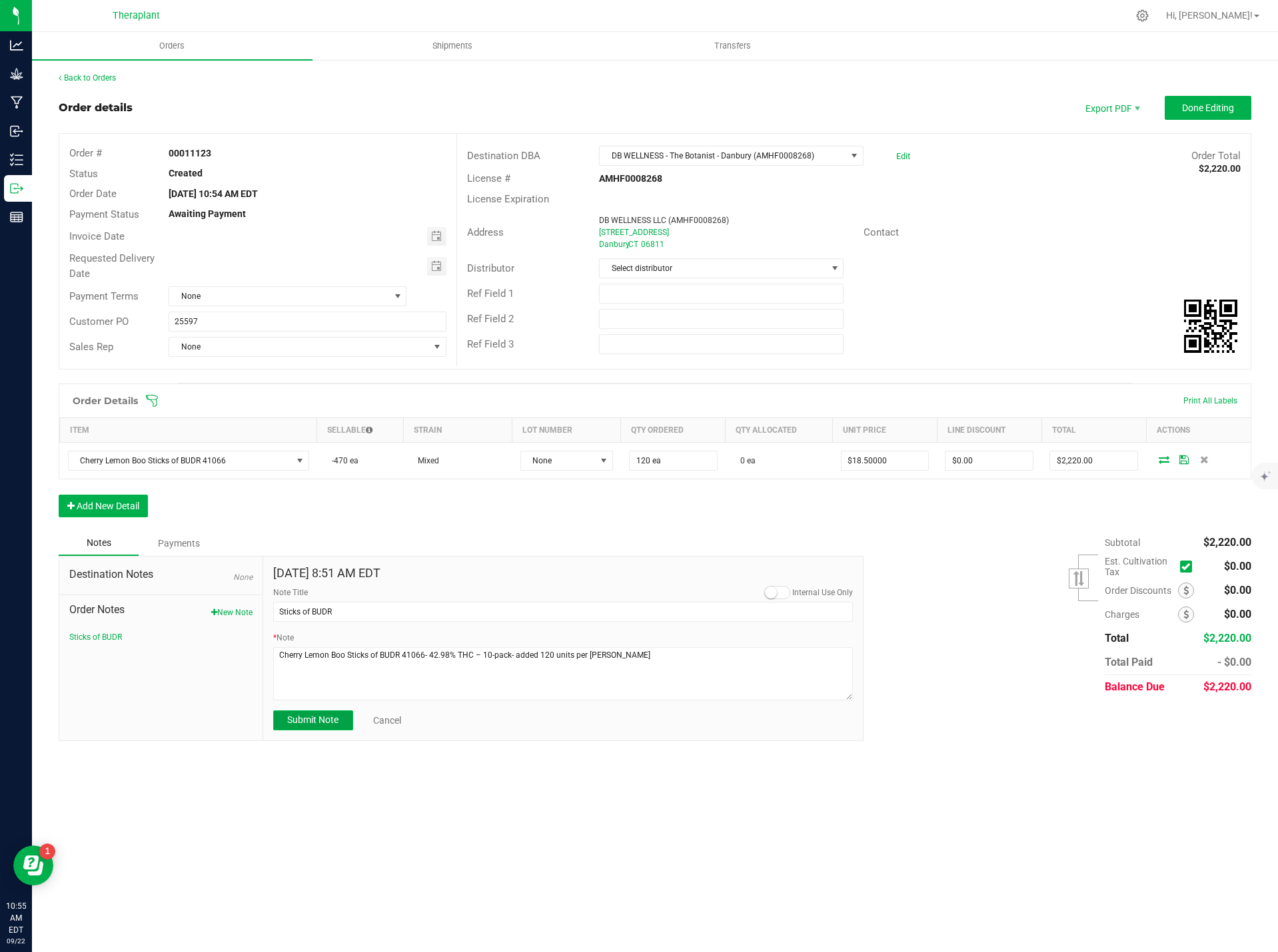
click at [331, 720] on span "Submit Note" at bounding box center [313, 720] width 51 height 11
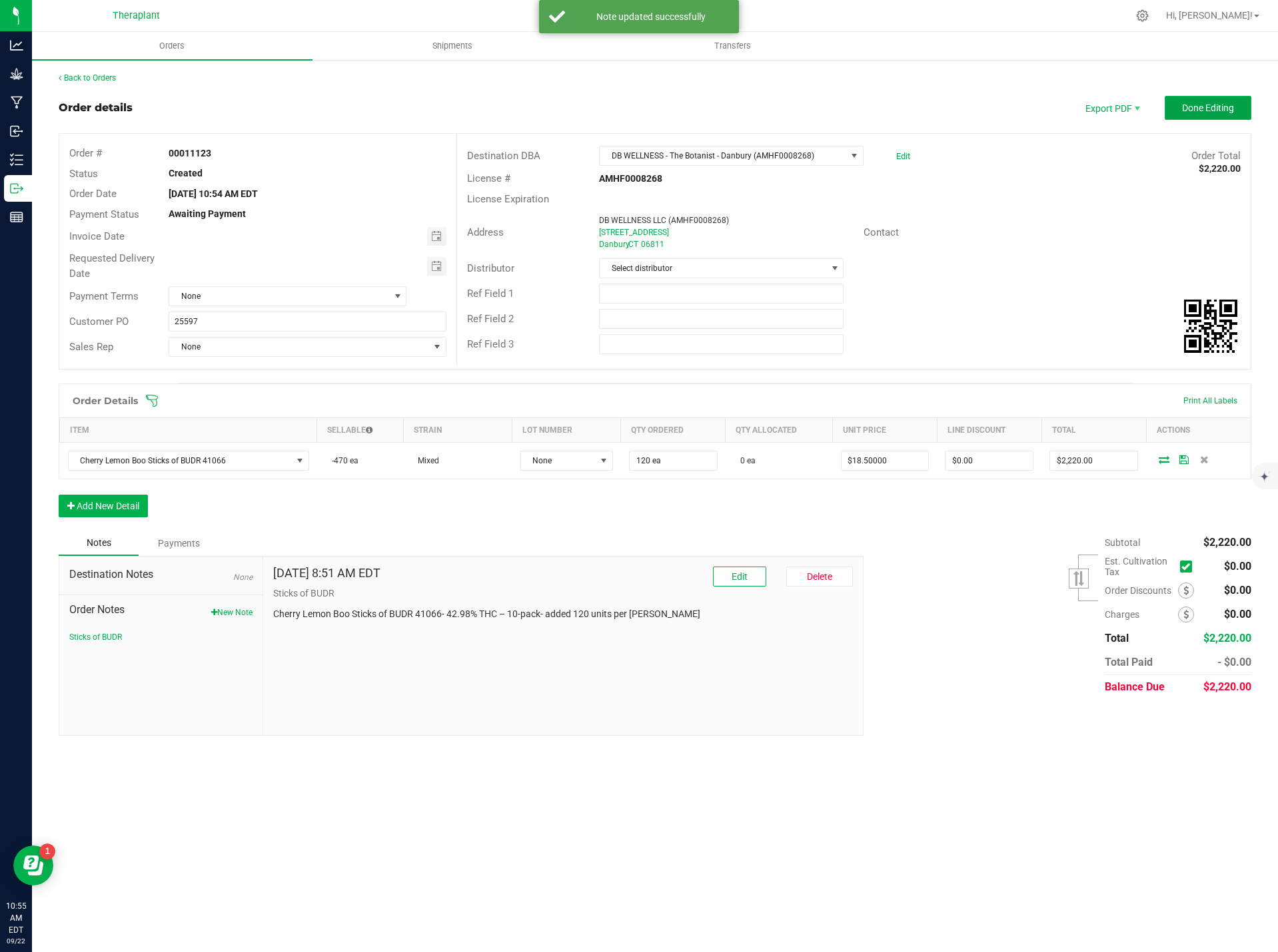
click at [1225, 103] on span "Done Editing" at bounding box center [1208, 108] width 52 height 11
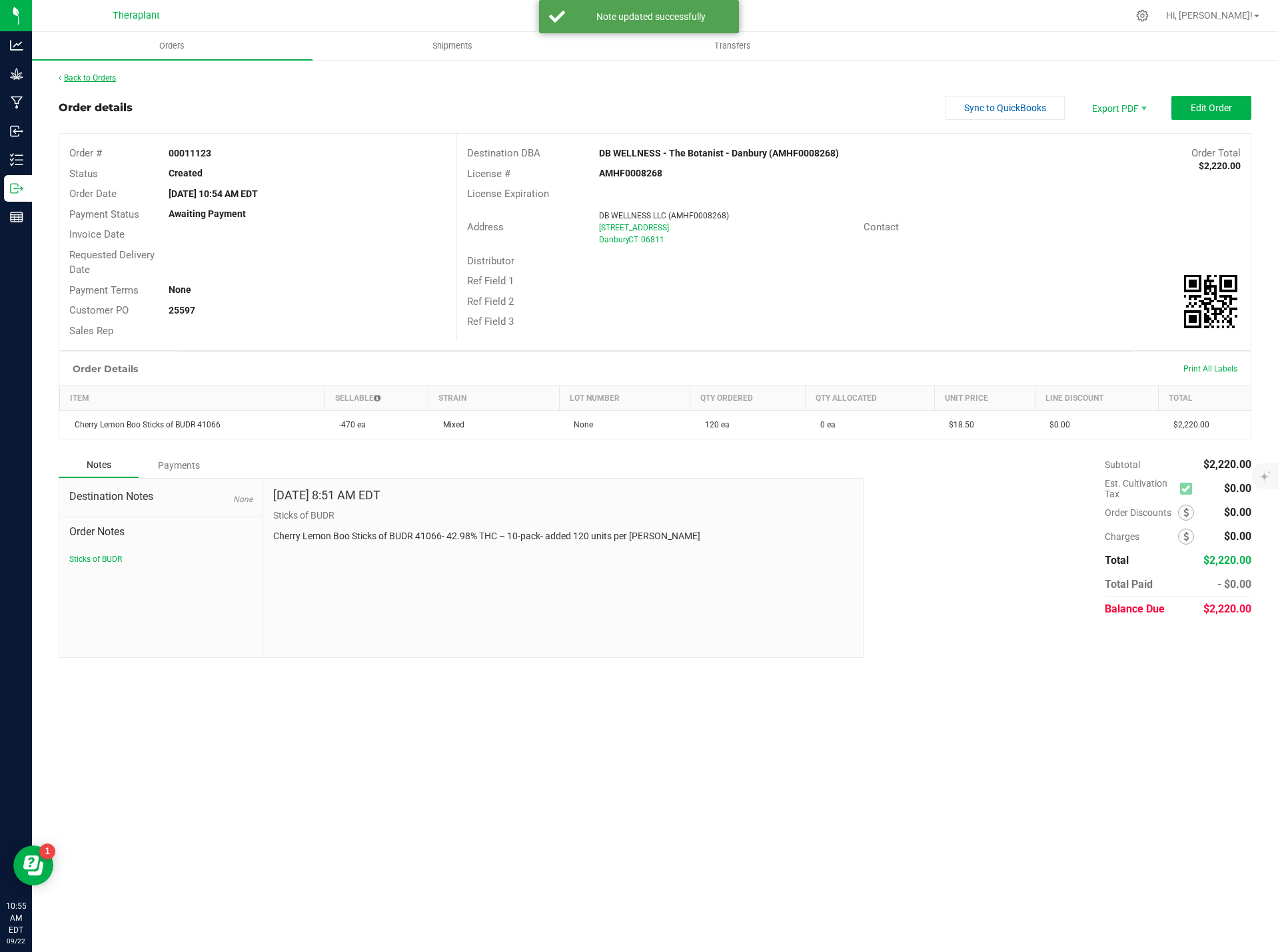
click at [87, 81] on link "Back to Orders" at bounding box center [87, 77] width 58 height 9
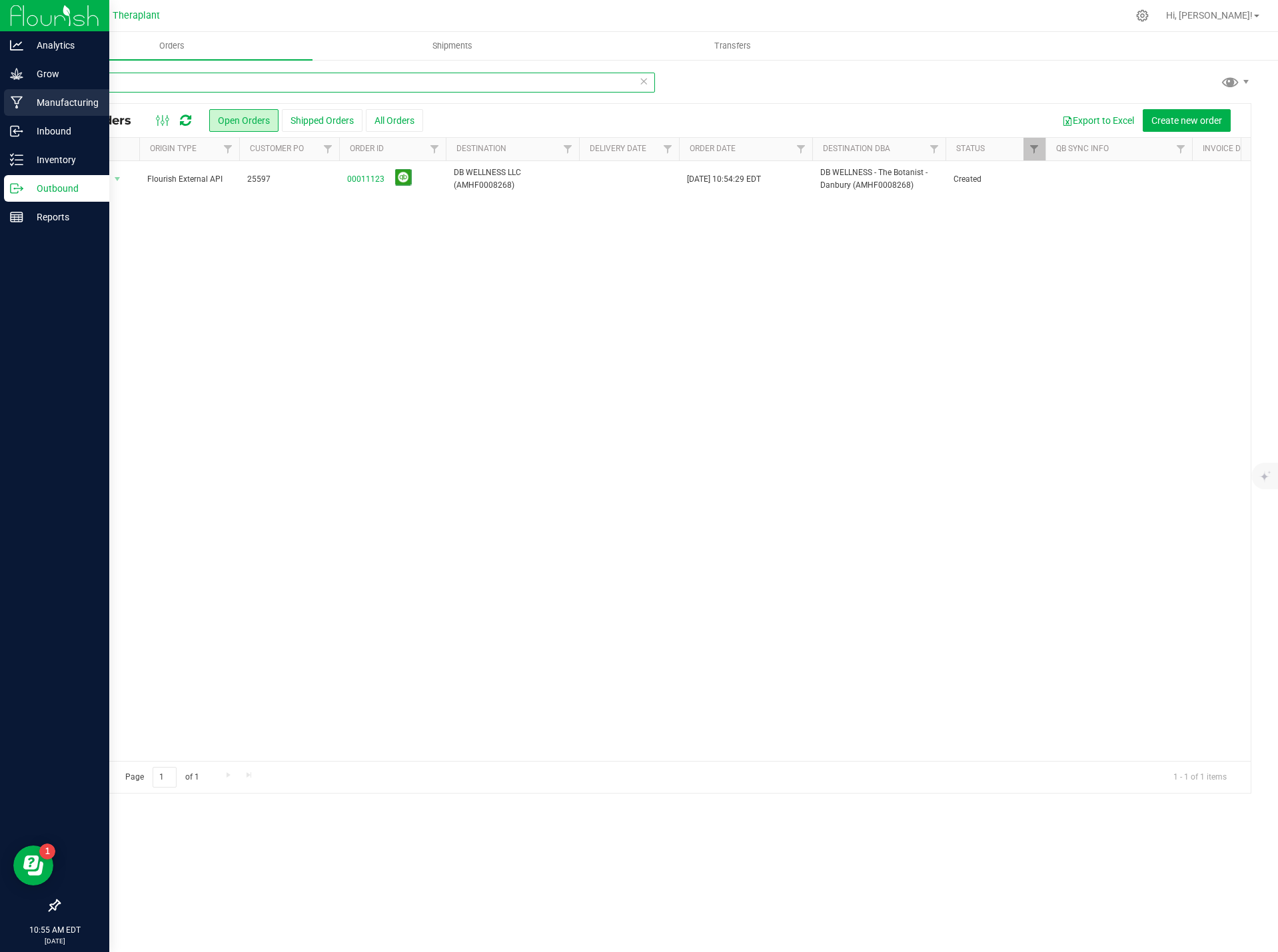
drag, startPoint x: 219, startPoint y: 89, endPoint x: 21, endPoint y: 90, distance: 198.0
click at [21, 90] on div "Analytics Grow Manufacturing Inbound Inventory Outbound Reports 10:55 AM EDT [D…" at bounding box center [639, 476] width 1278 height 952
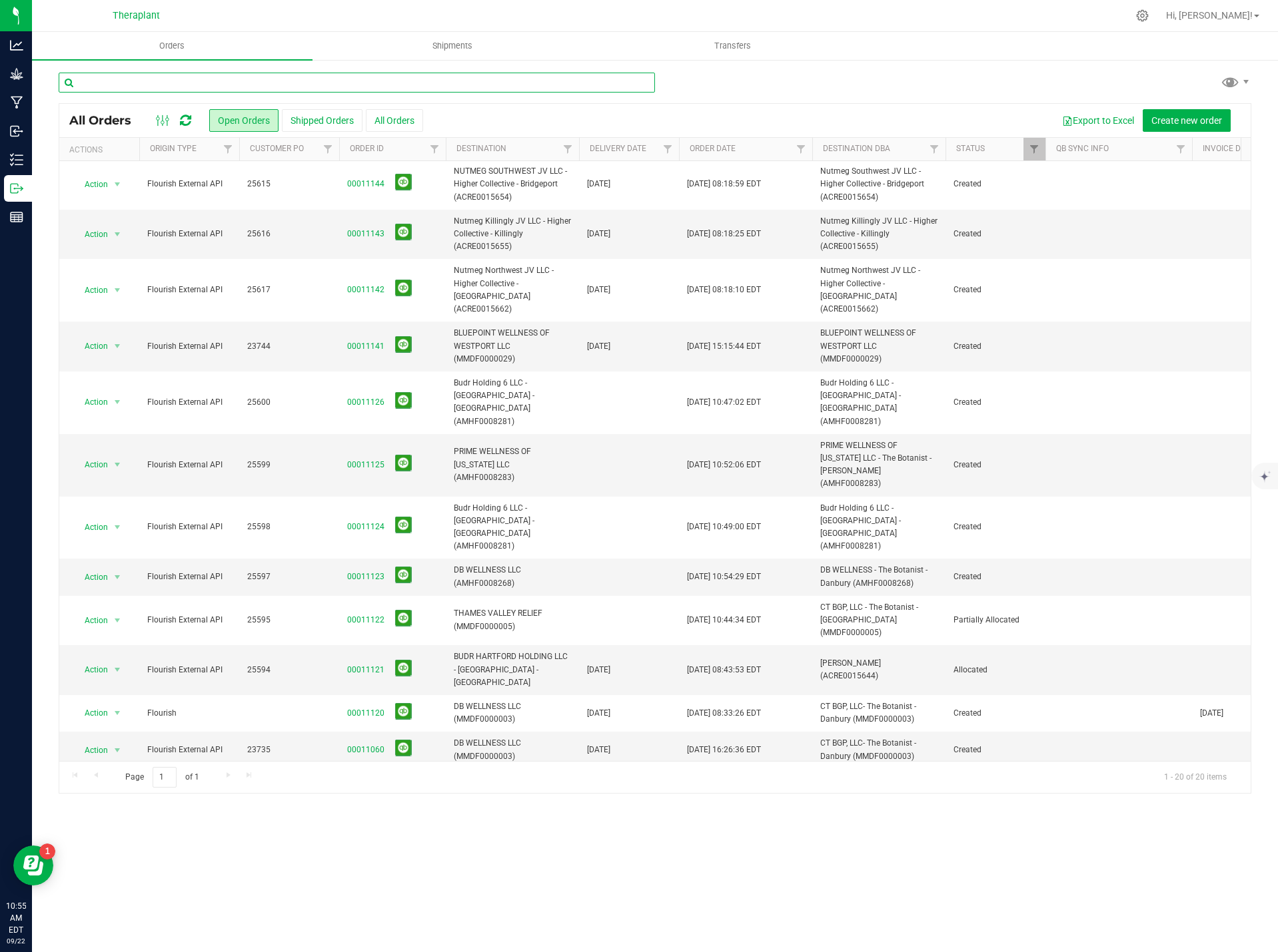
scroll to position [275, 0]
click at [371, 743] on link "00011060" at bounding box center [366, 749] width 37 height 13
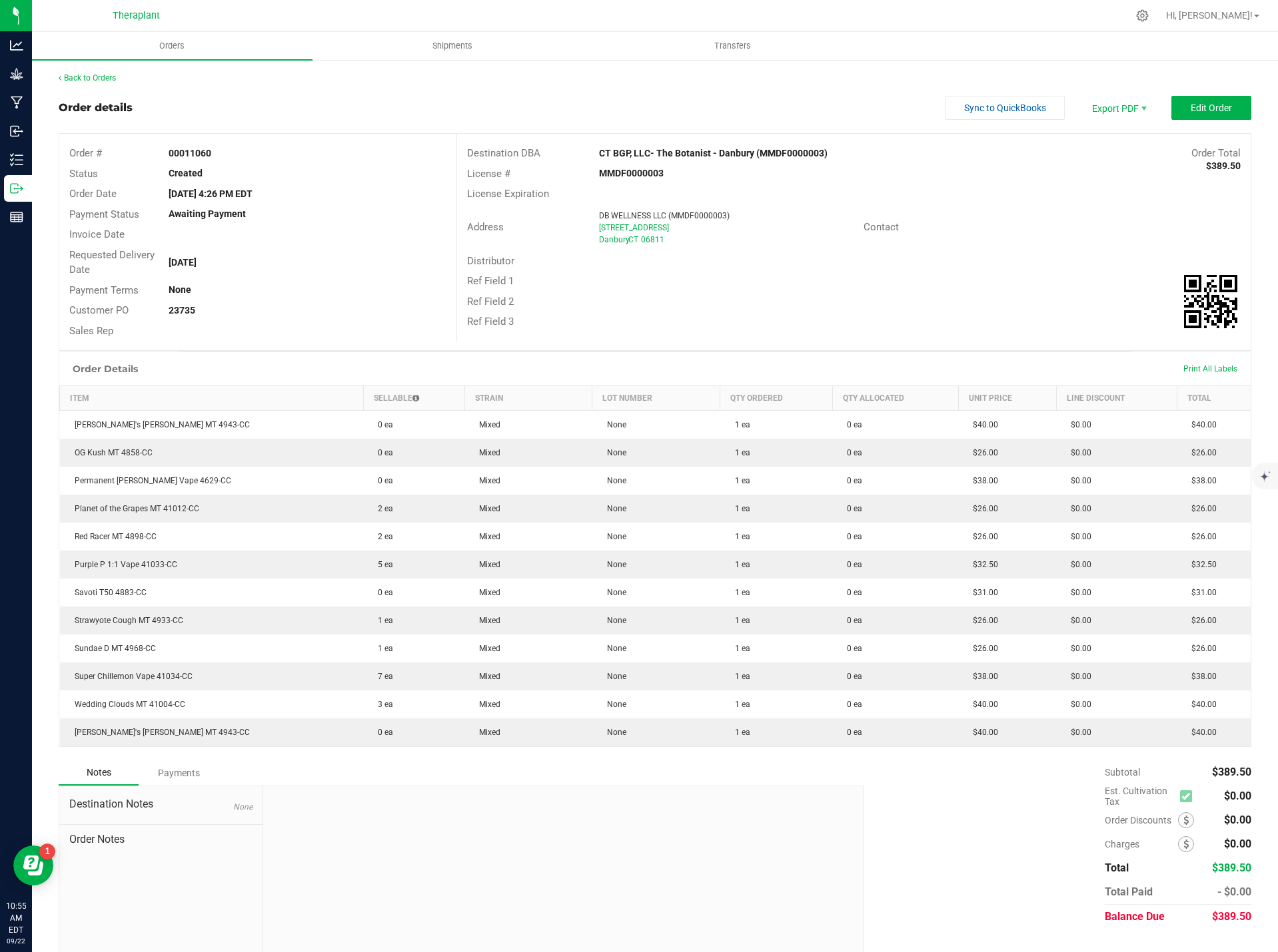
click at [67, 83] on div "Back to Orders" at bounding box center [655, 78] width 1192 height 12
click at [72, 76] on link "Back to Orders" at bounding box center [87, 77] width 58 height 9
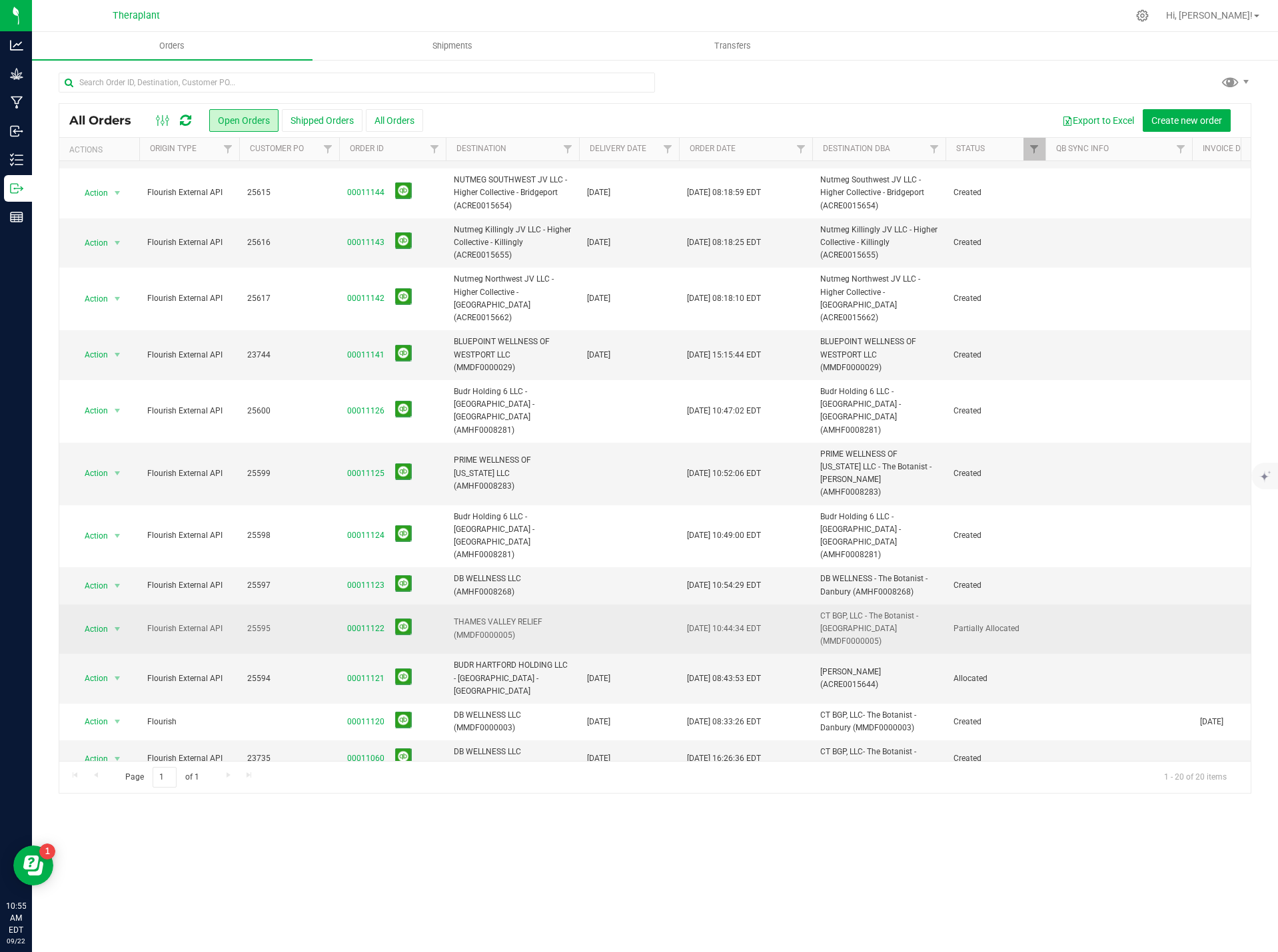
scroll to position [275, 0]
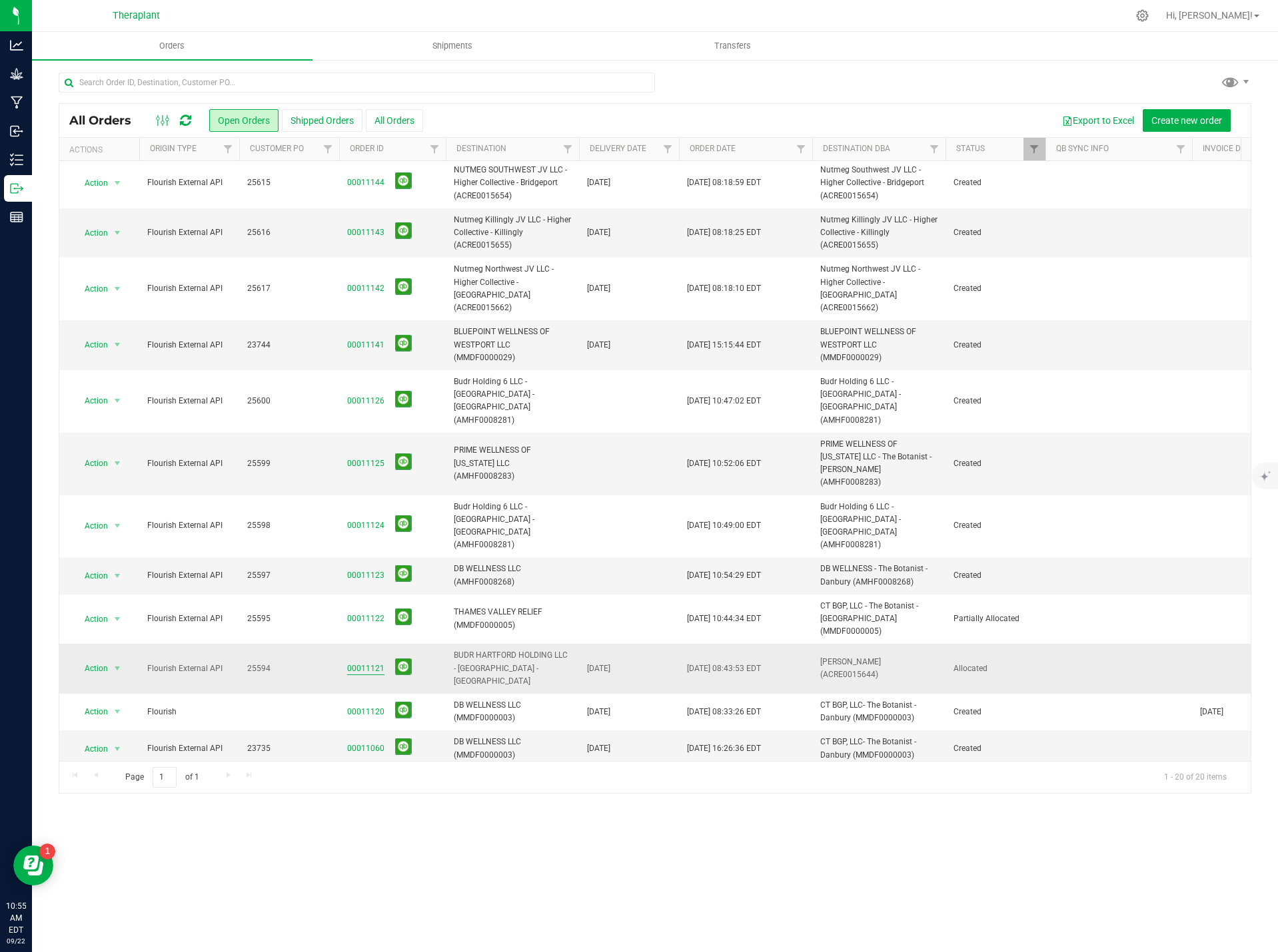
click at [366, 663] on link "00011121" at bounding box center [366, 669] width 37 height 13
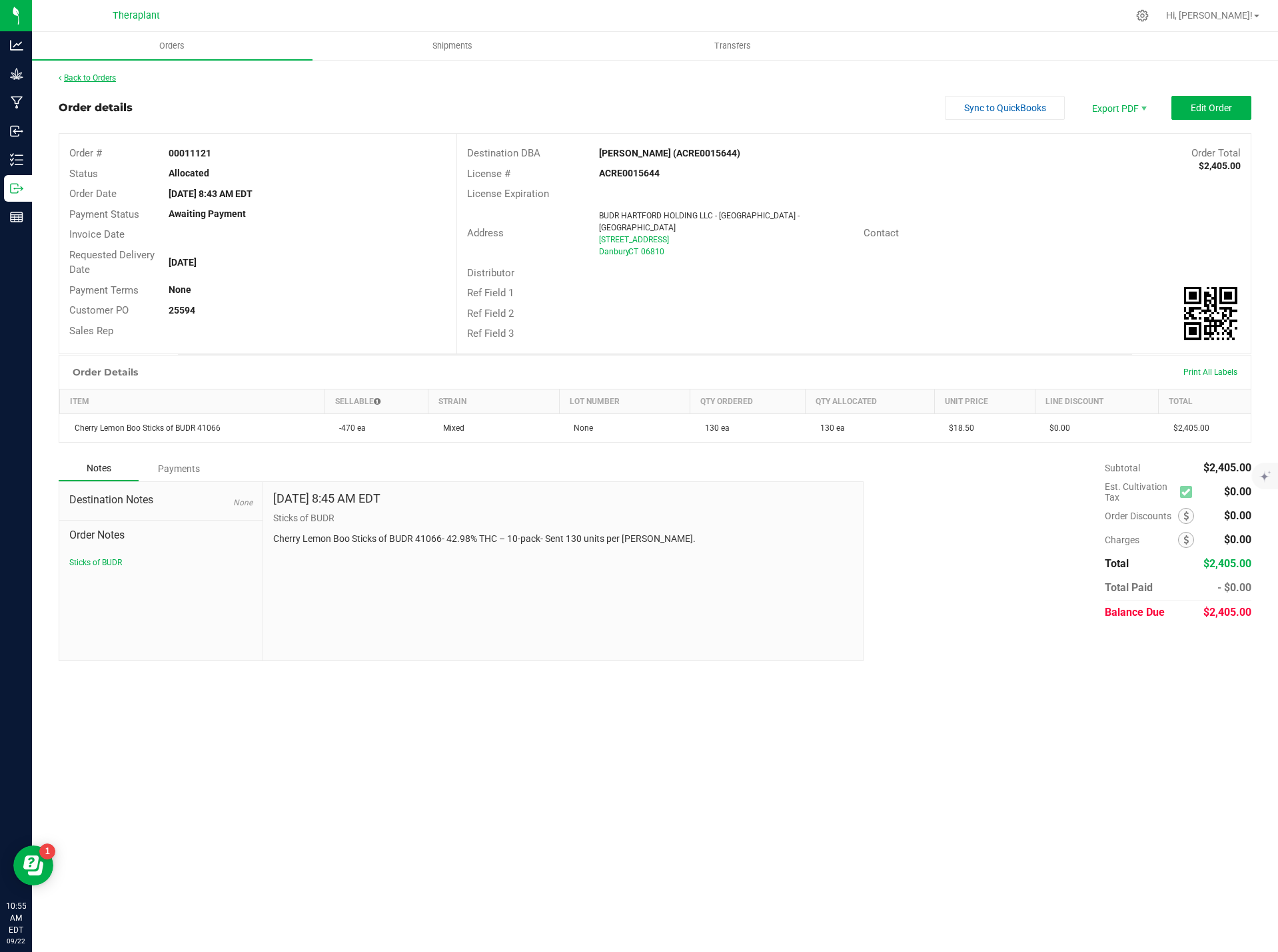
click at [109, 75] on link "Back to Orders" at bounding box center [87, 77] width 58 height 9
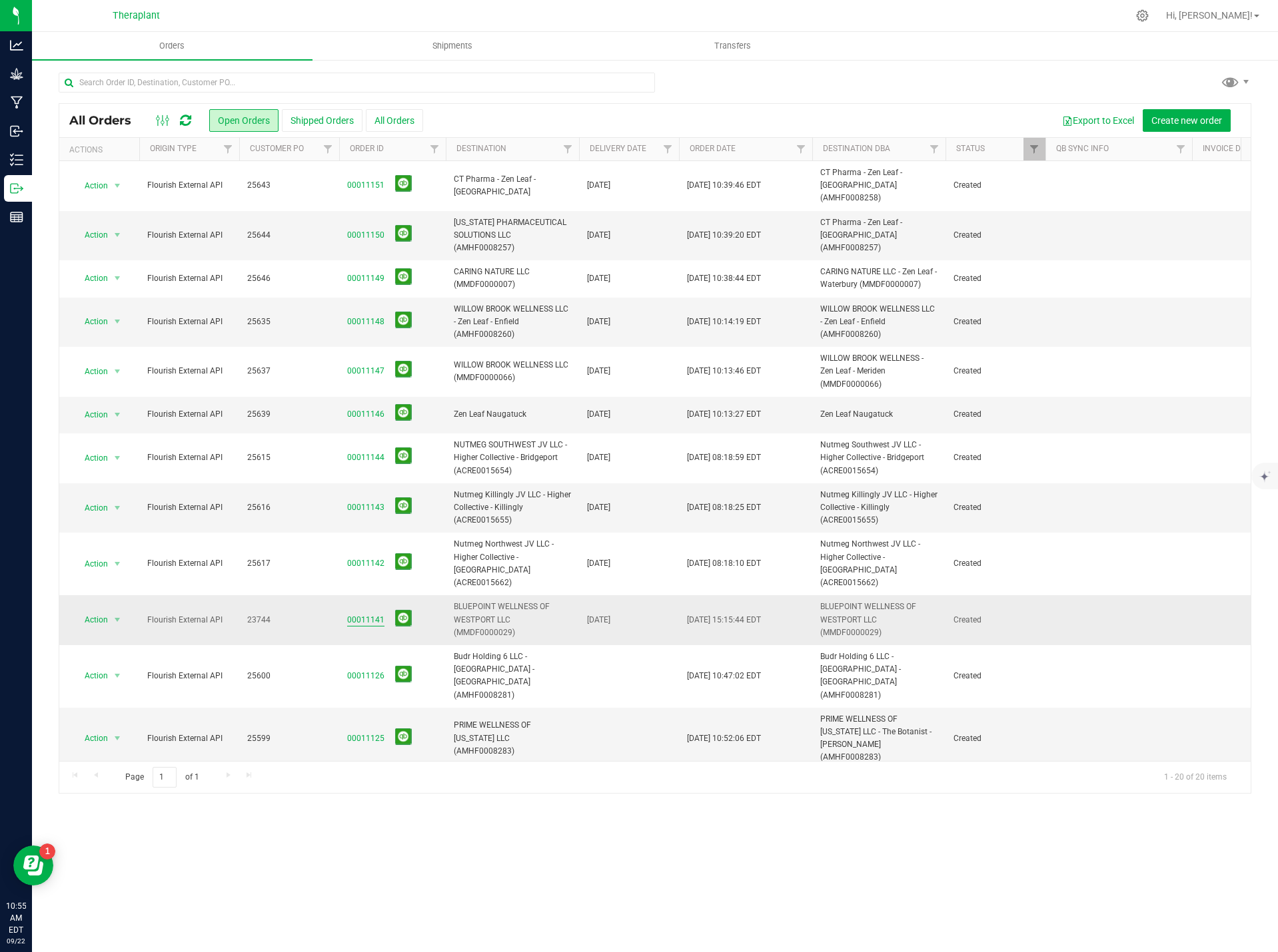
click at [362, 614] on link "00011141" at bounding box center [366, 620] width 37 height 13
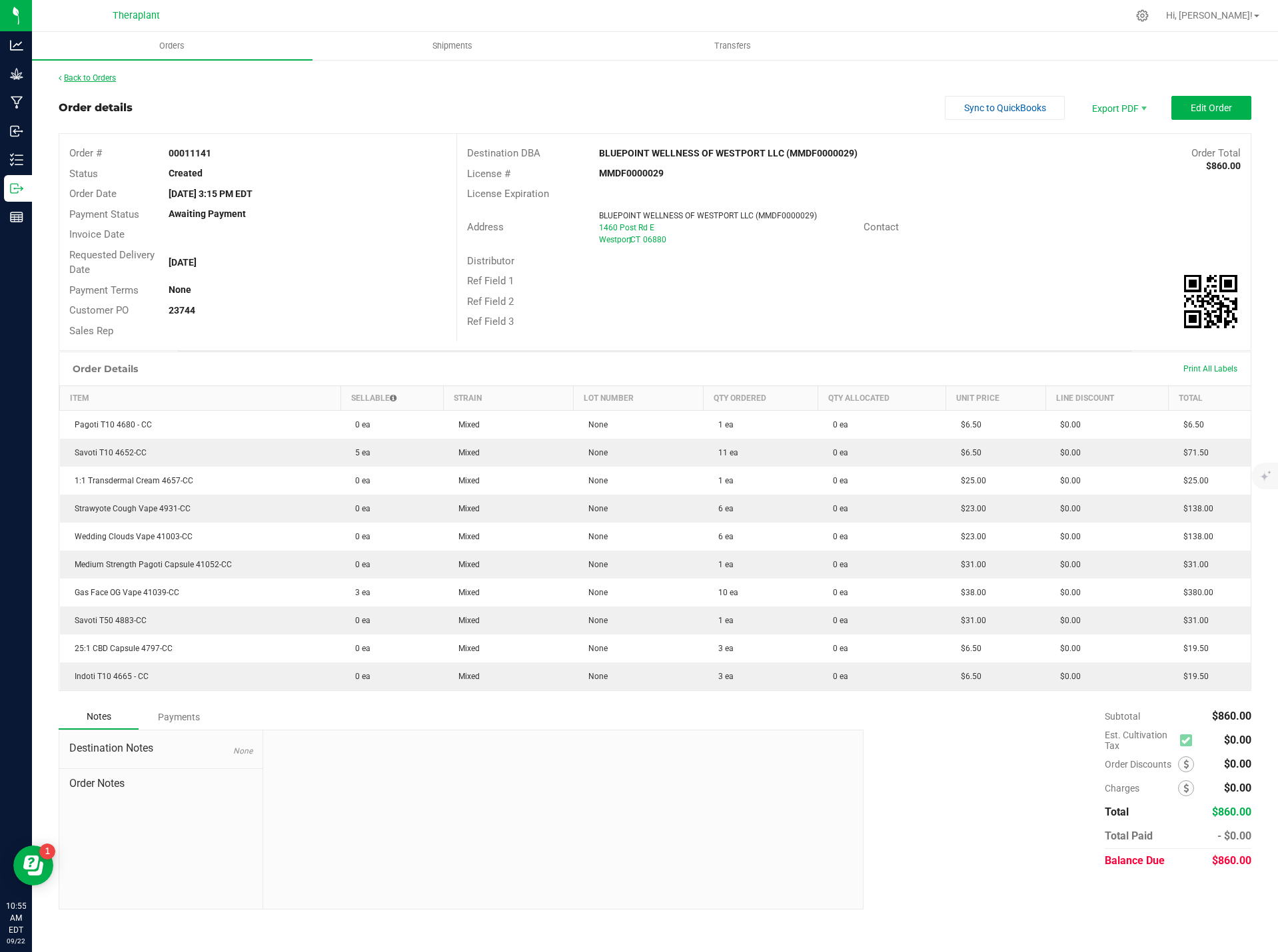
click at [103, 75] on link "Back to Orders" at bounding box center [87, 77] width 58 height 9
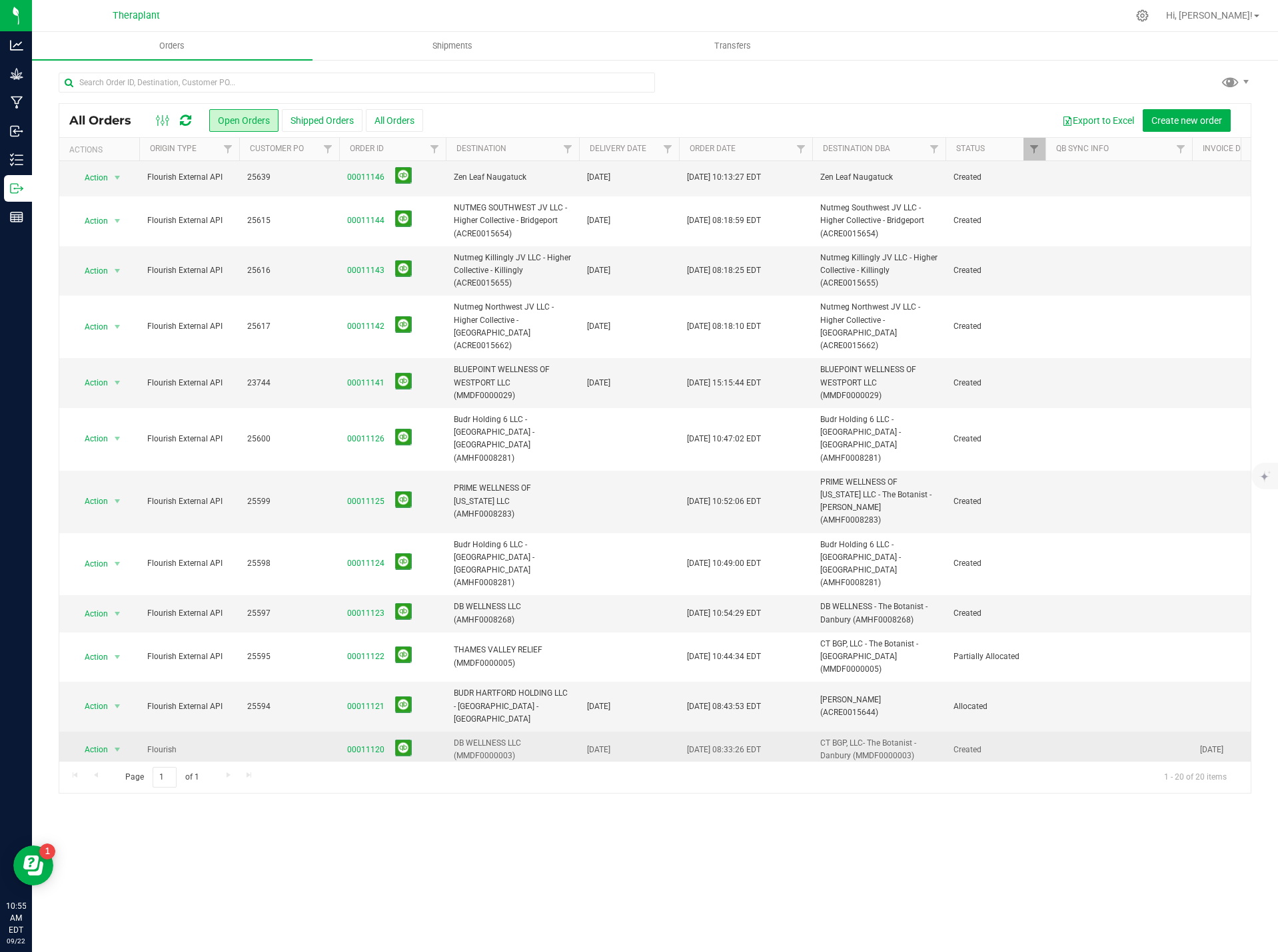
scroll to position [275, 0]
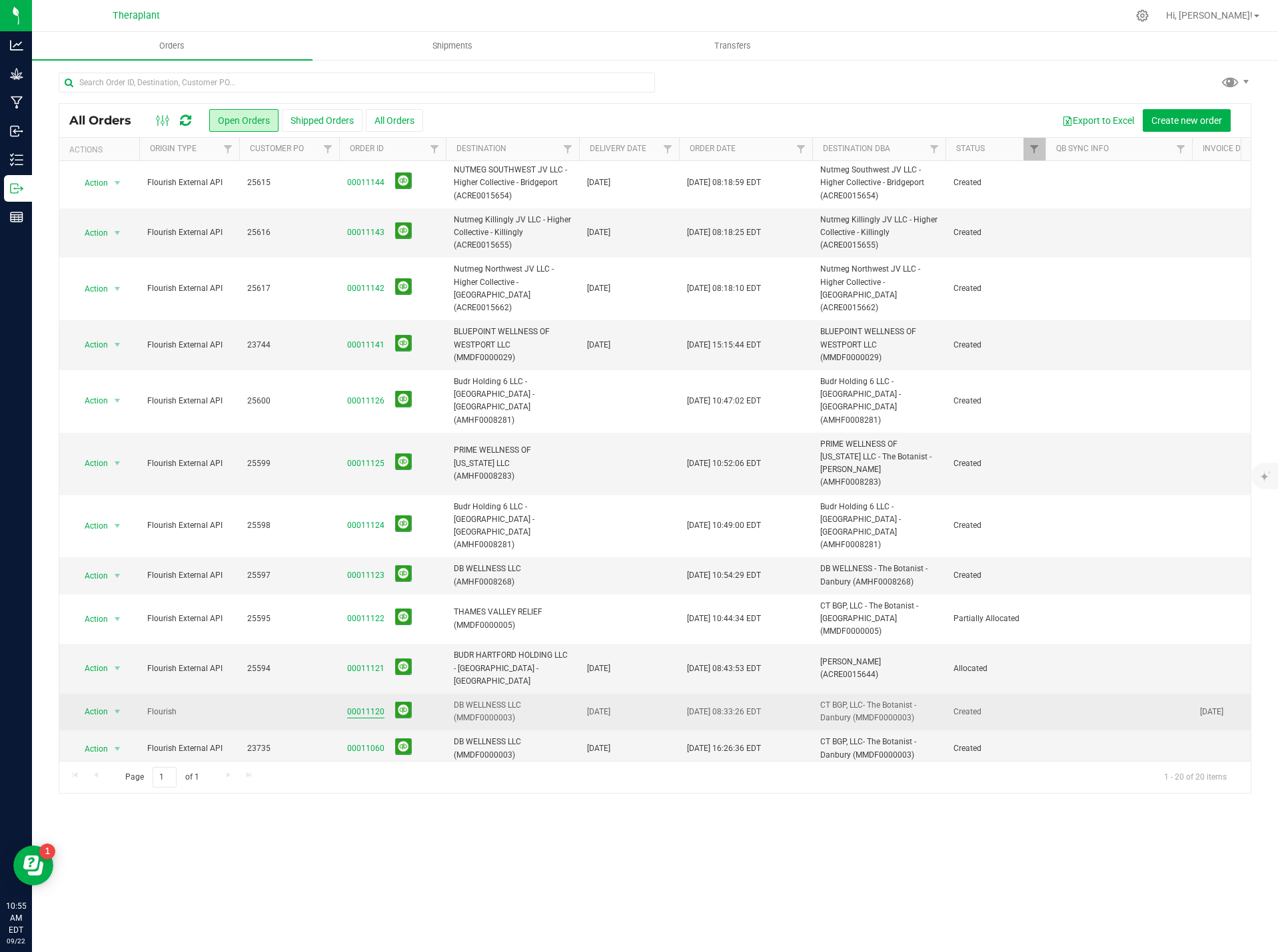
click at [366, 706] on link "00011120" at bounding box center [366, 712] width 37 height 13
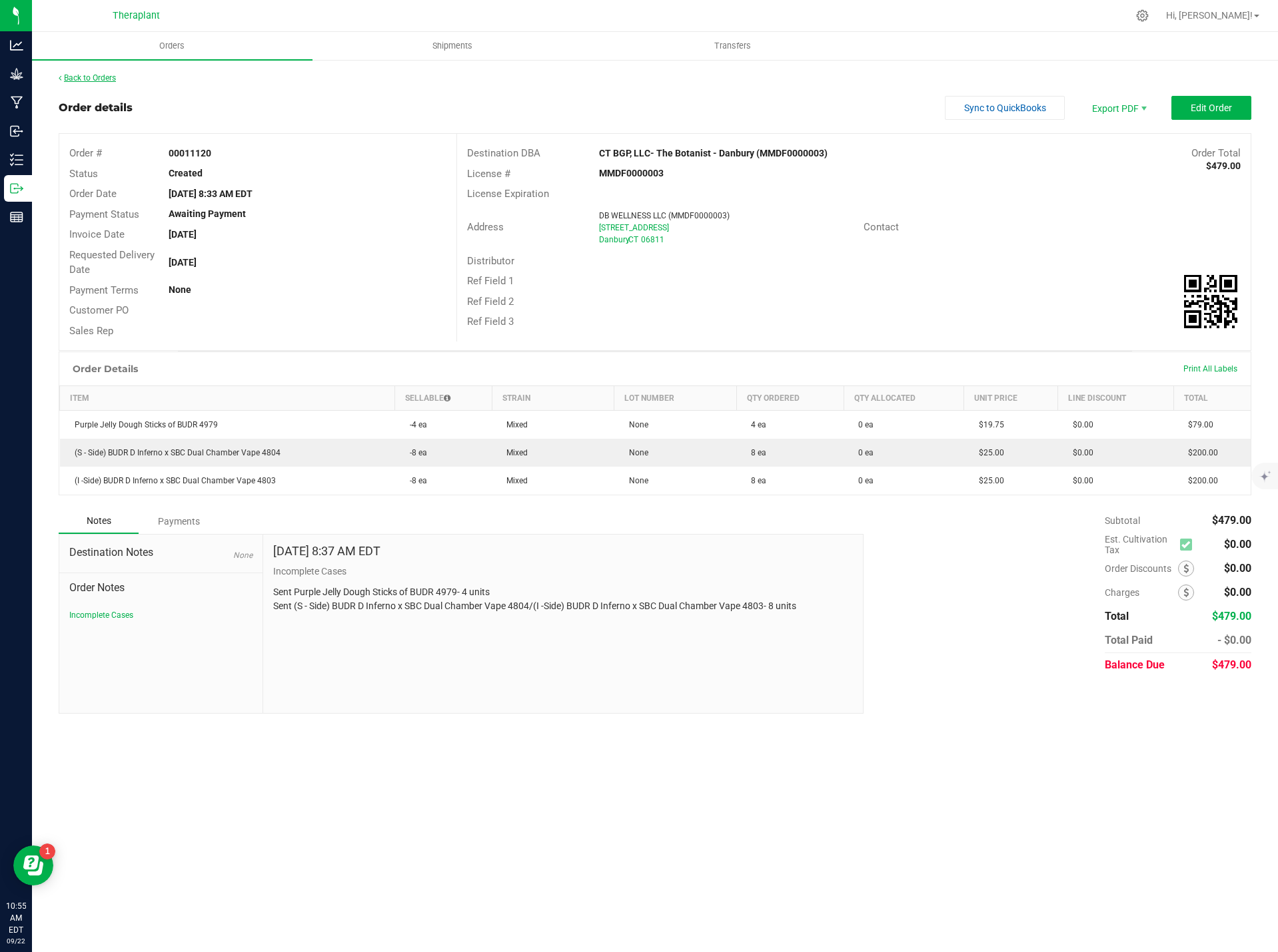
click at [73, 73] on link "Back to Orders" at bounding box center [87, 77] width 58 height 9
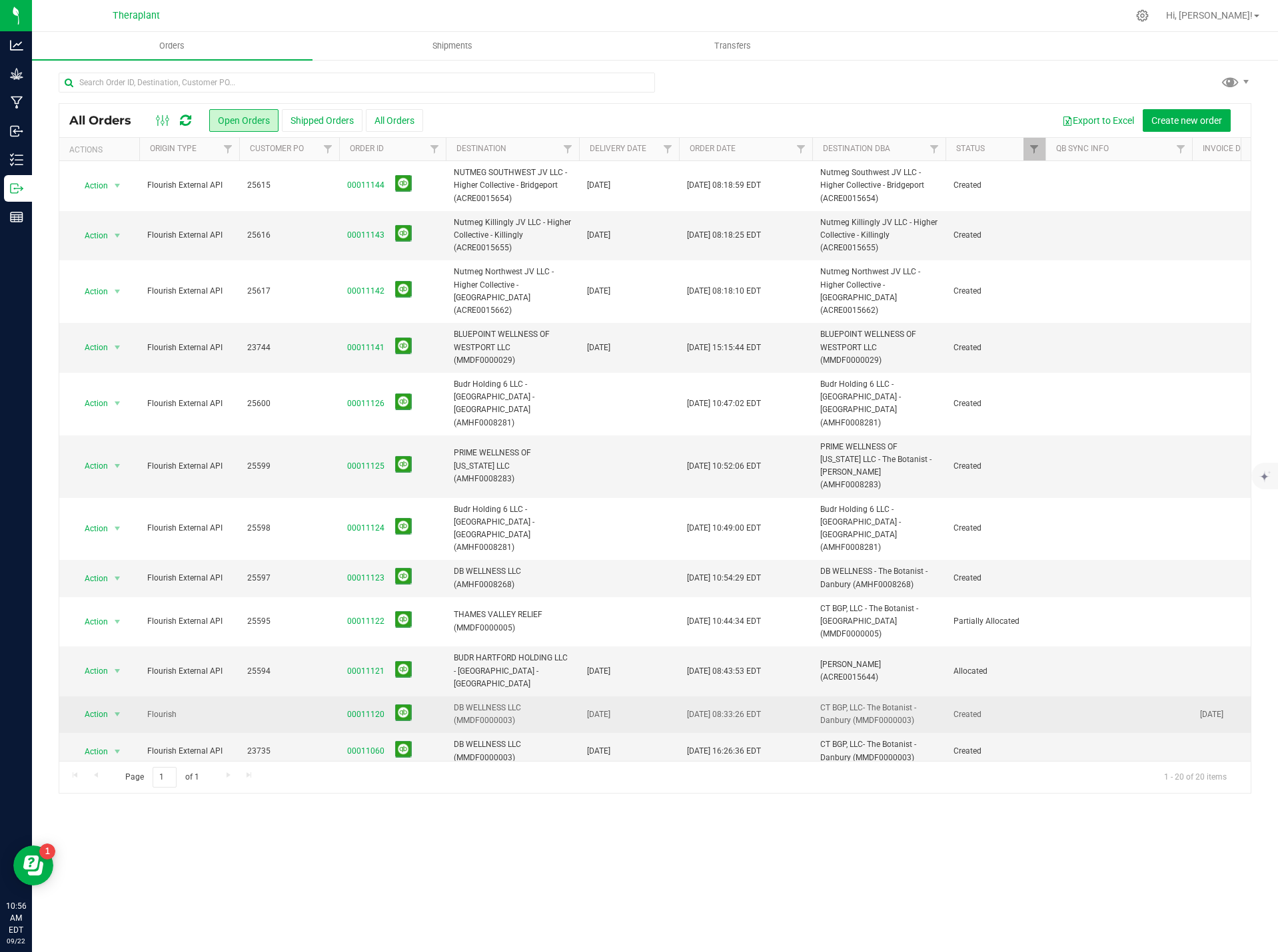
scroll to position [275, 0]
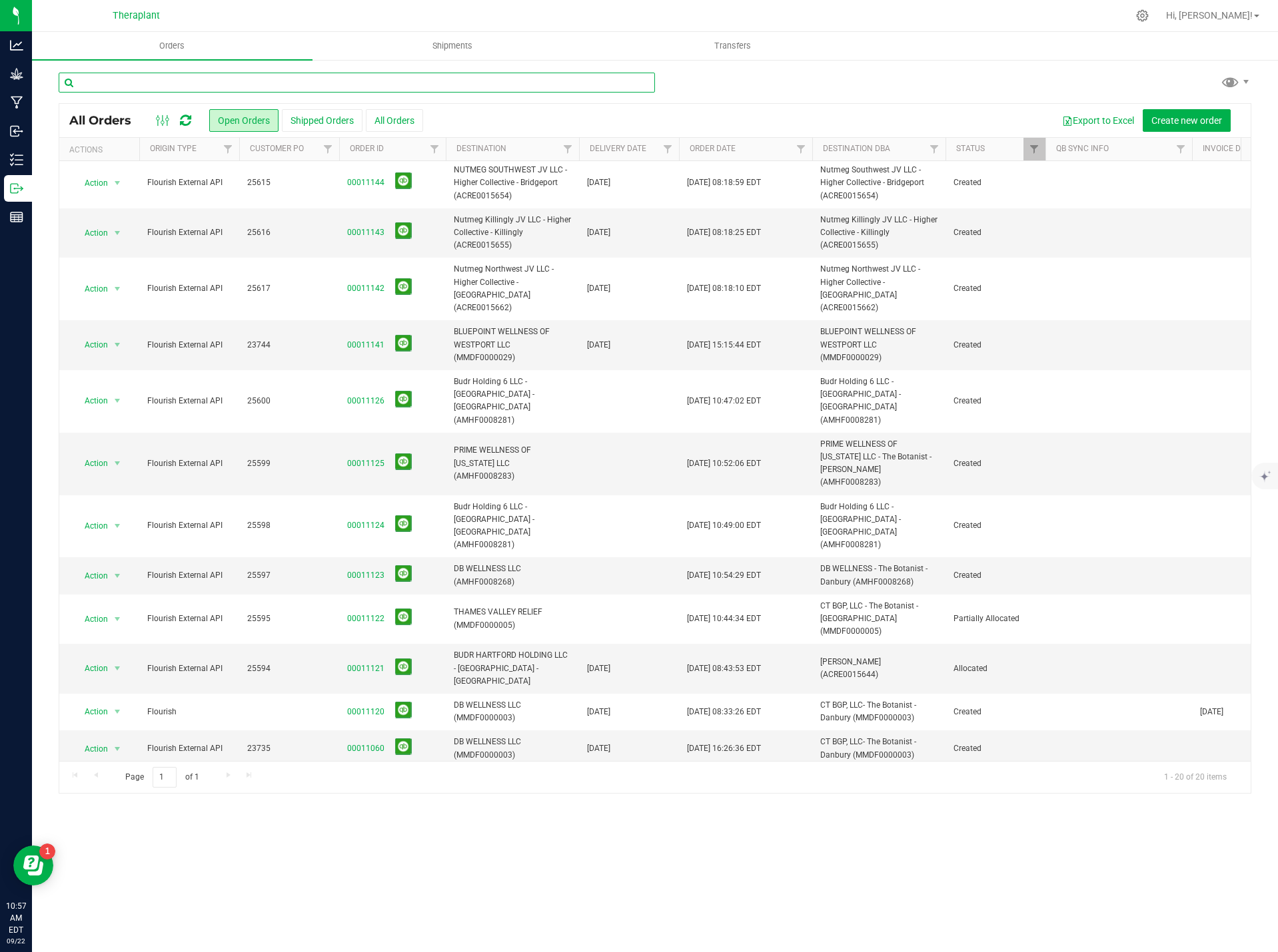
click at [449, 79] on input "text" at bounding box center [356, 83] width 596 height 20
type input "25616"
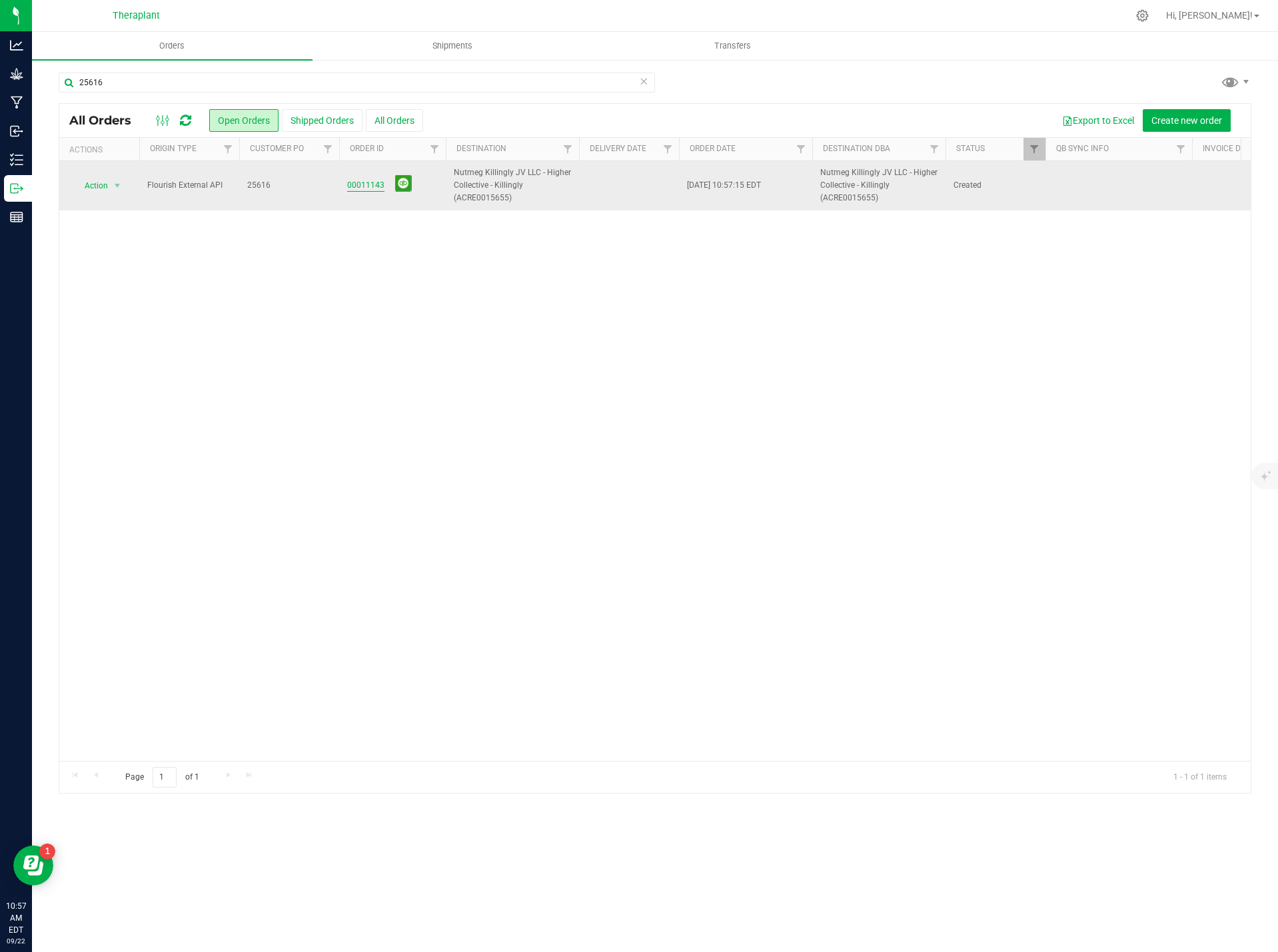
click at [362, 187] on link "00011143" at bounding box center [366, 185] width 37 height 13
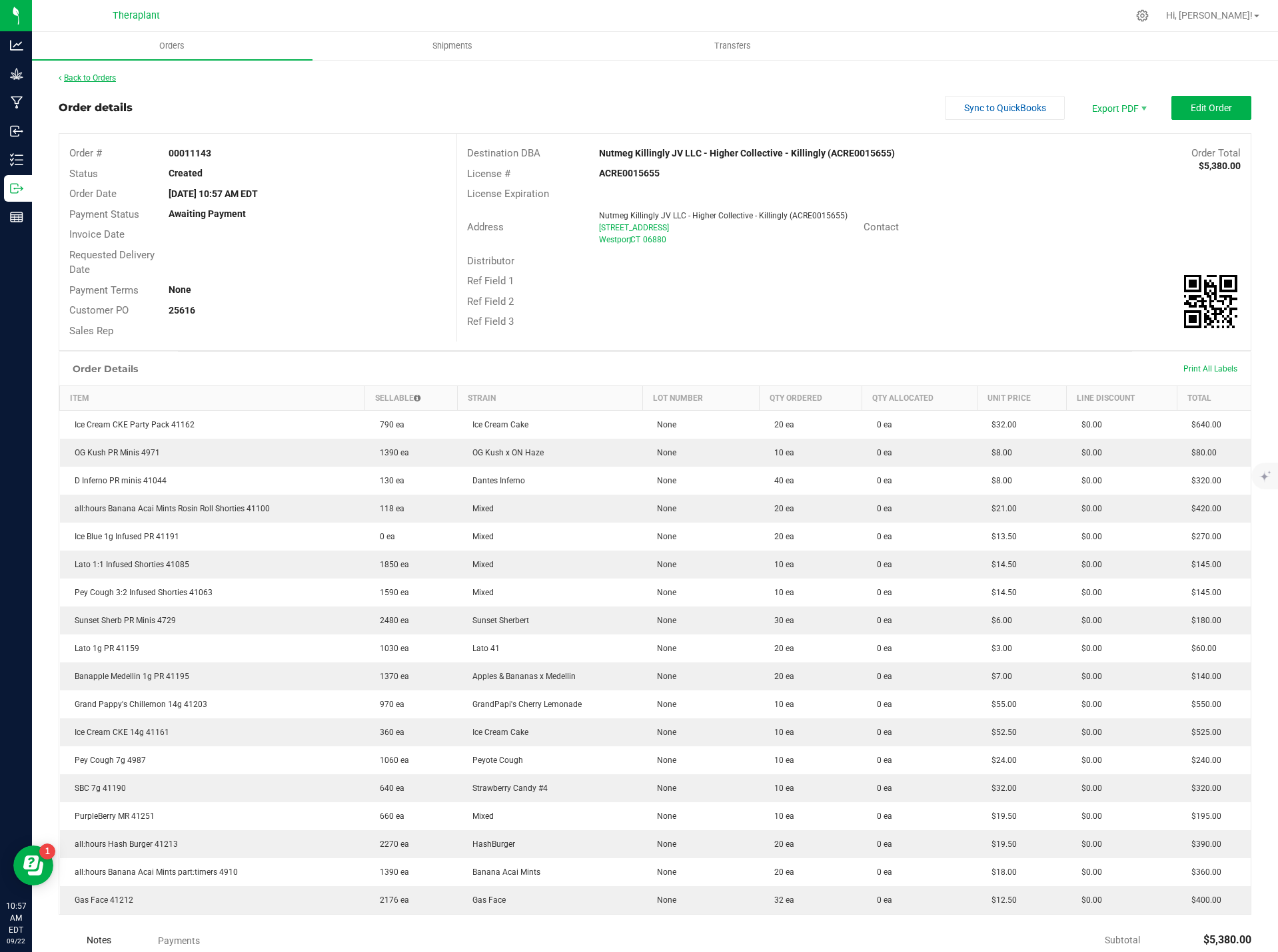
click at [111, 77] on link "Back to Orders" at bounding box center [87, 77] width 58 height 9
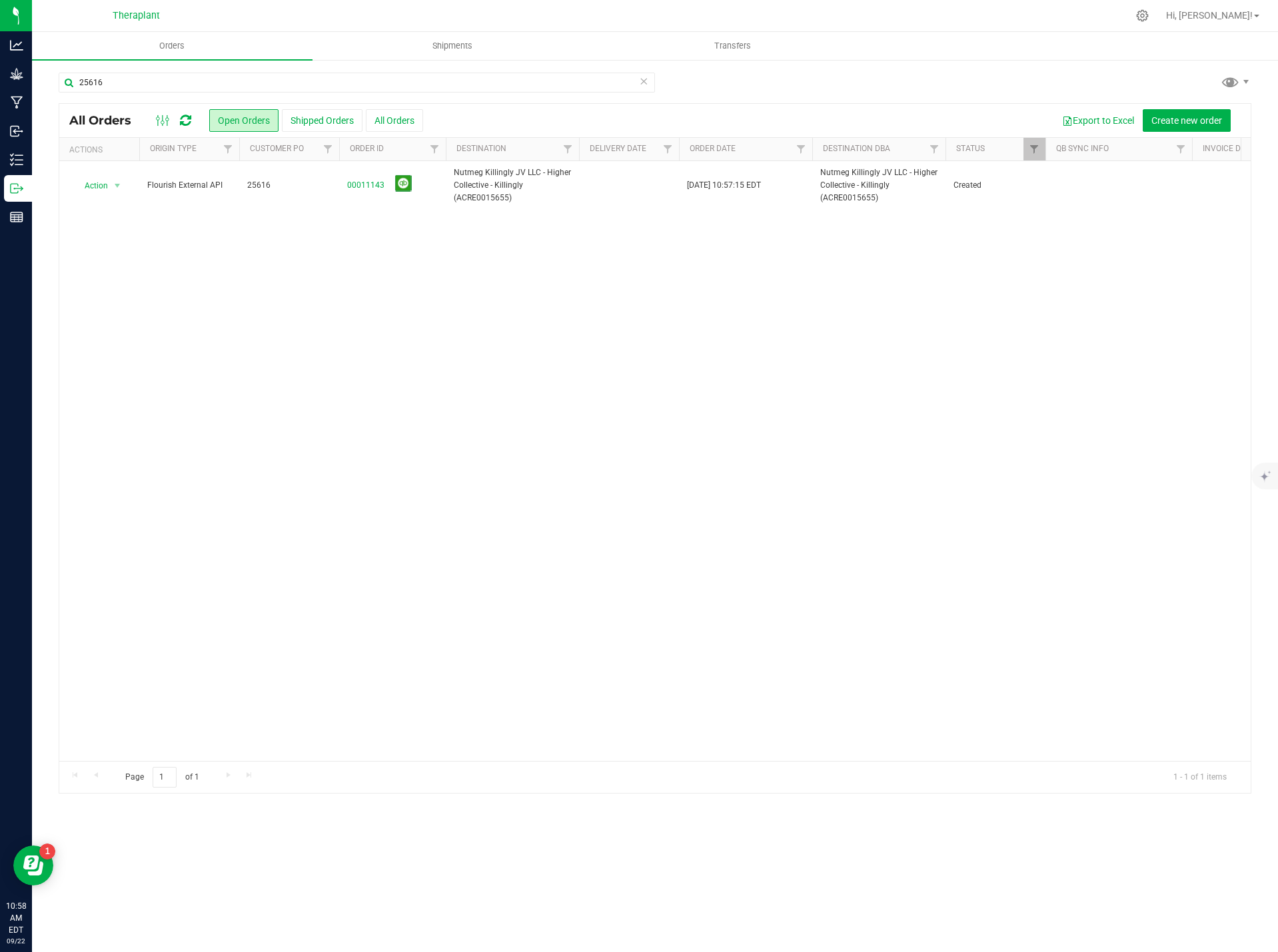
click at [644, 76] on icon at bounding box center [643, 81] width 9 height 16
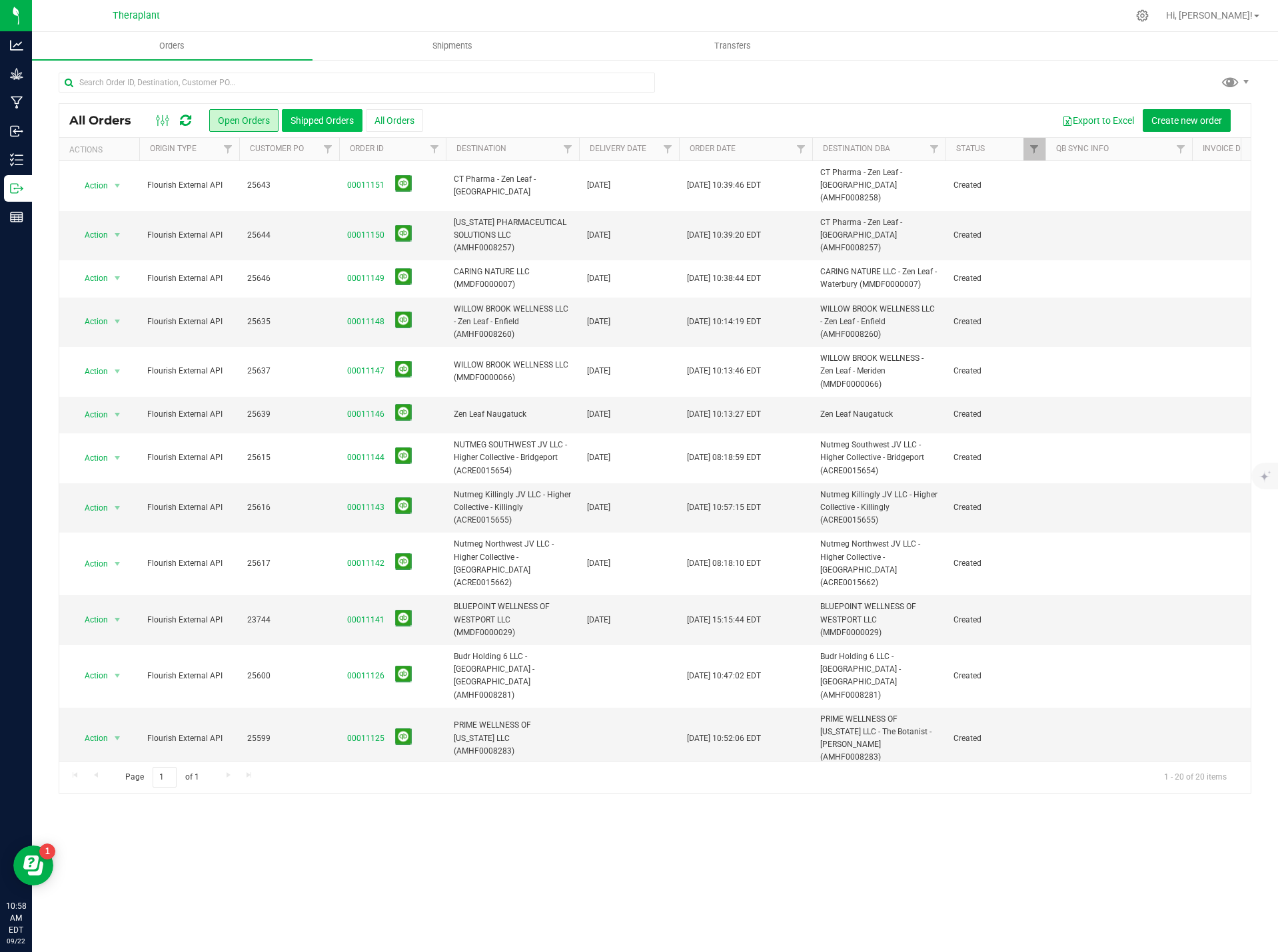
click at [294, 123] on button "Shipped Orders" at bounding box center [321, 120] width 81 height 23
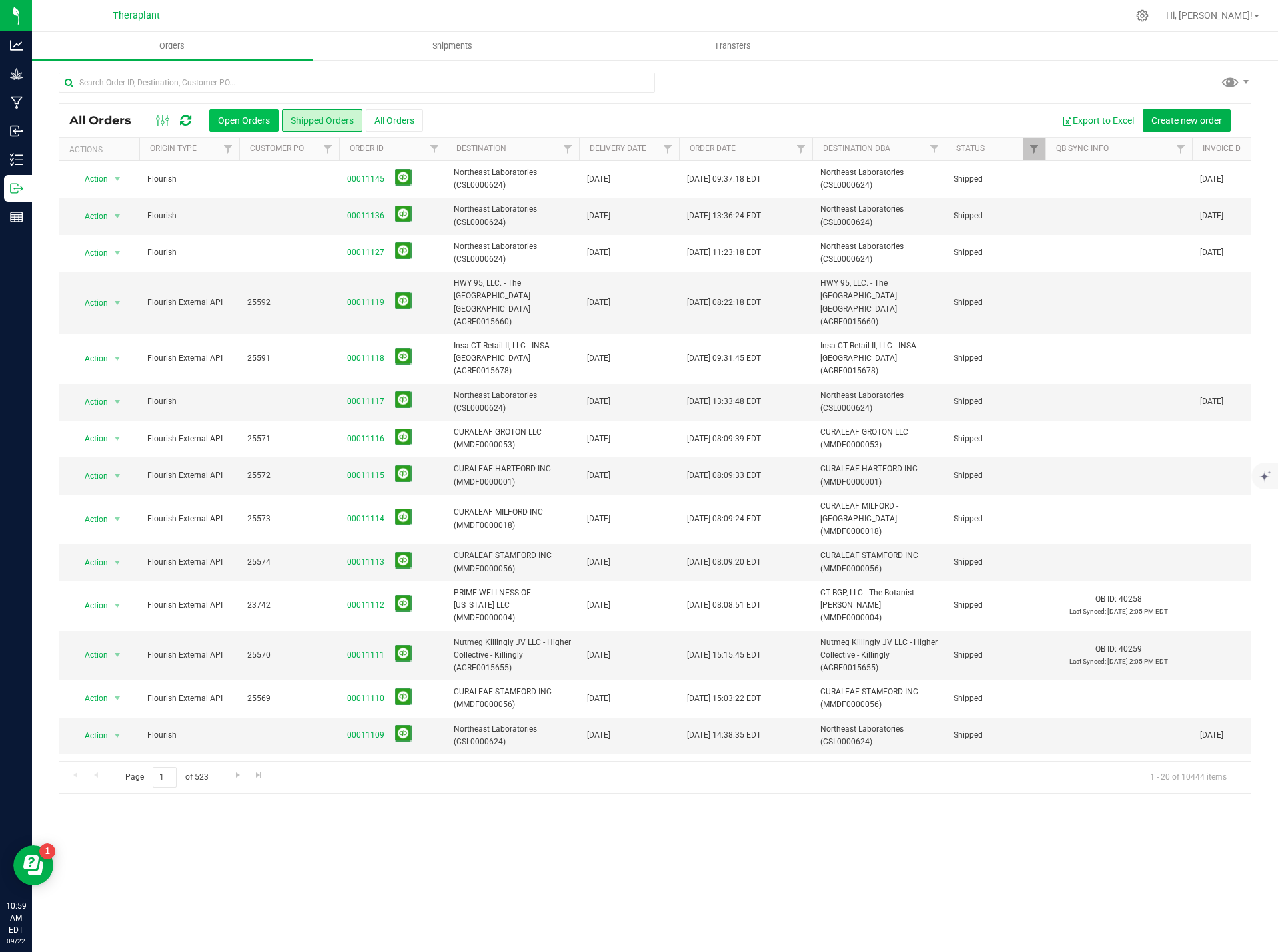
click at [248, 117] on button "Open Orders" at bounding box center [244, 120] width 70 height 23
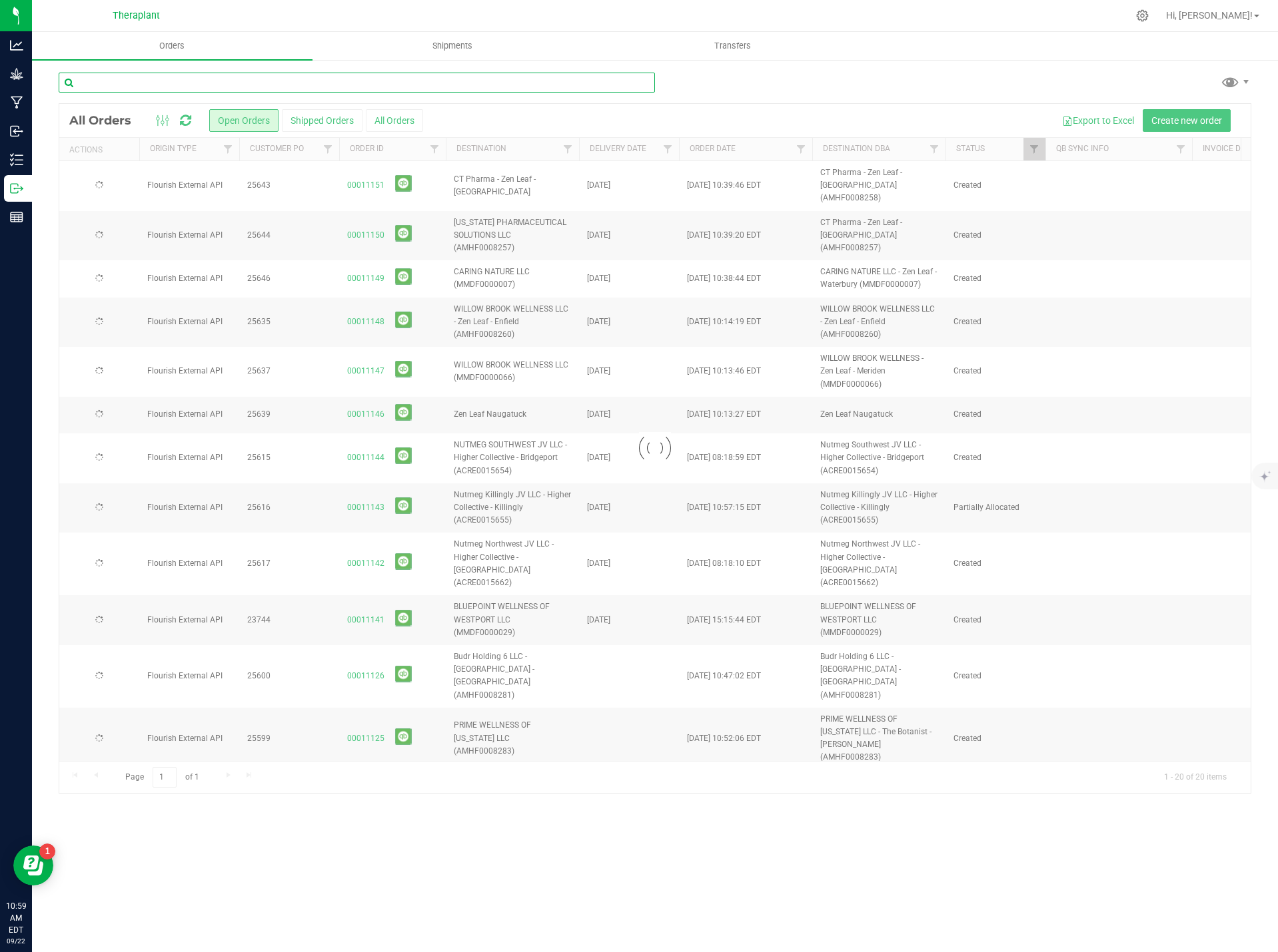
click at [216, 81] on input "text" at bounding box center [356, 83] width 596 height 20
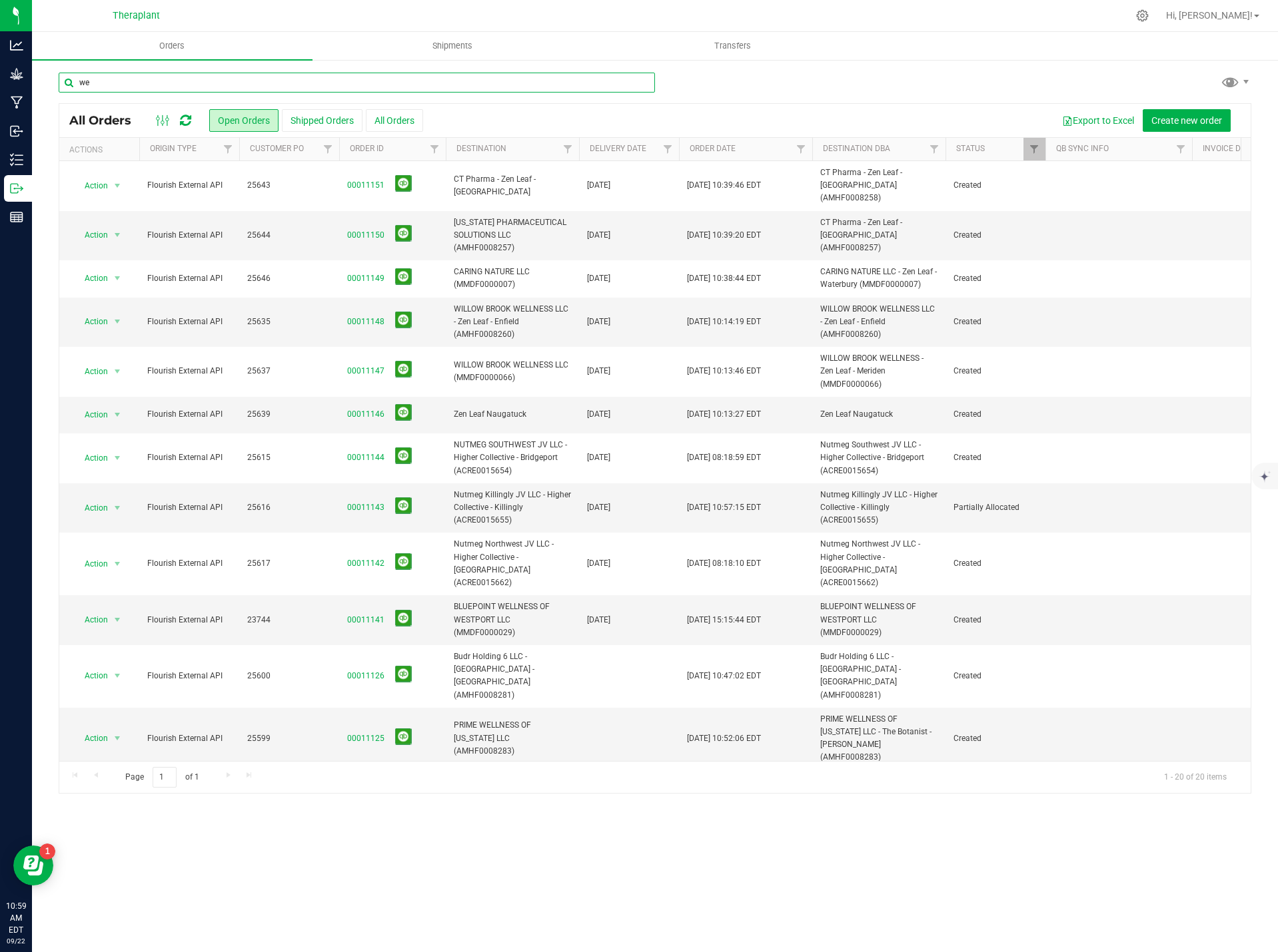
type input "w"
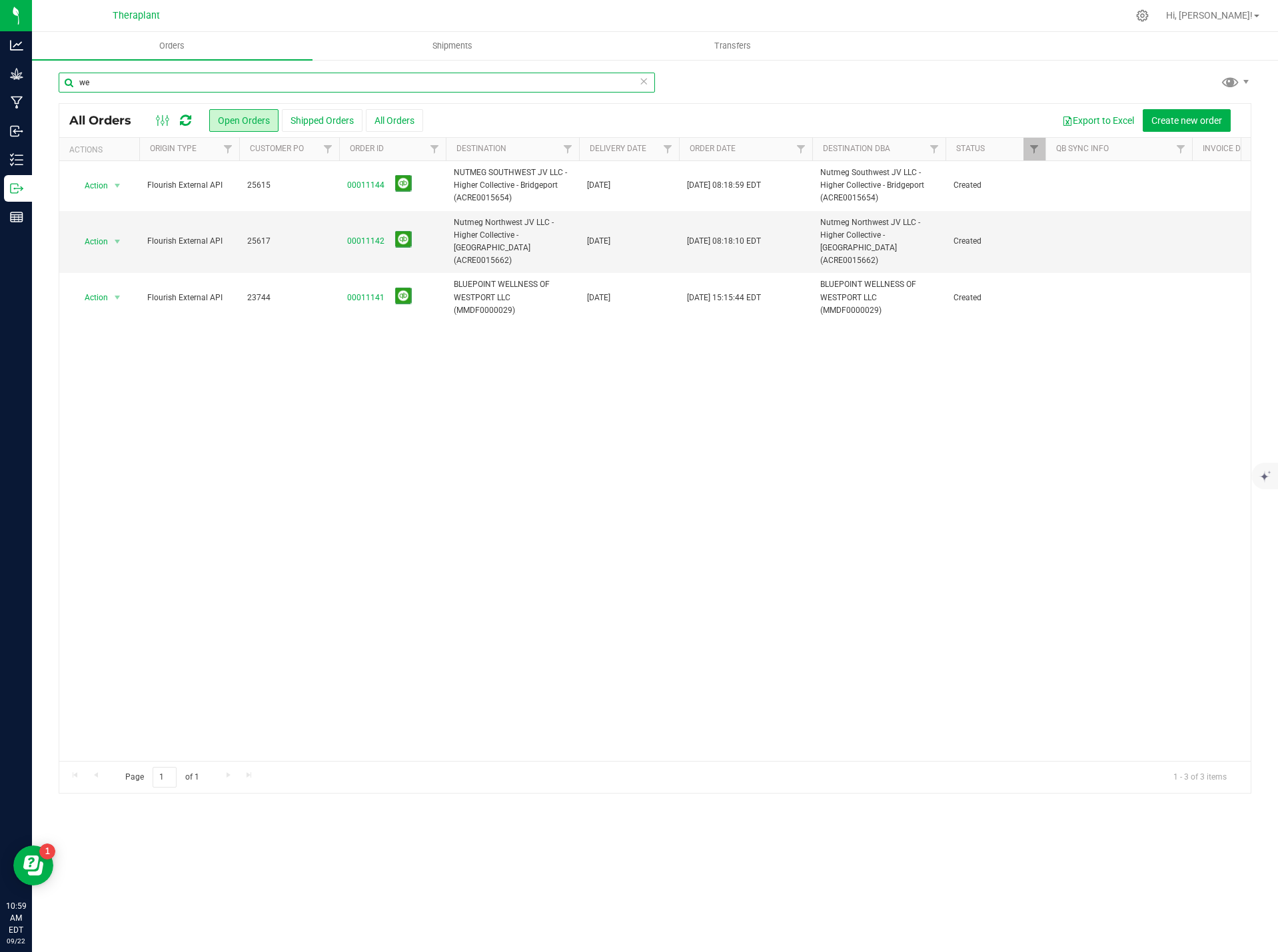
type input "w"
type input "s"
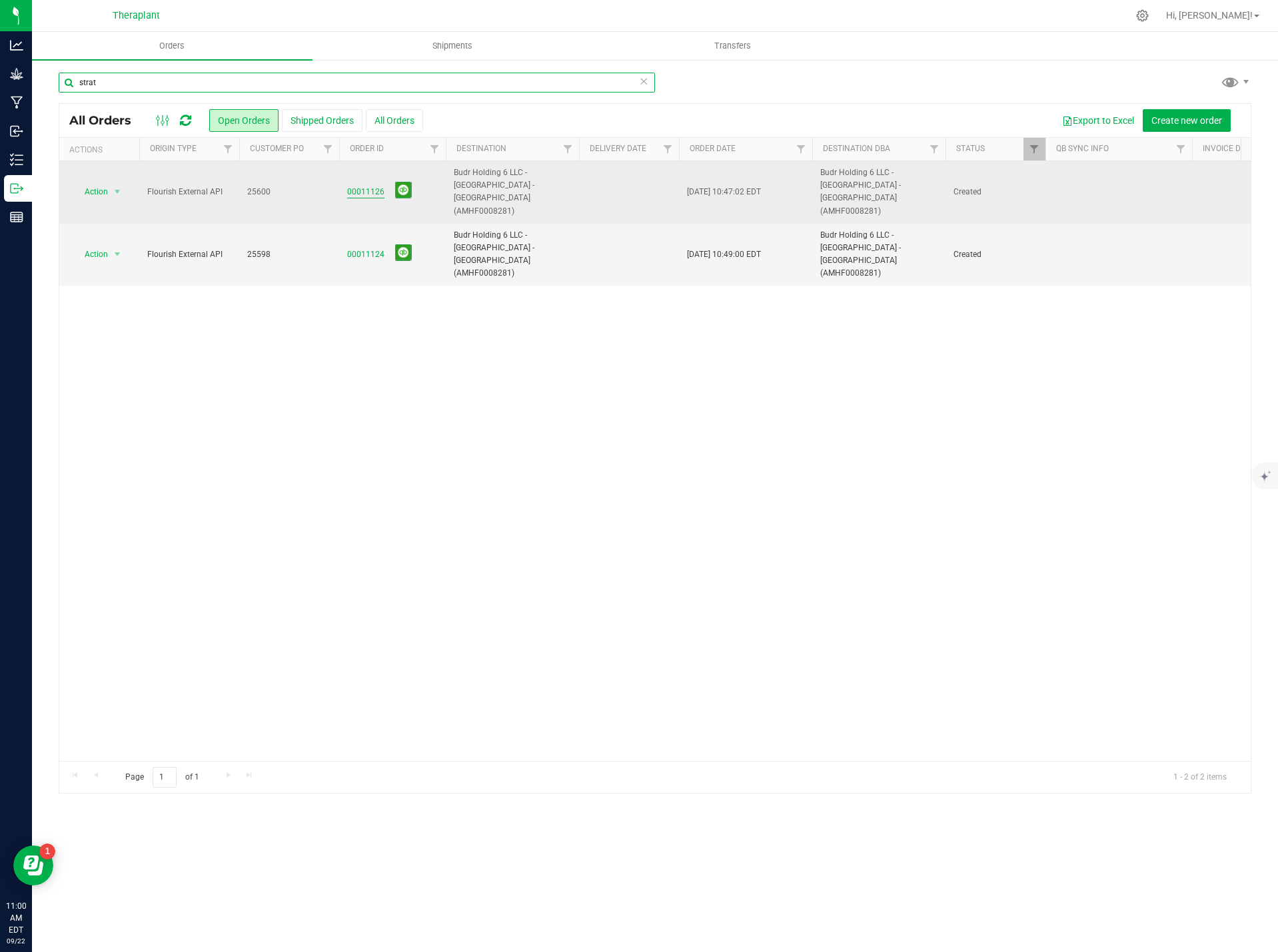
type input "strat"
click at [354, 186] on link "00011126" at bounding box center [366, 192] width 37 height 13
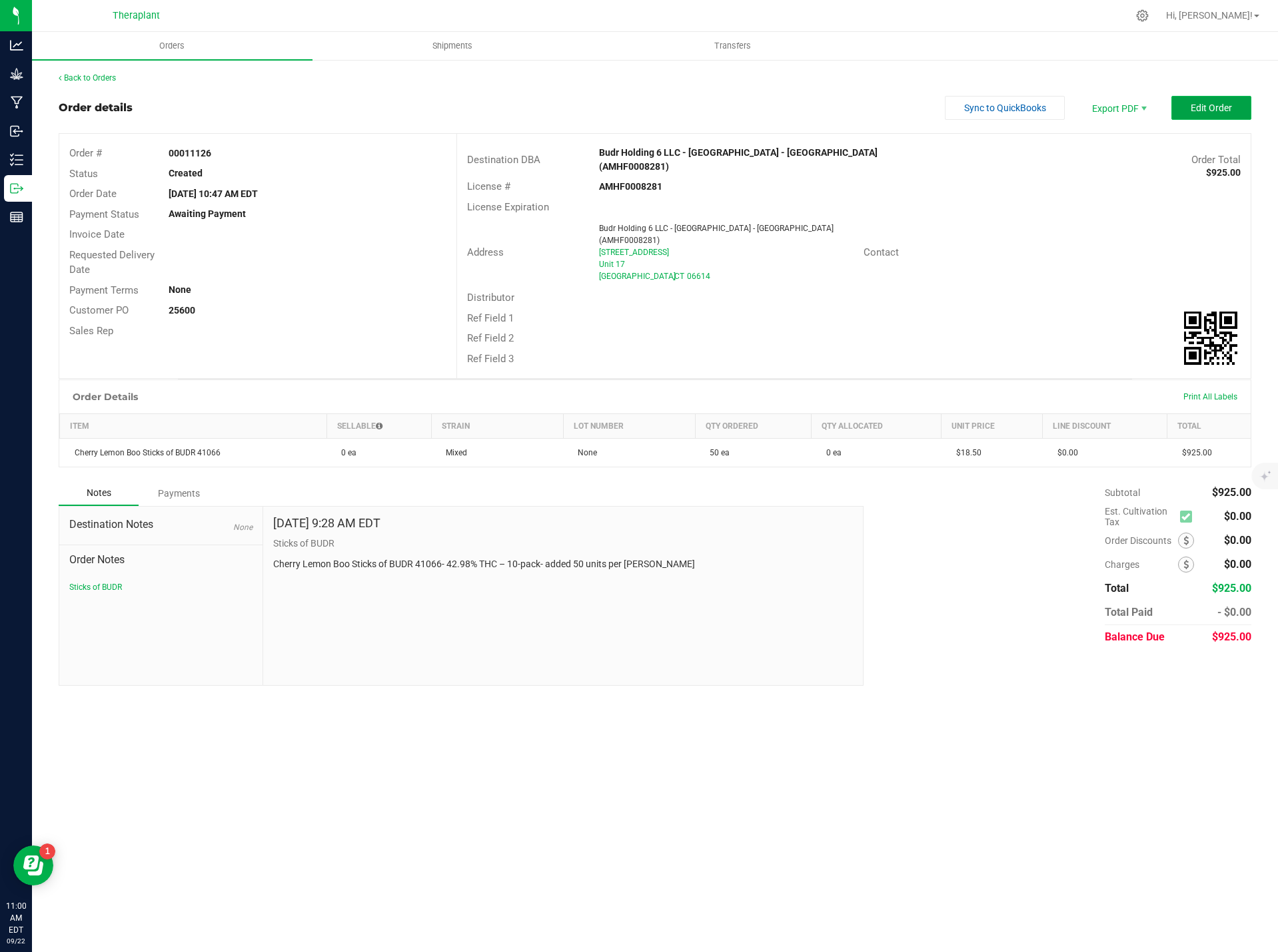
click at [1189, 110] on button "Edit Order" at bounding box center [1211, 108] width 80 height 24
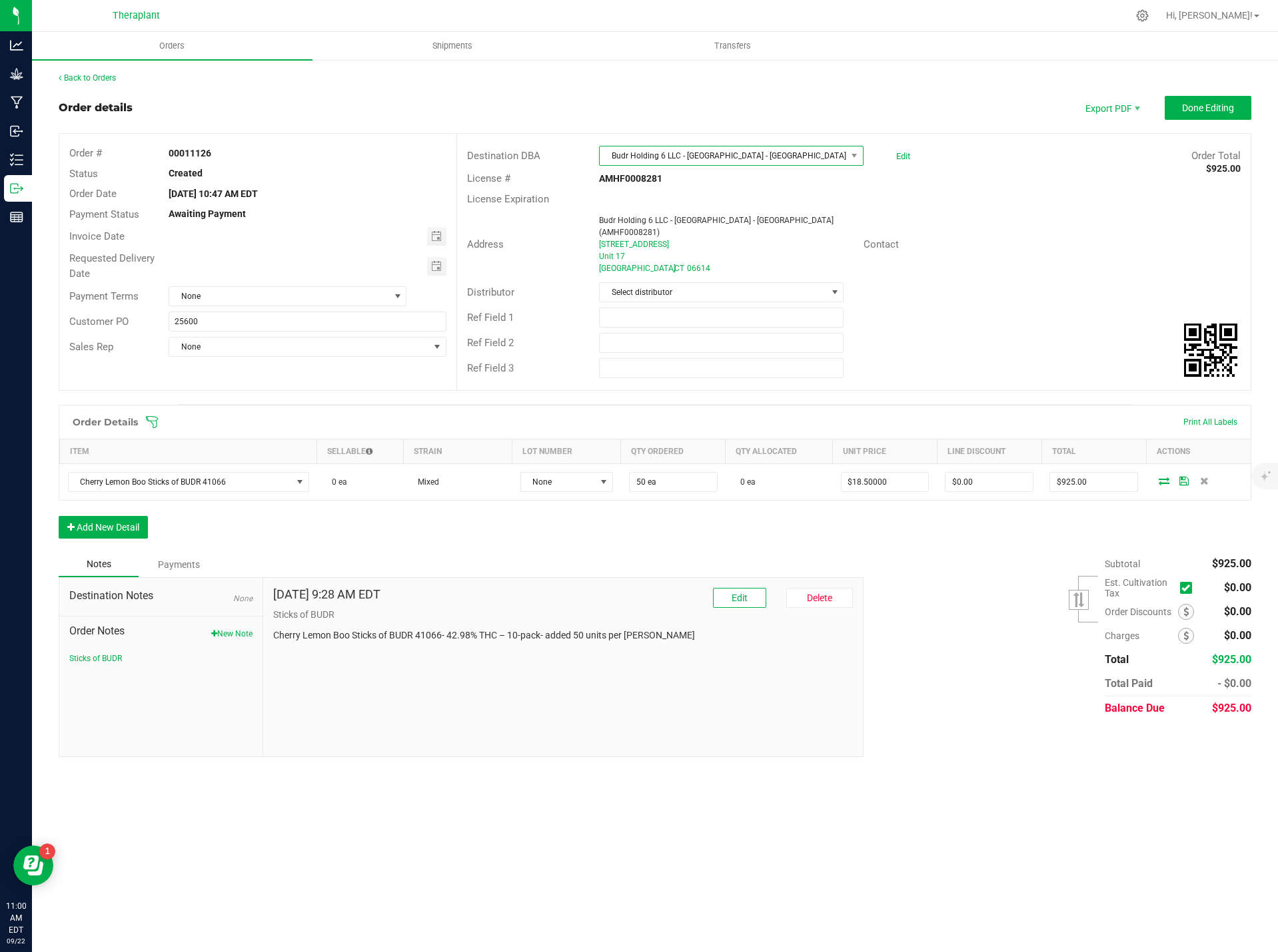
click at [762, 150] on span "Budr Holding 6 LLC - [GEOGRAPHIC_DATA] - [GEOGRAPHIC_DATA] (AMHF0008281)" at bounding box center [723, 156] width 246 height 19
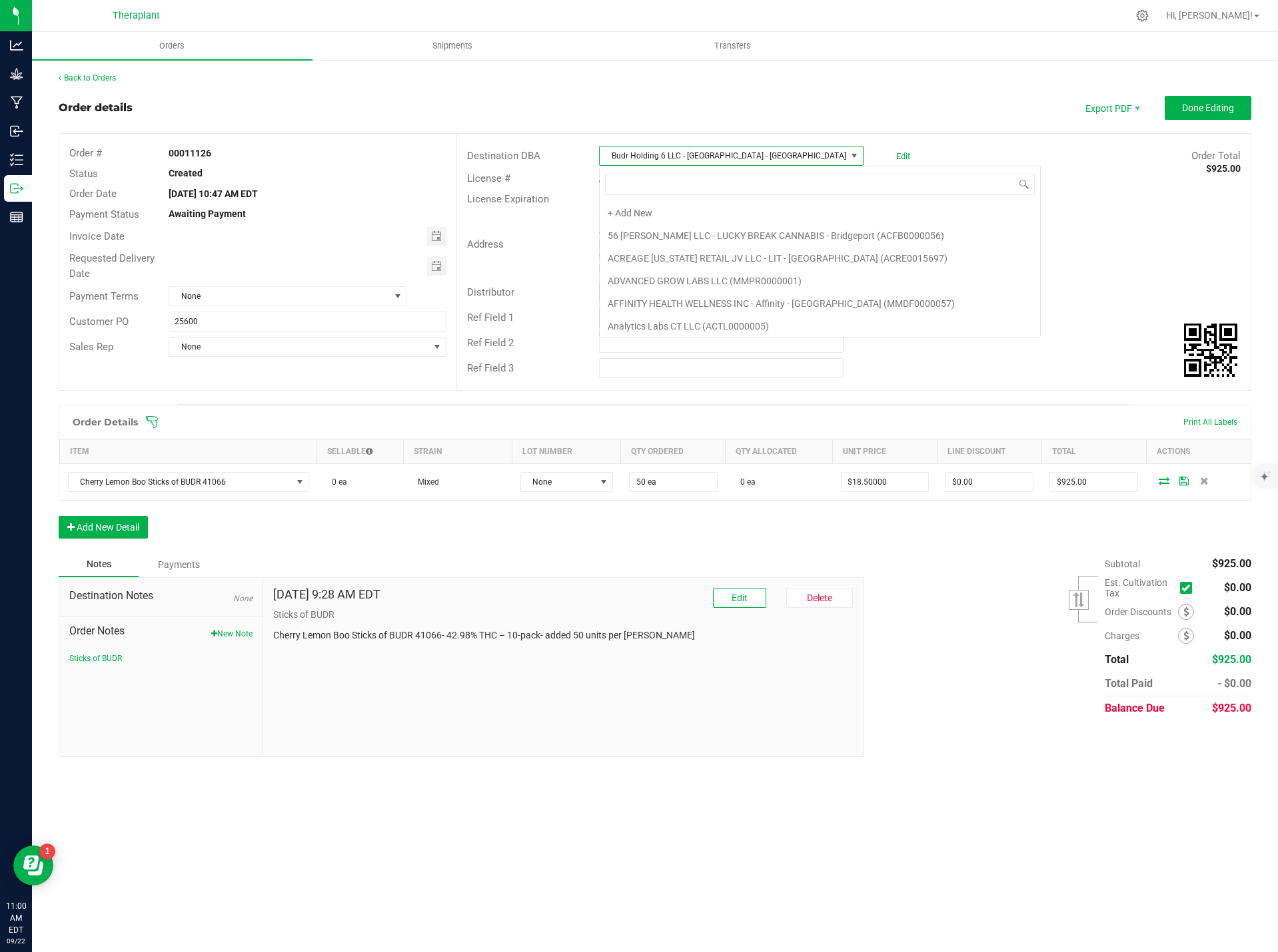
scroll to position [365, 0]
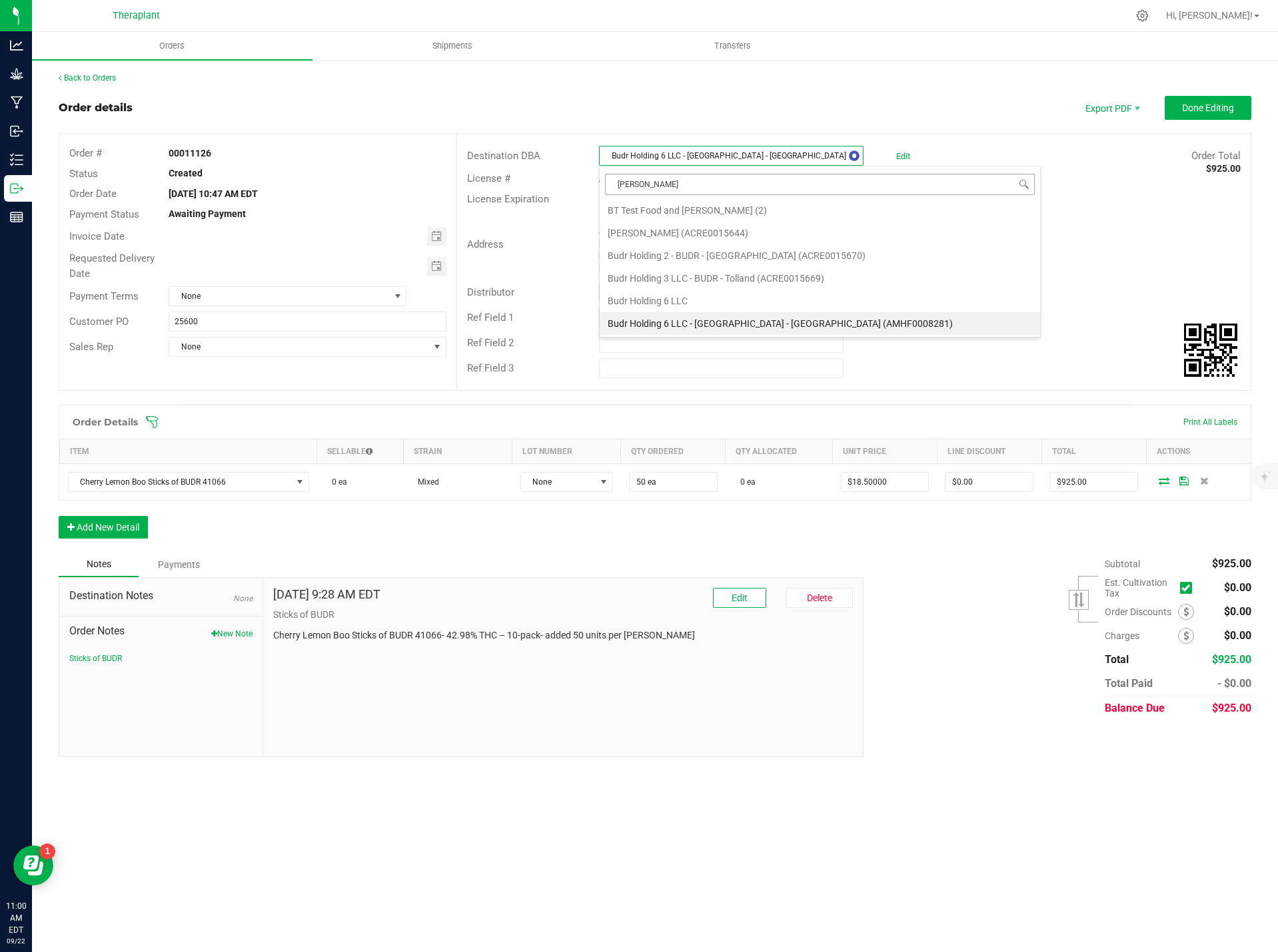
type input "west"
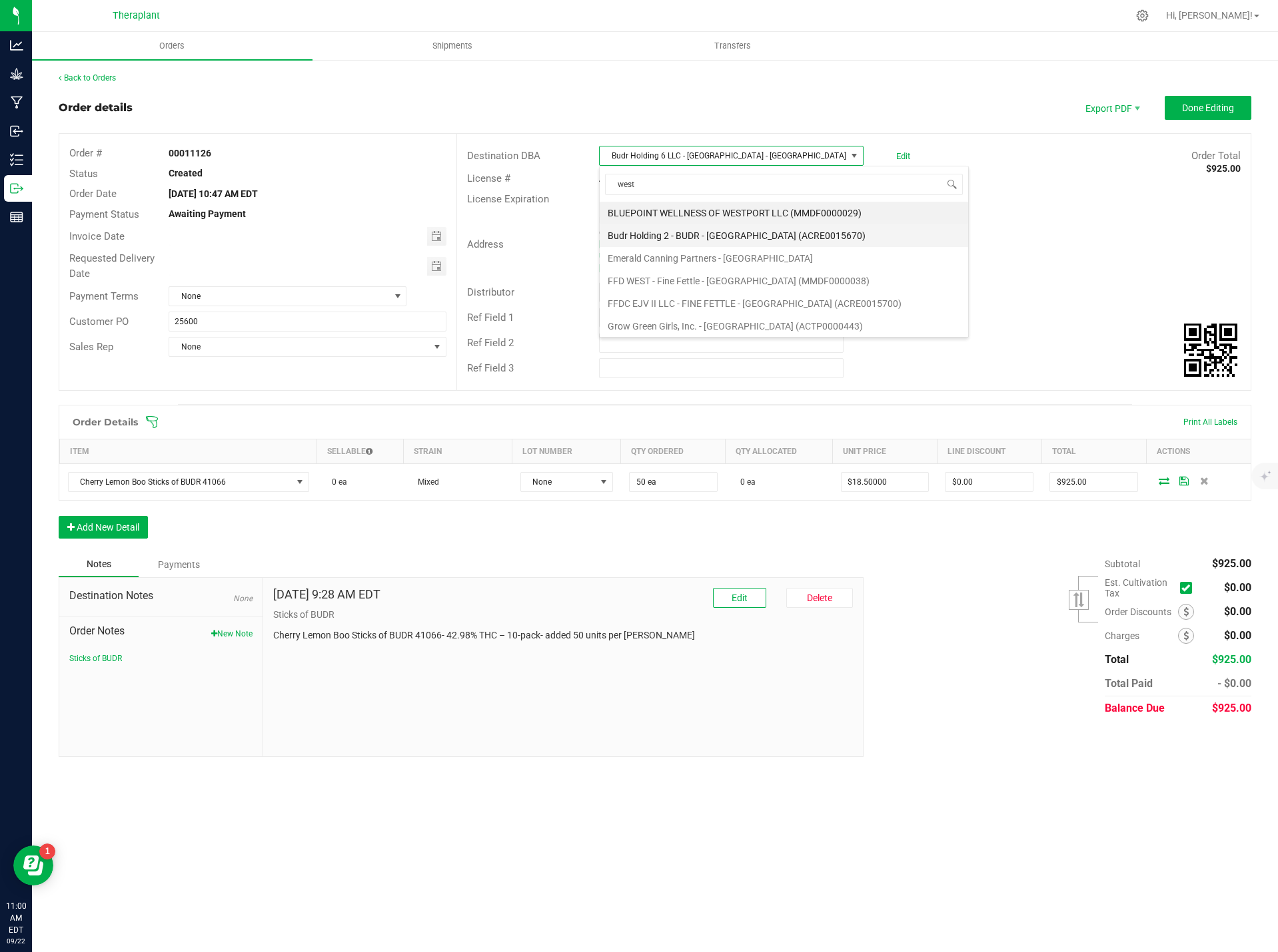
click at [781, 238] on li "Budr Holding 2 - BUDR - [GEOGRAPHIC_DATA] (ACRE0015670)" at bounding box center [784, 236] width 368 height 23
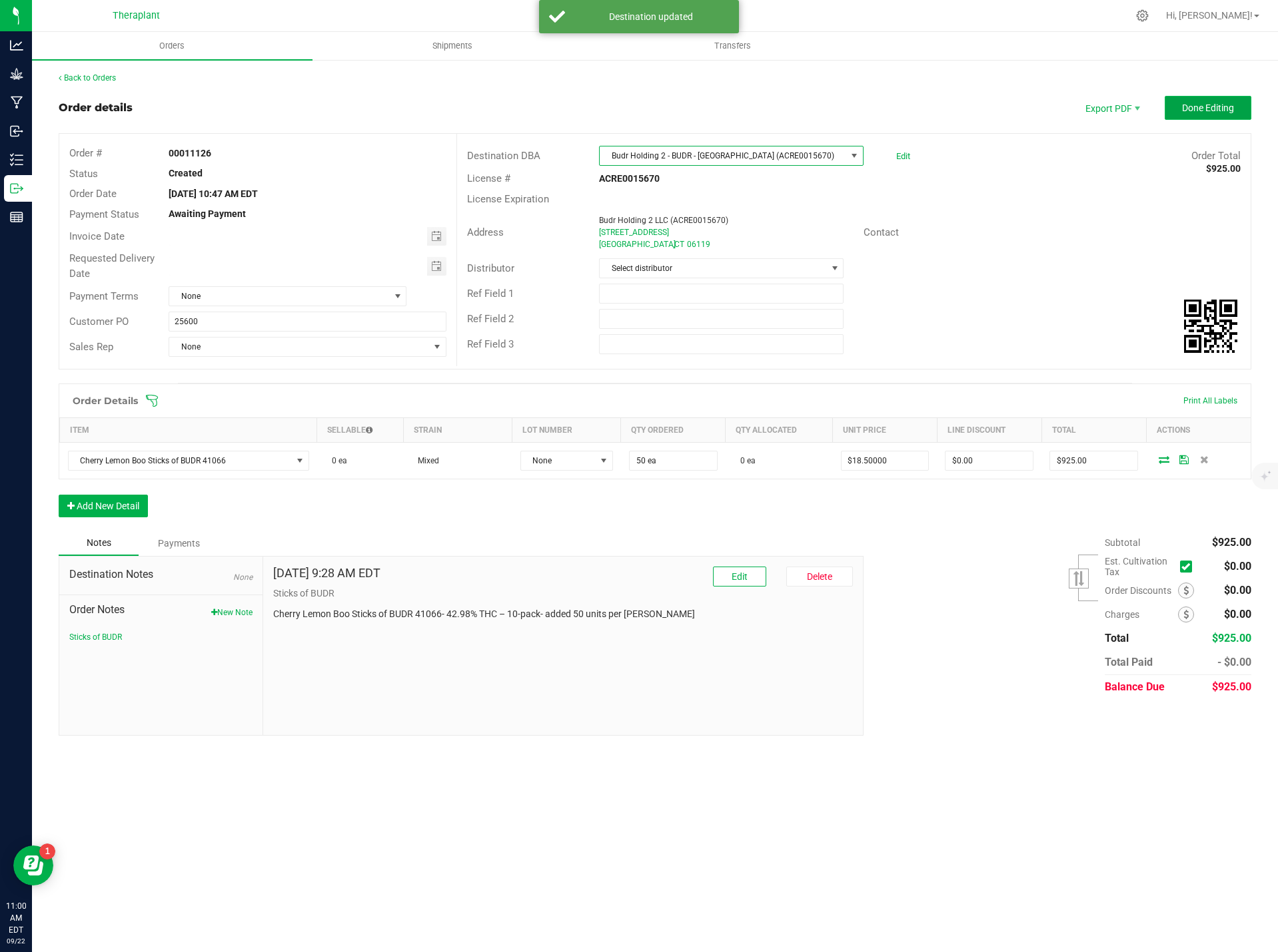
click at [1199, 107] on span "Done Editing" at bounding box center [1208, 108] width 52 height 11
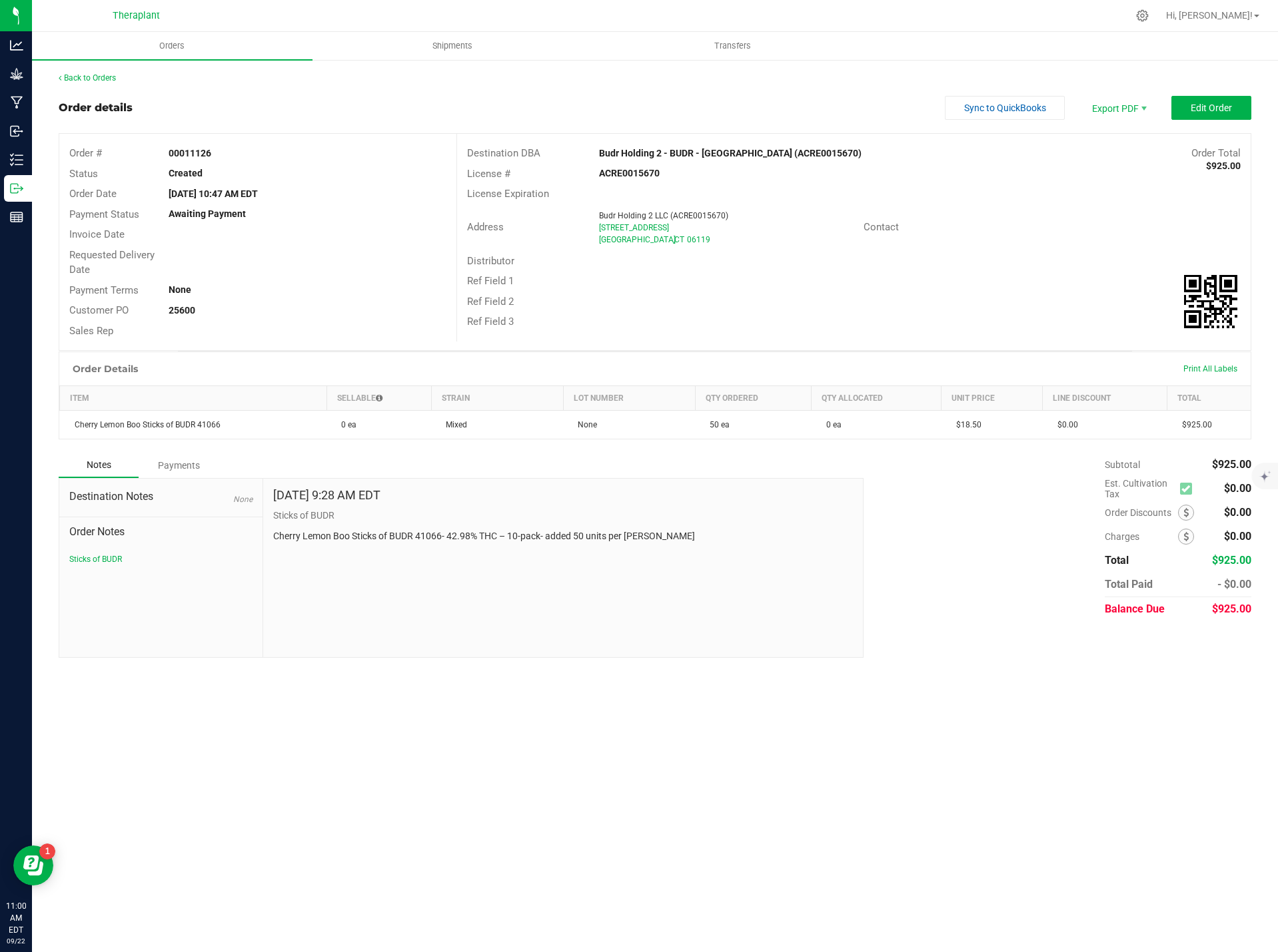
click at [807, 148] on strong "Budr Holding 2 - BUDR - [GEOGRAPHIC_DATA] (ACRE0015670)" at bounding box center [729, 153] width 262 height 11
copy strong "Budr Holding 2 - BUDR - [GEOGRAPHIC_DATA] (ACRE0015670)"
drag, startPoint x: 678, startPoint y: 225, endPoint x: 601, endPoint y: 220, distance: 77.2
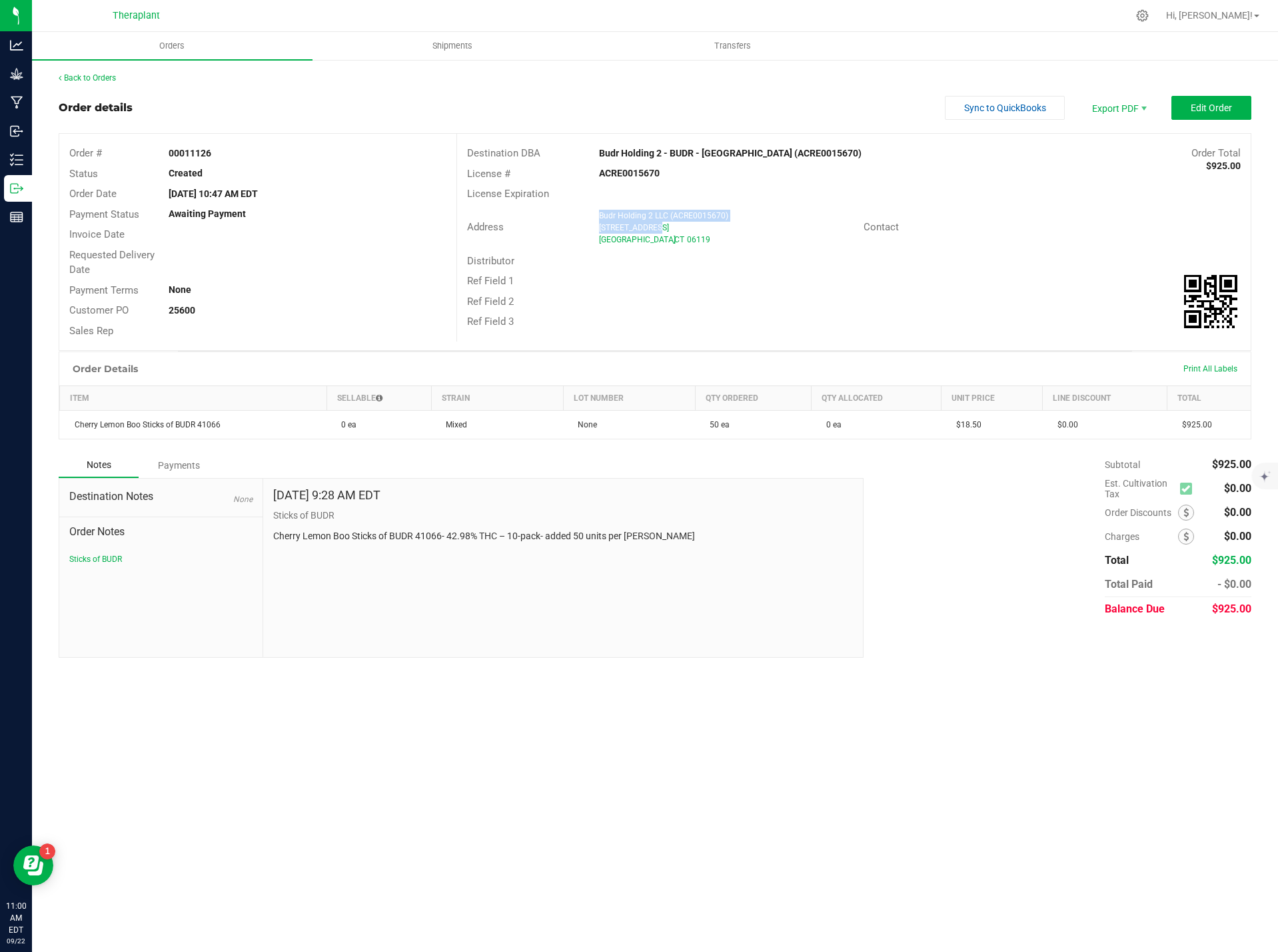
click at [601, 220] on ngx-name-and-address "Budr Holding 2 LLC (ACRE0015670) [STREET_ADDRESS]" at bounding box center [726, 227] width 254 height 36
click at [715, 284] on div "Ref Field 1" at bounding box center [854, 281] width 794 height 20
drag, startPoint x: 668, startPoint y: 223, endPoint x: 589, endPoint y: 221, distance: 79.0
click at [589, 221] on div "Address Budr Holding 2 LLC (ACRE0015670) [STREET_ADDRESS]" at bounding box center [660, 227] width 406 height 42
click at [597, 267] on div "Distributor" at bounding box center [854, 261] width 794 height 20
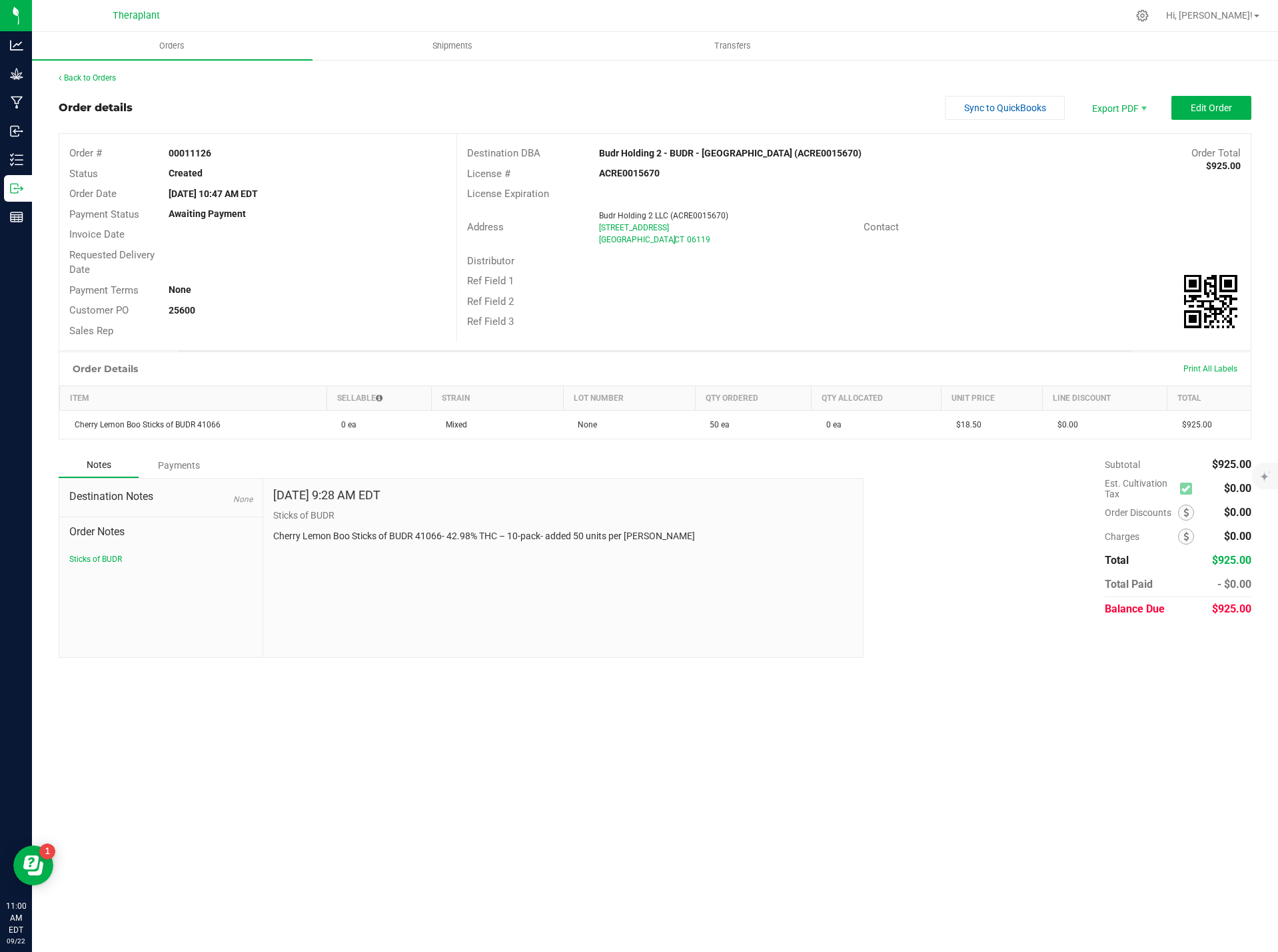
click at [632, 226] on span "[STREET_ADDRESS]" at bounding box center [633, 227] width 70 height 9
click at [633, 226] on span "[STREET_ADDRESS]" at bounding box center [633, 227] width 70 height 9
copy ngx-name-and-address "[STREET_ADDRESS]"
click at [685, 270] on div "Distributor" at bounding box center [854, 261] width 794 height 20
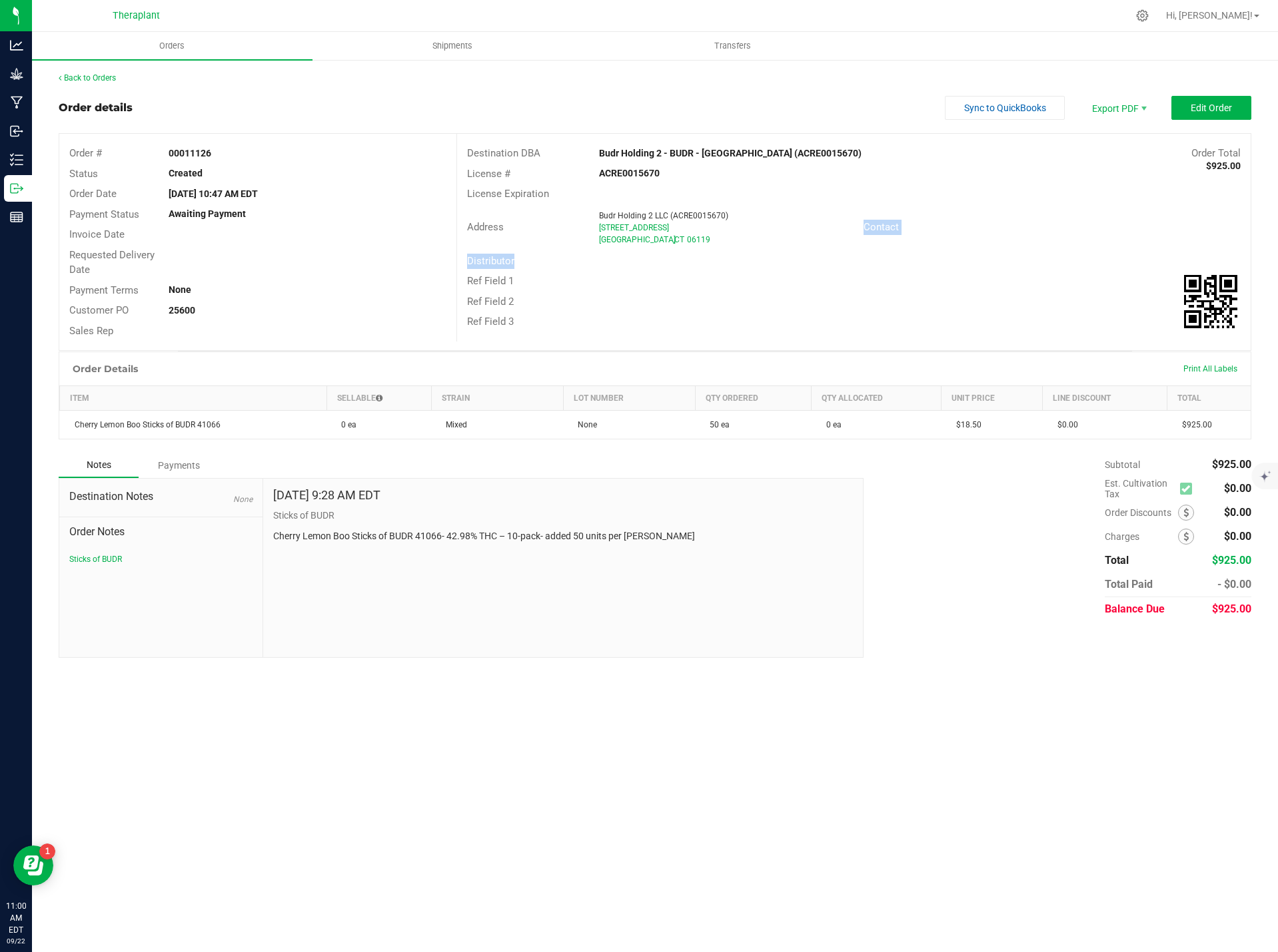
drag, startPoint x: 686, startPoint y: 240, endPoint x: 607, endPoint y: 259, distance: 81.3
click at [607, 259] on div "Destination DBA Budr Holding 2 - BUDR - [GEOGRAPHIC_DATA] (ACRE0015670) Order T…" at bounding box center [853, 237] width 794 height 208
drag, startPoint x: 931, startPoint y: 302, endPoint x: 1162, endPoint y: 346, distance: 235.2
click at [936, 306] on div "Ref Field 2" at bounding box center [854, 302] width 794 height 20
click at [87, 80] on link "Back to Orders" at bounding box center [87, 77] width 58 height 9
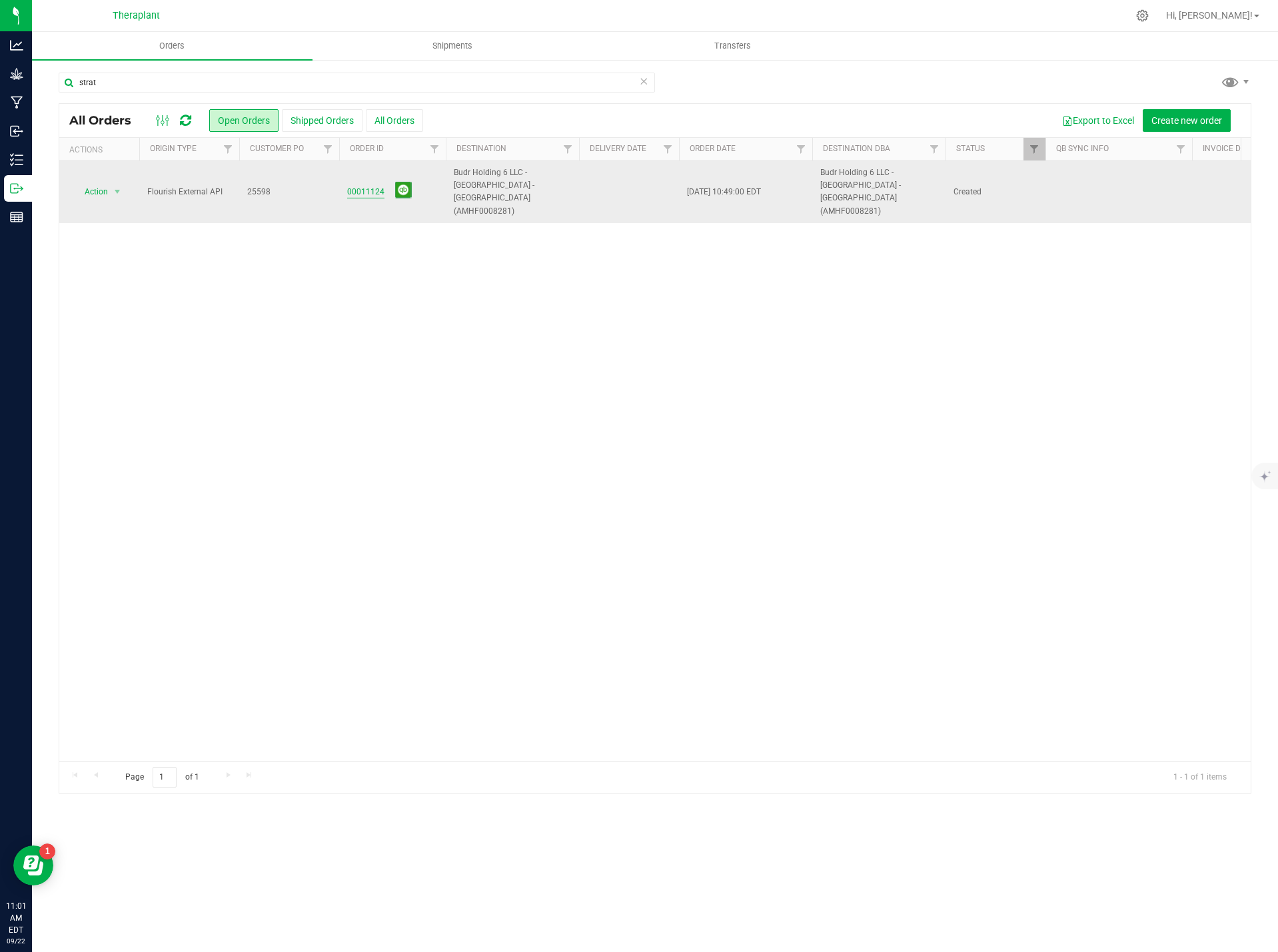
click at [371, 186] on link "00011124" at bounding box center [366, 192] width 37 height 13
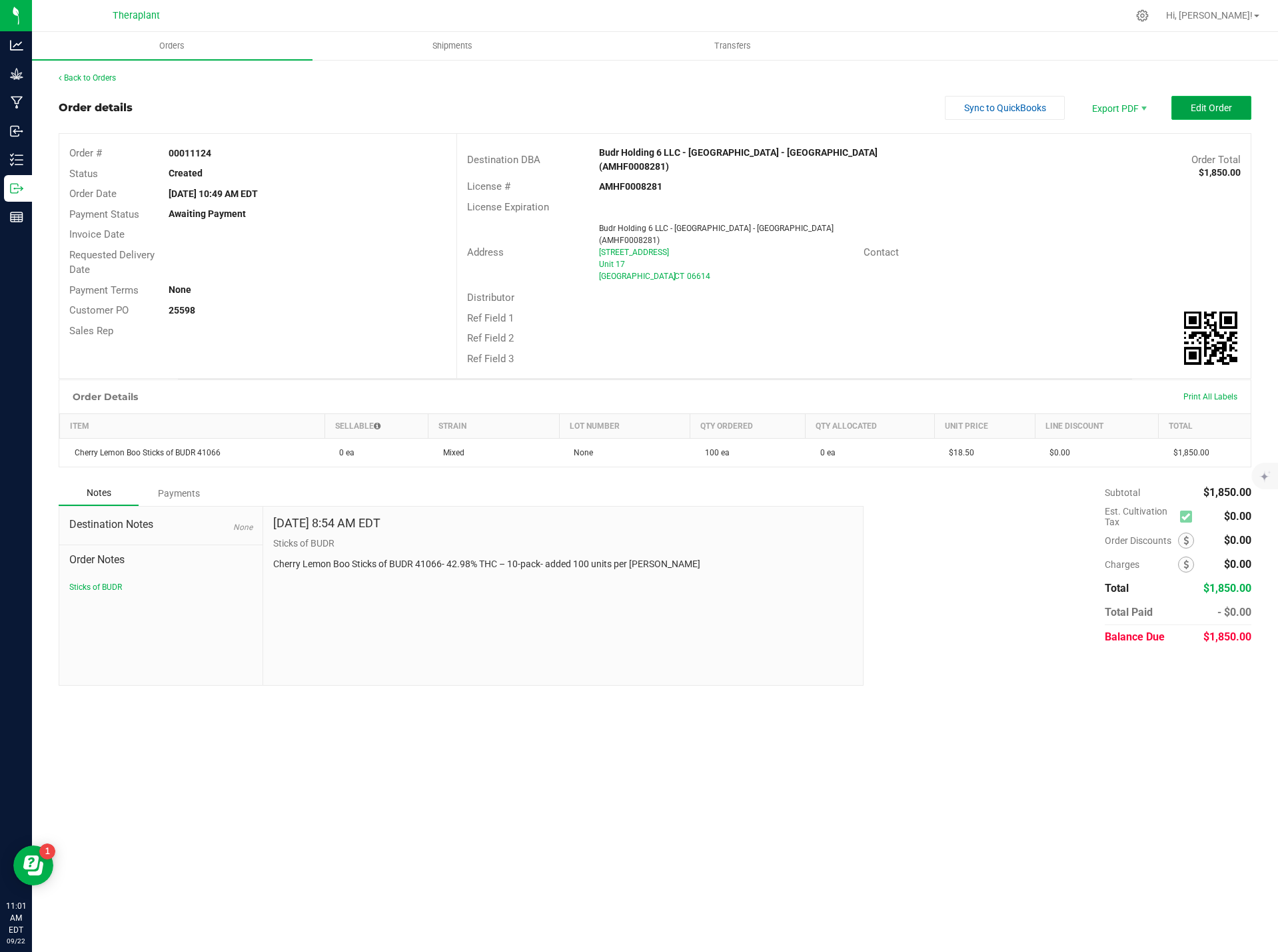
click at [1211, 103] on span "Edit Order" at bounding box center [1211, 108] width 42 height 11
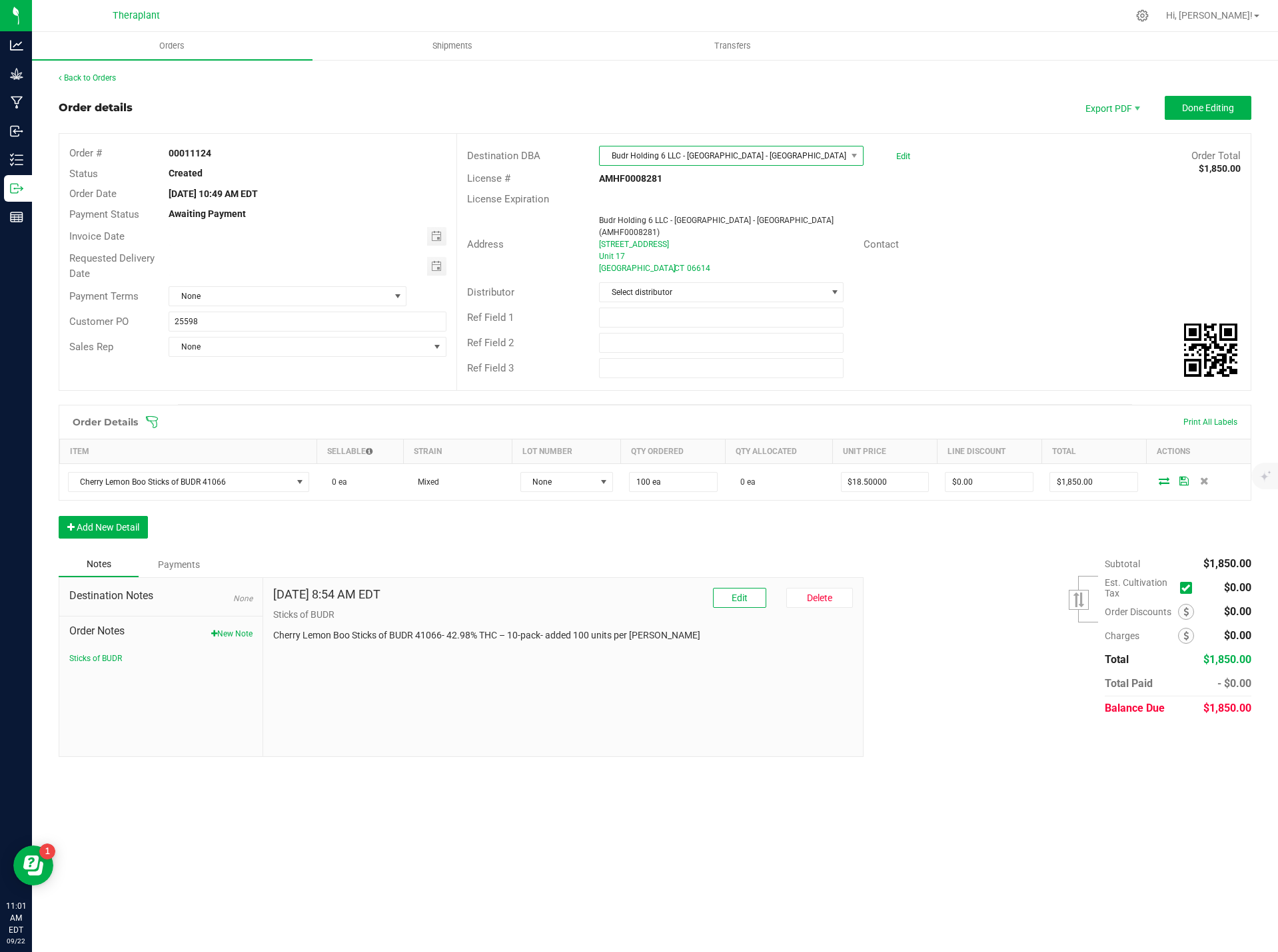
click at [708, 160] on span "Budr Holding 6 LLC - [GEOGRAPHIC_DATA] - [GEOGRAPHIC_DATA] (AMHF0008281)" at bounding box center [723, 156] width 246 height 19
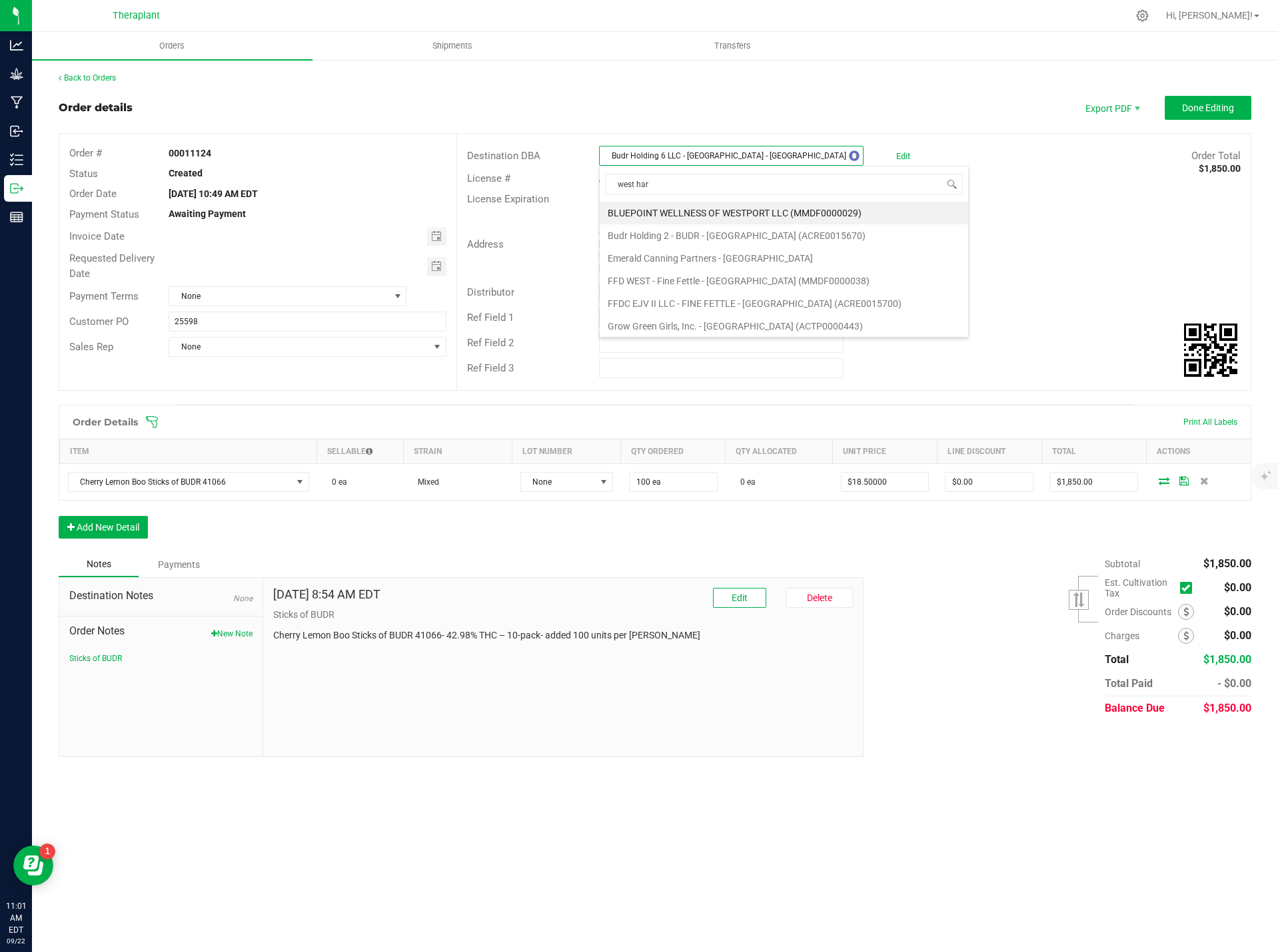
type input "west [PERSON_NAME]"
click at [751, 209] on li "Budr Holding 2 - BUDR - [GEOGRAPHIC_DATA] (ACRE0015670)" at bounding box center [754, 213] width 310 height 23
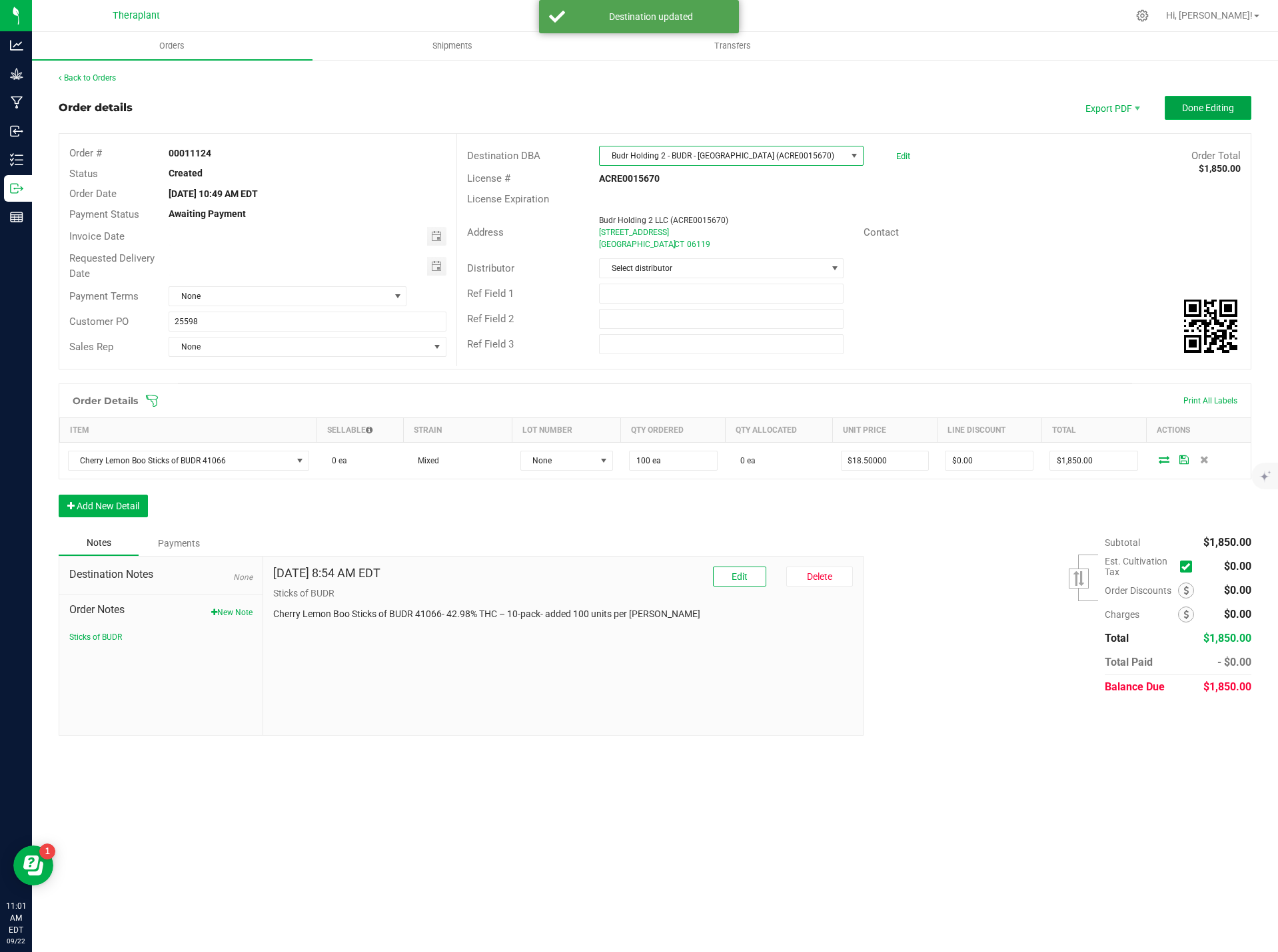
click at [1198, 109] on span "Done Editing" at bounding box center [1208, 108] width 52 height 11
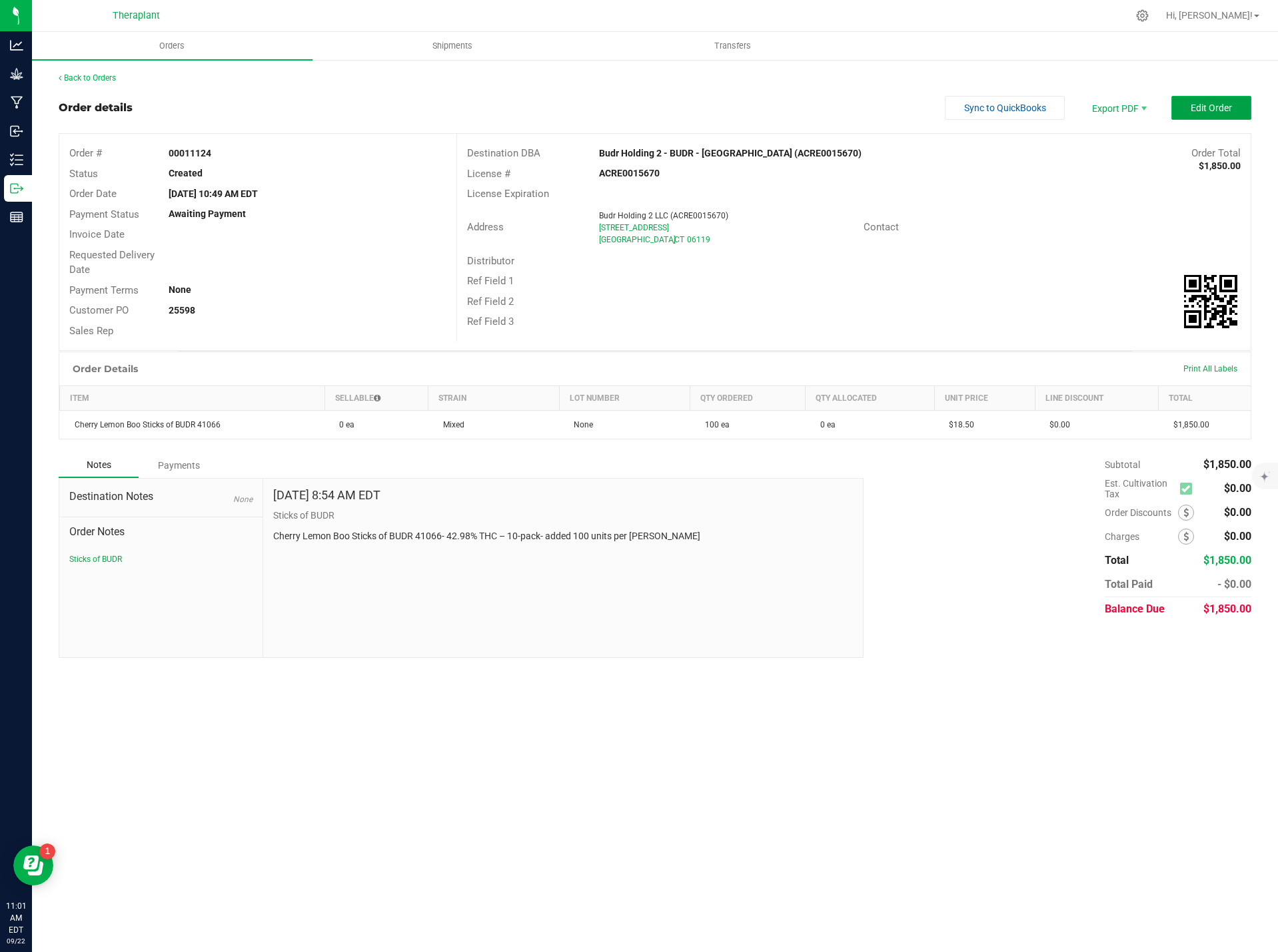
click at [1208, 108] on span "Edit Order" at bounding box center [1211, 108] width 42 height 11
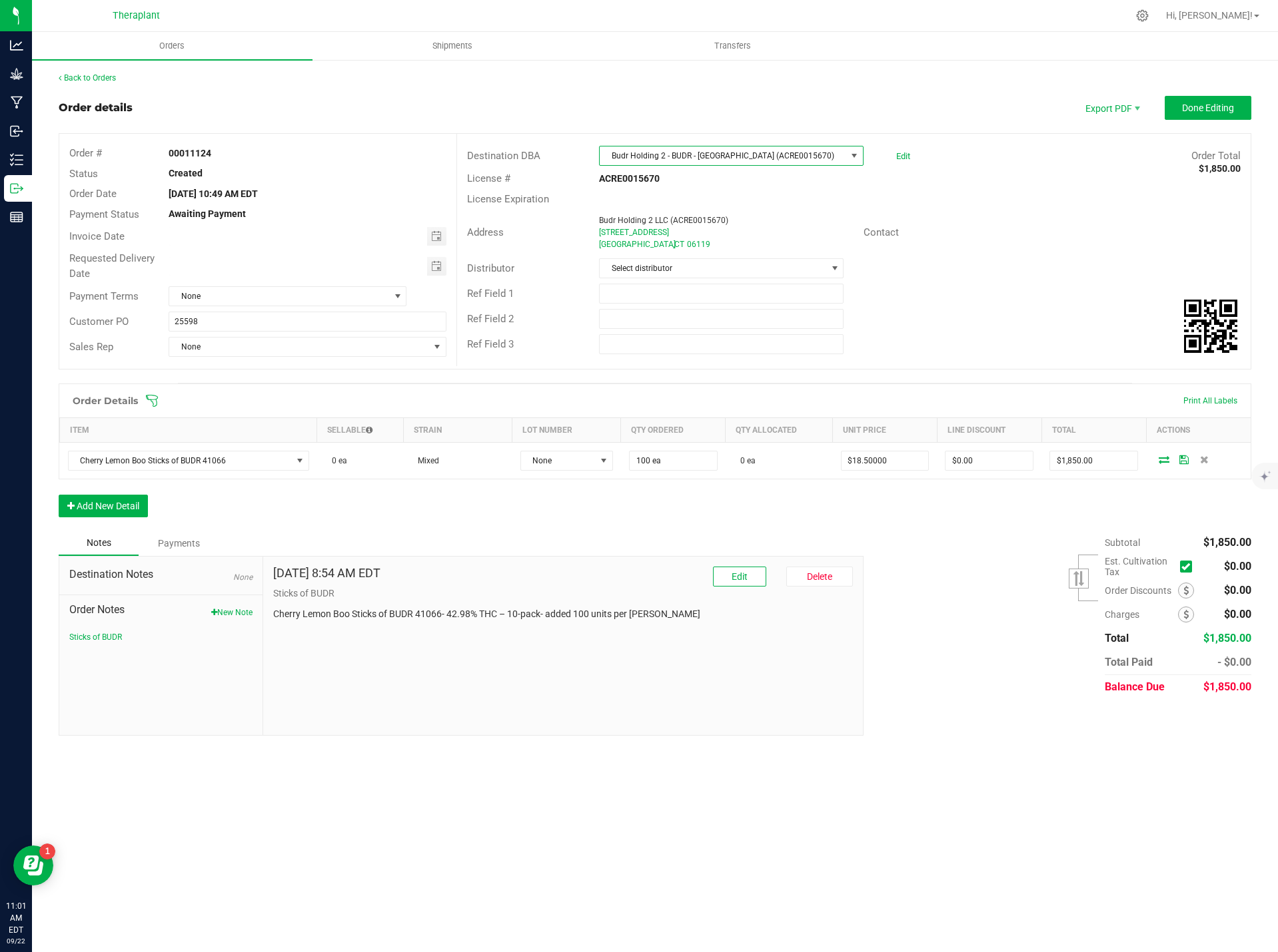
click at [761, 153] on span "Budr Holding 2 - BUDR - [GEOGRAPHIC_DATA] (ACRE0015670)" at bounding box center [723, 156] width 246 height 19
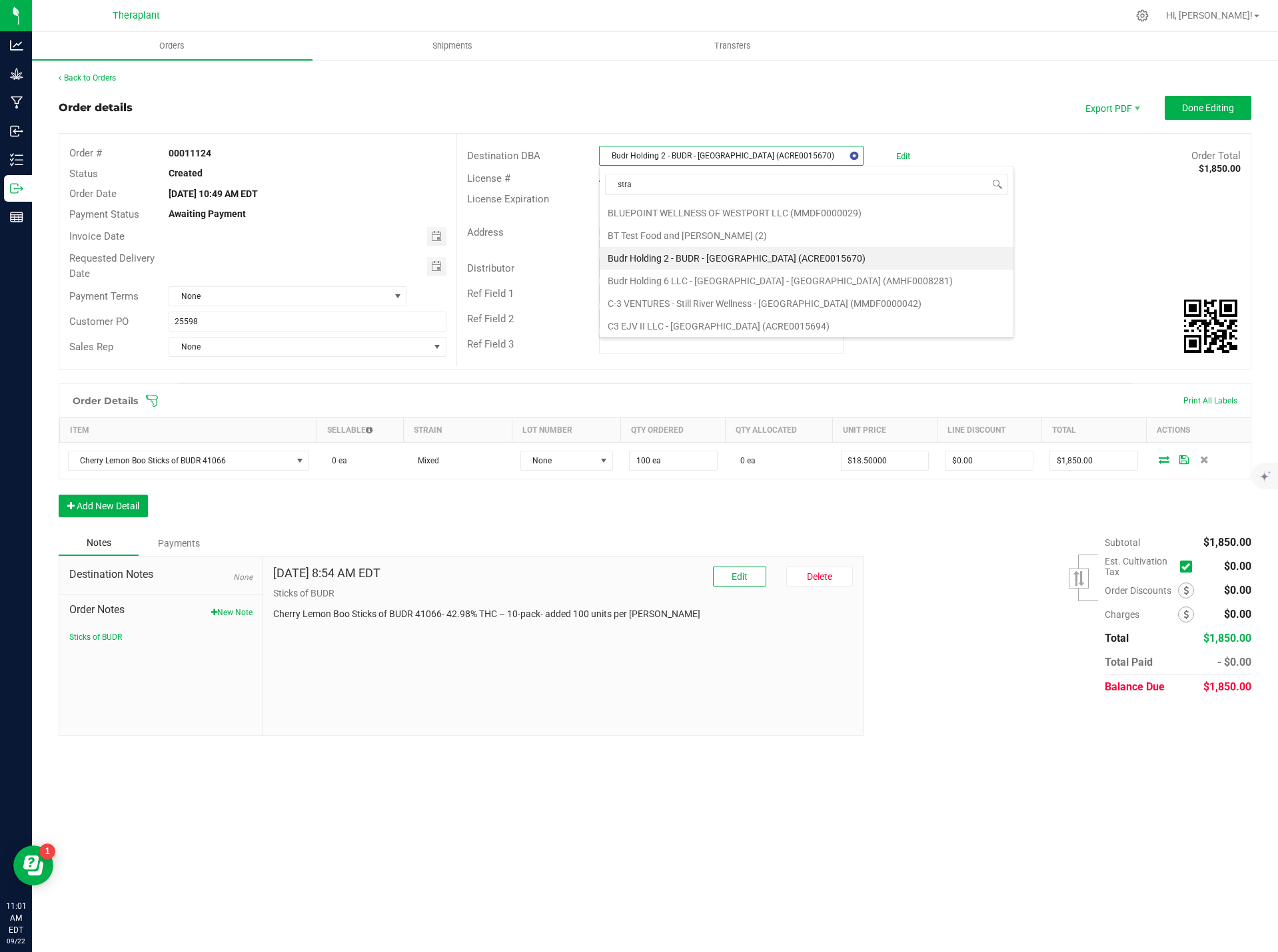
type input "strat"
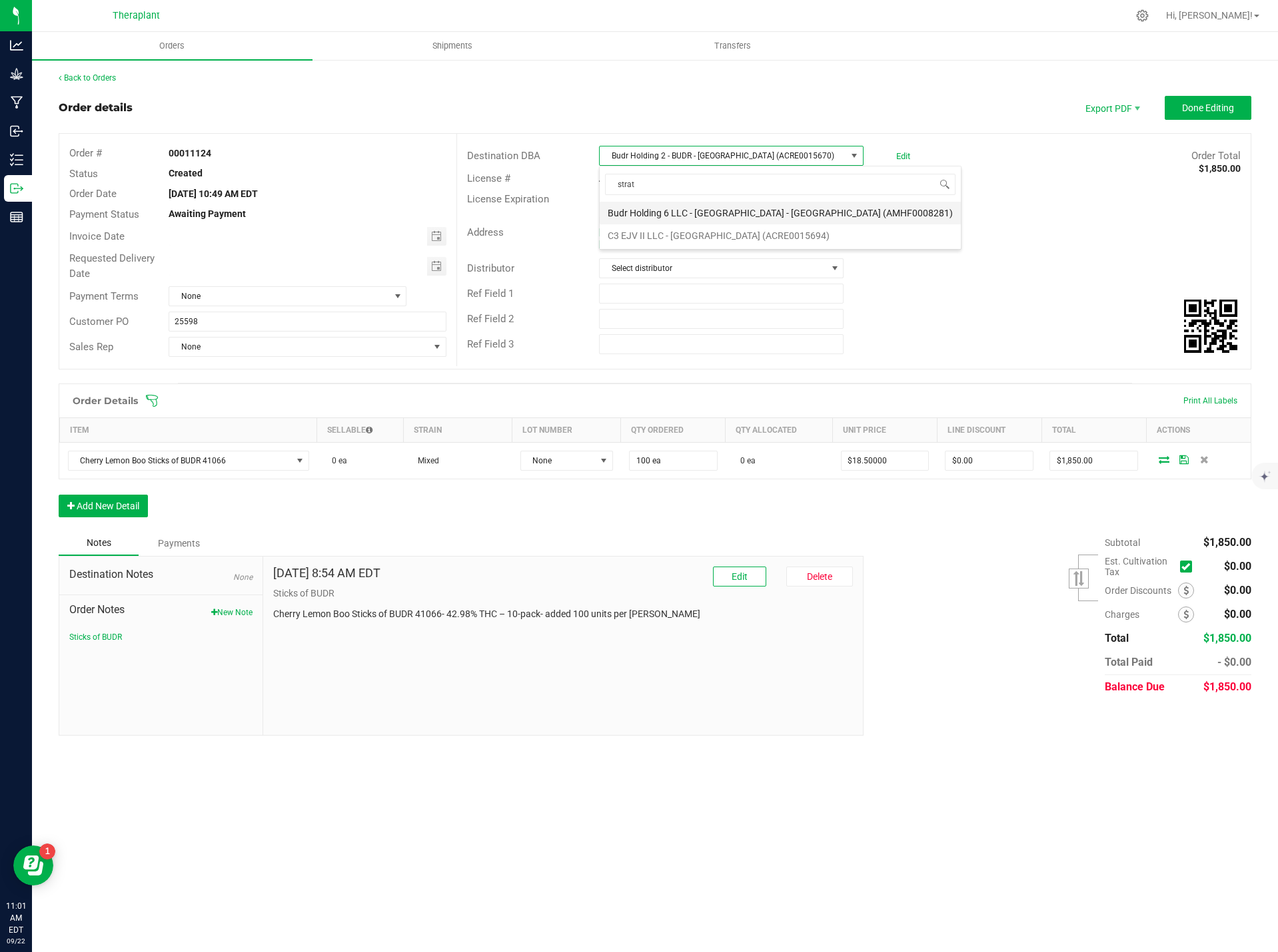
click at [800, 203] on li "Budr Holding 6 LLC - [GEOGRAPHIC_DATA] - [GEOGRAPHIC_DATA] (AMHF0008281)" at bounding box center [780, 213] width 361 height 23
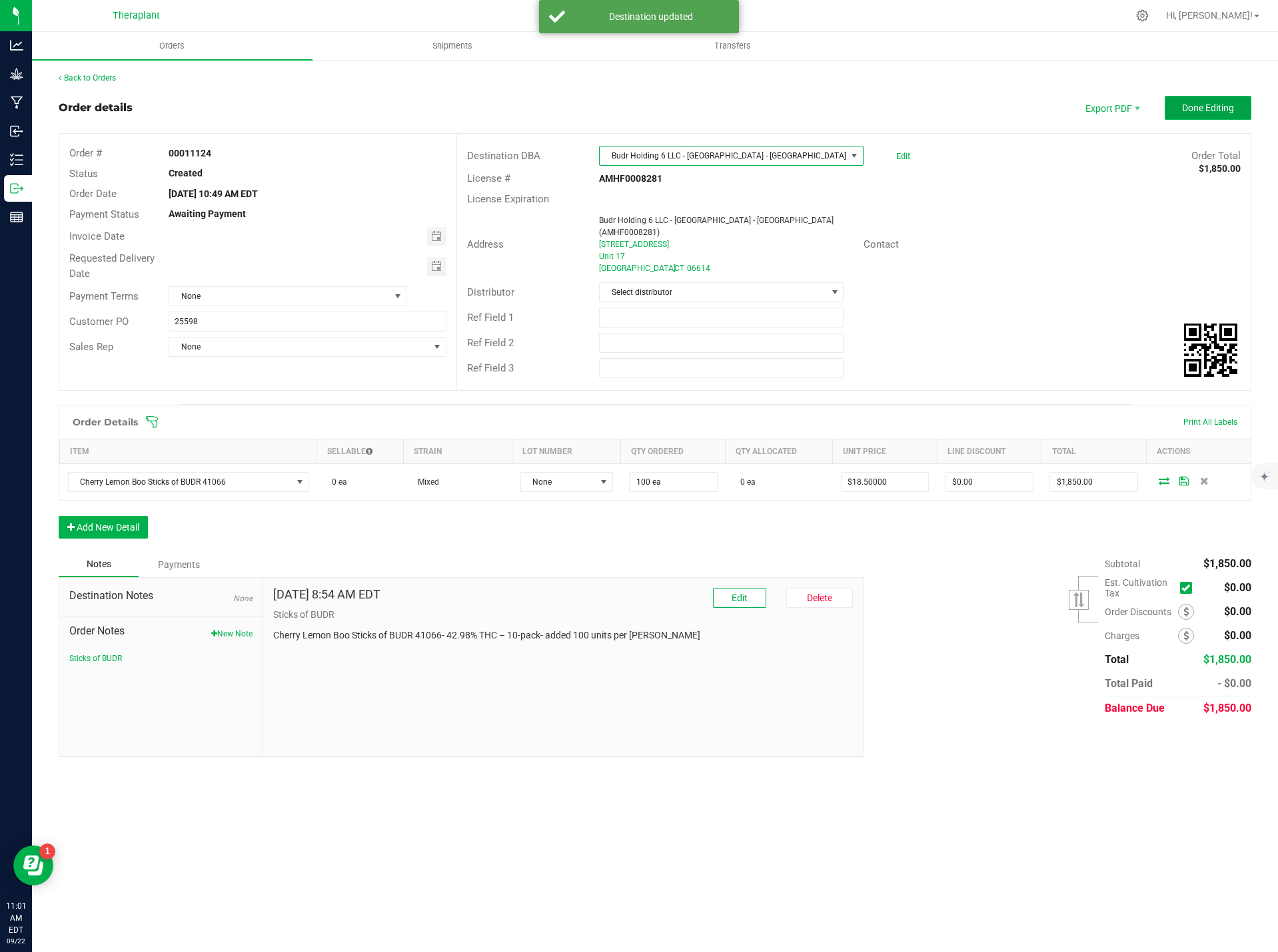
click at [1197, 112] on span "Done Editing" at bounding box center [1208, 108] width 52 height 11
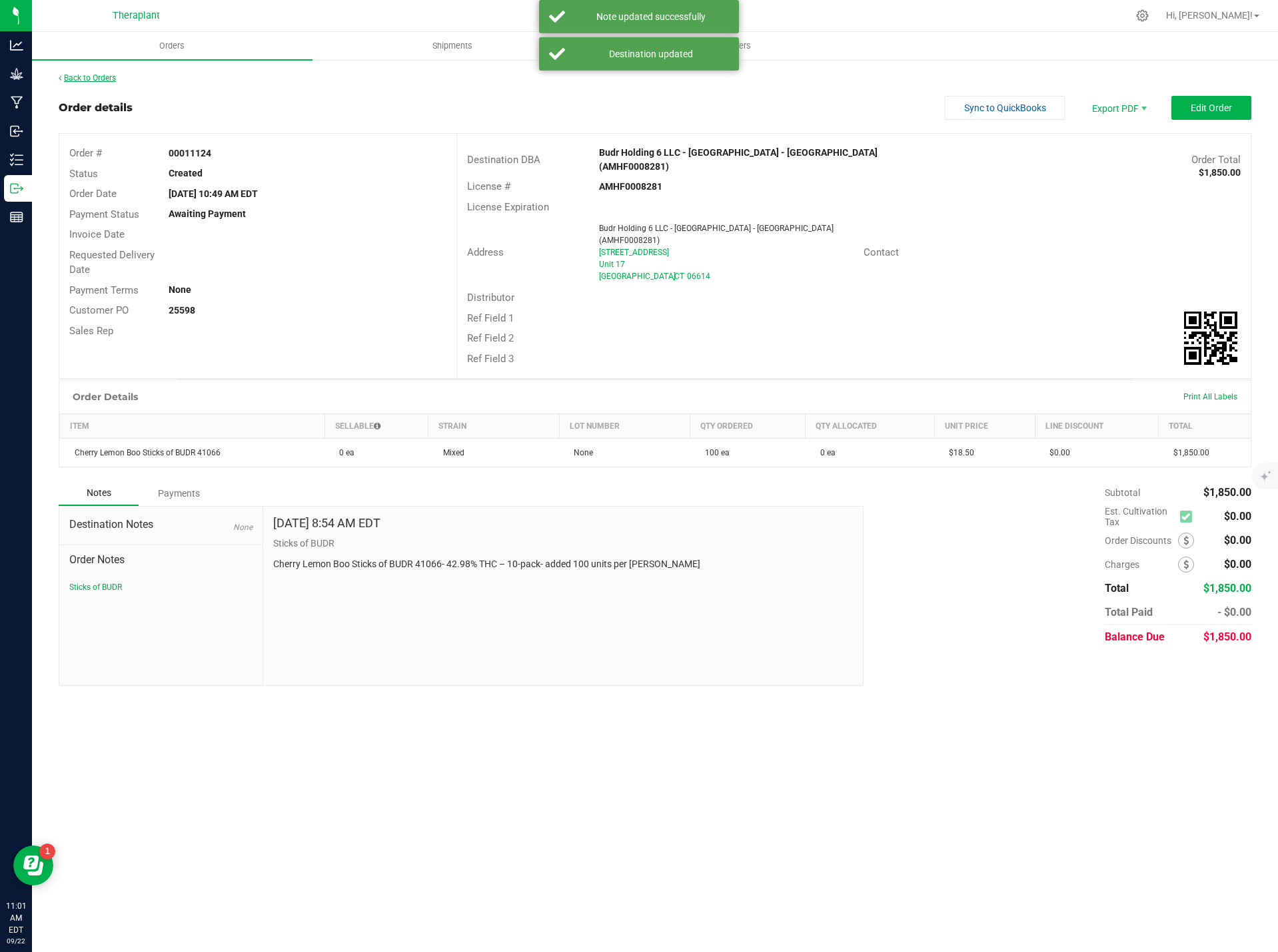
click at [101, 79] on link "Back to Orders" at bounding box center [87, 77] width 58 height 9
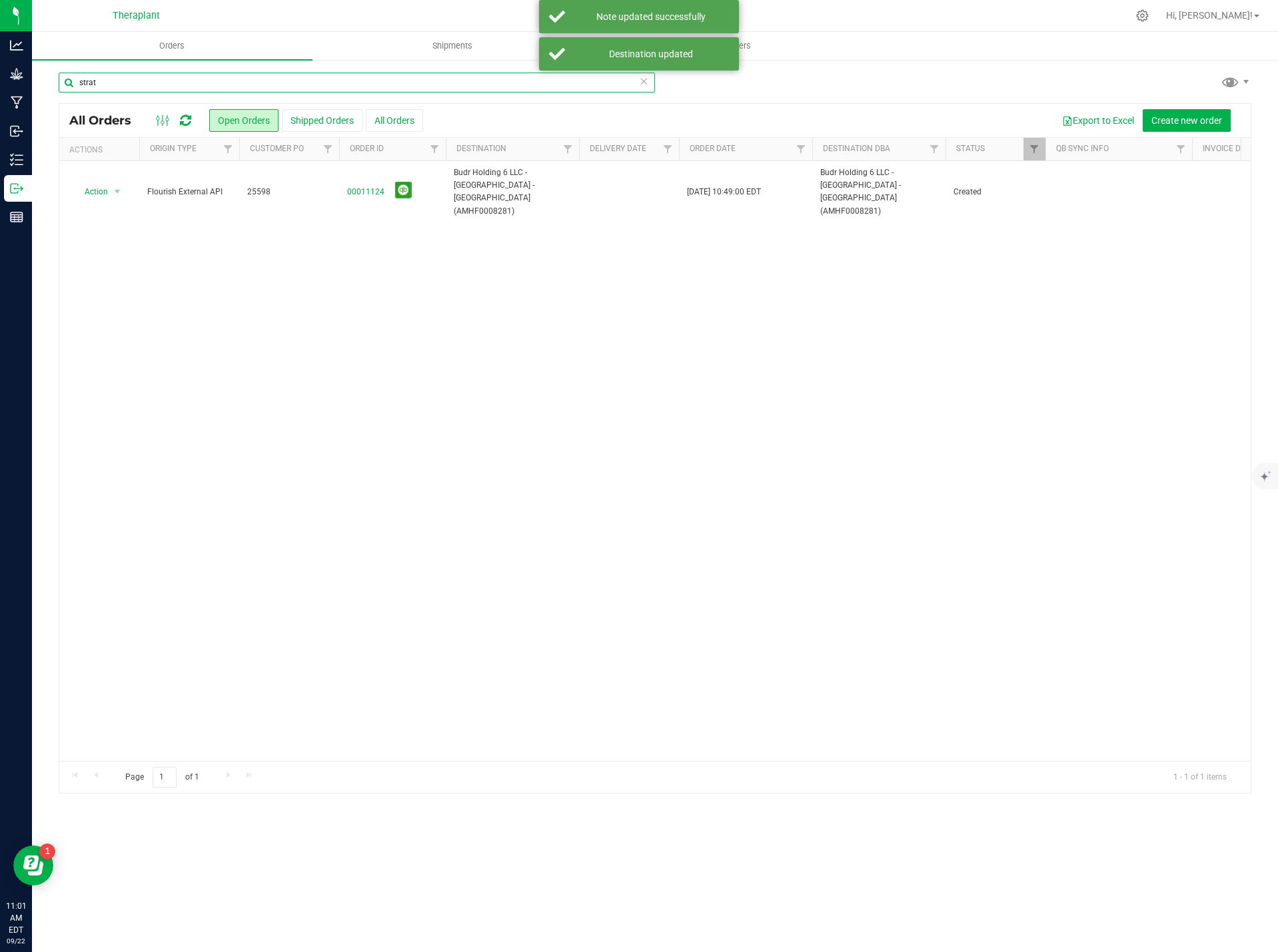
click at [270, 84] on input "strat" at bounding box center [356, 83] width 596 height 20
type input "25600"
